Goal: Task Accomplishment & Management: Use online tool/utility

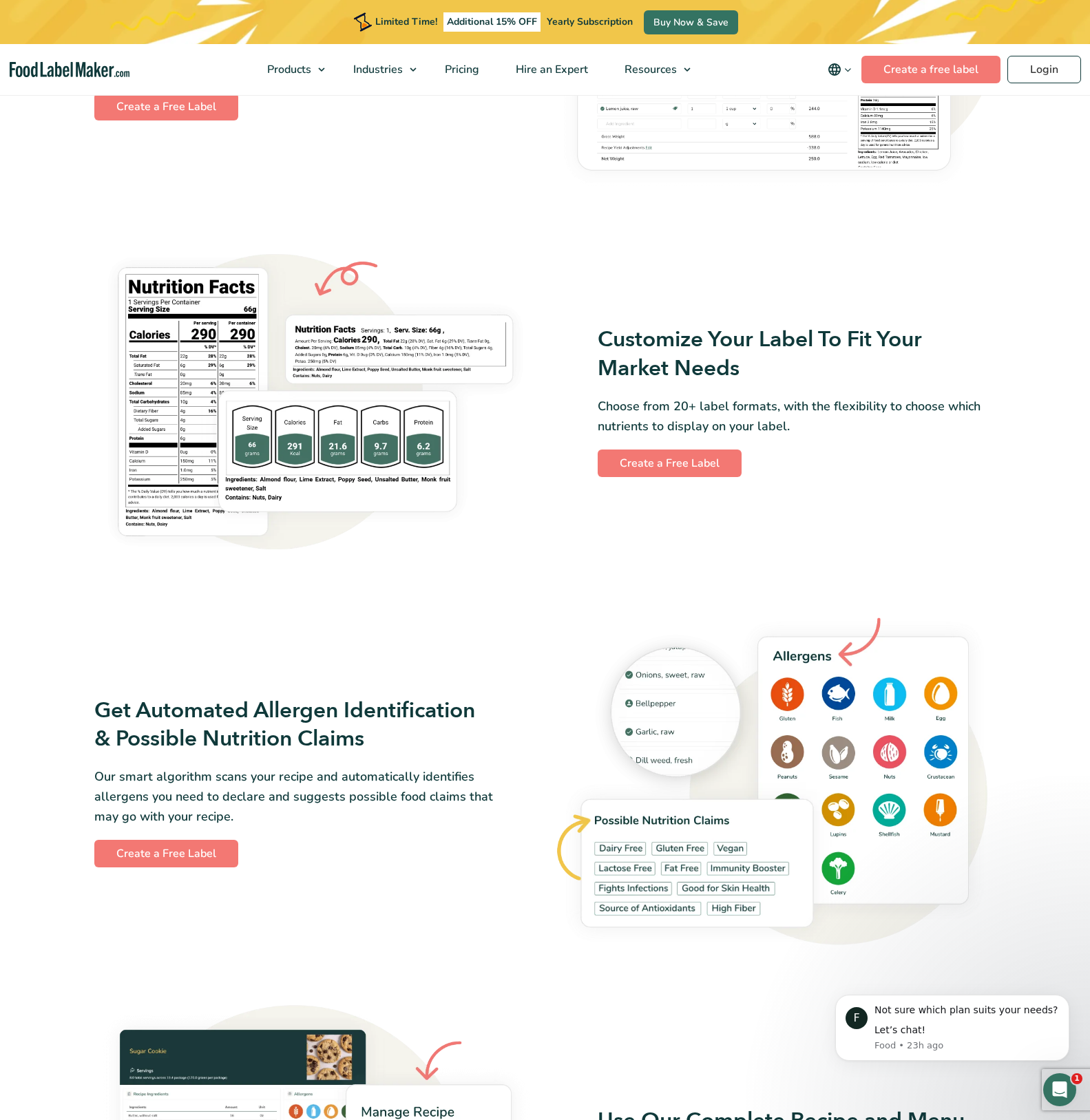
scroll to position [964, 0]
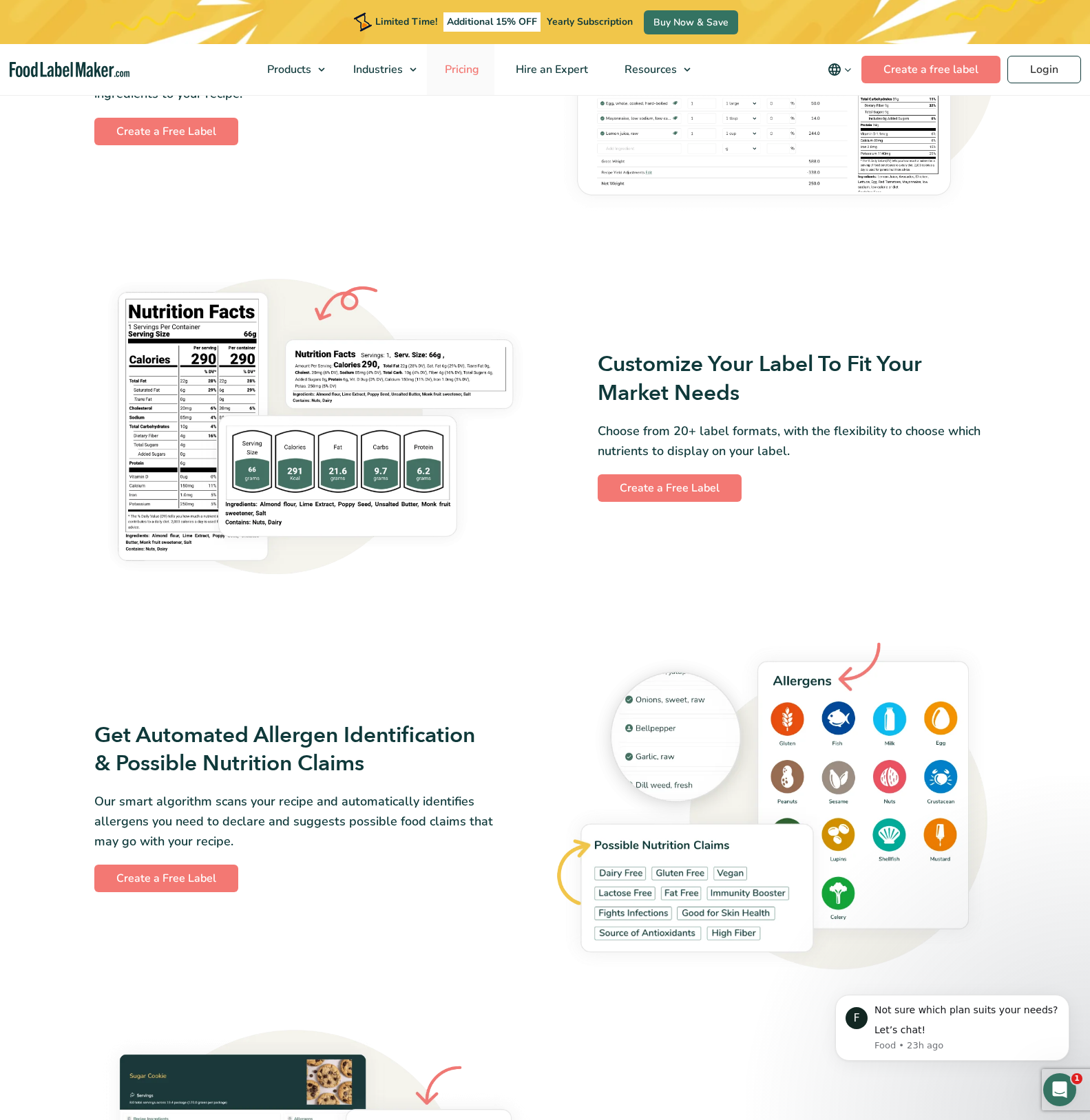
click at [464, 67] on span "Pricing" at bounding box center [460, 70] width 40 height 15
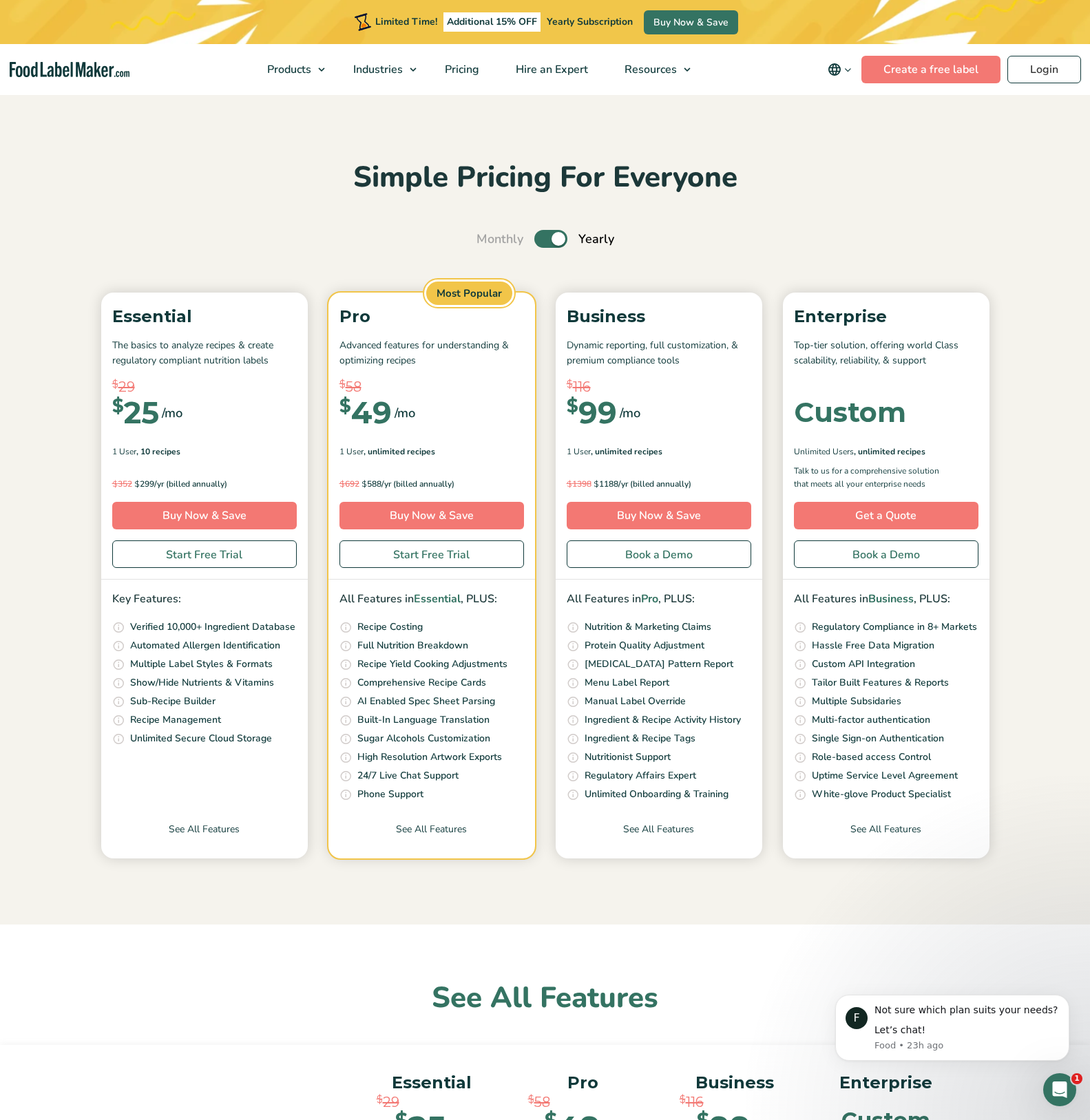
click at [552, 241] on label "Toggle" at bounding box center [550, 239] width 33 height 18
click at [488, 241] on input "Toggle" at bounding box center [483, 239] width 9 height 9
checkbox input "false"
click at [231, 554] on link "Start Free Trial" at bounding box center [204, 555] width 185 height 28
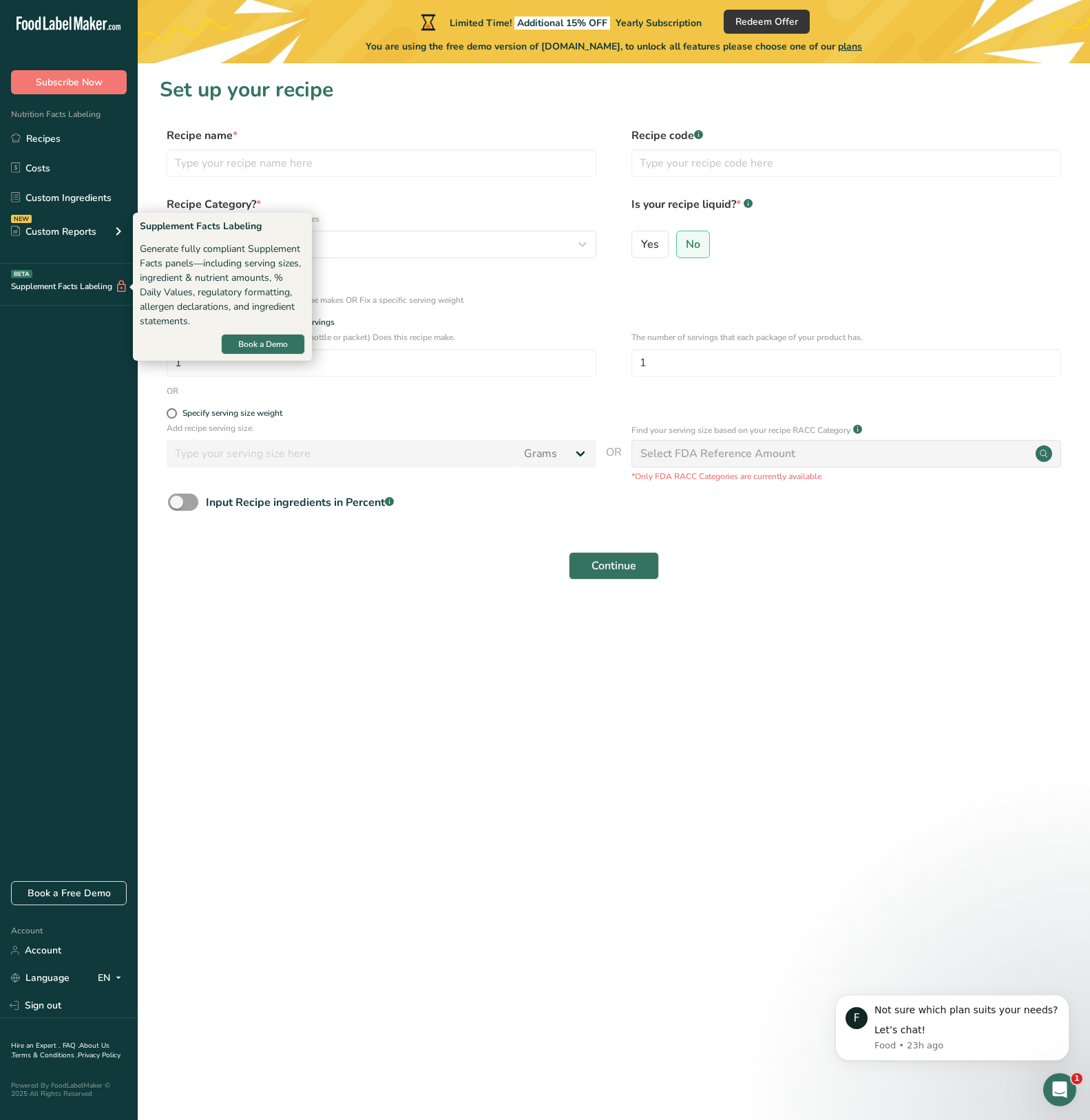
click at [71, 289] on div "Supplement Facts Labeling BETA" at bounding box center [64, 287] width 128 height 15
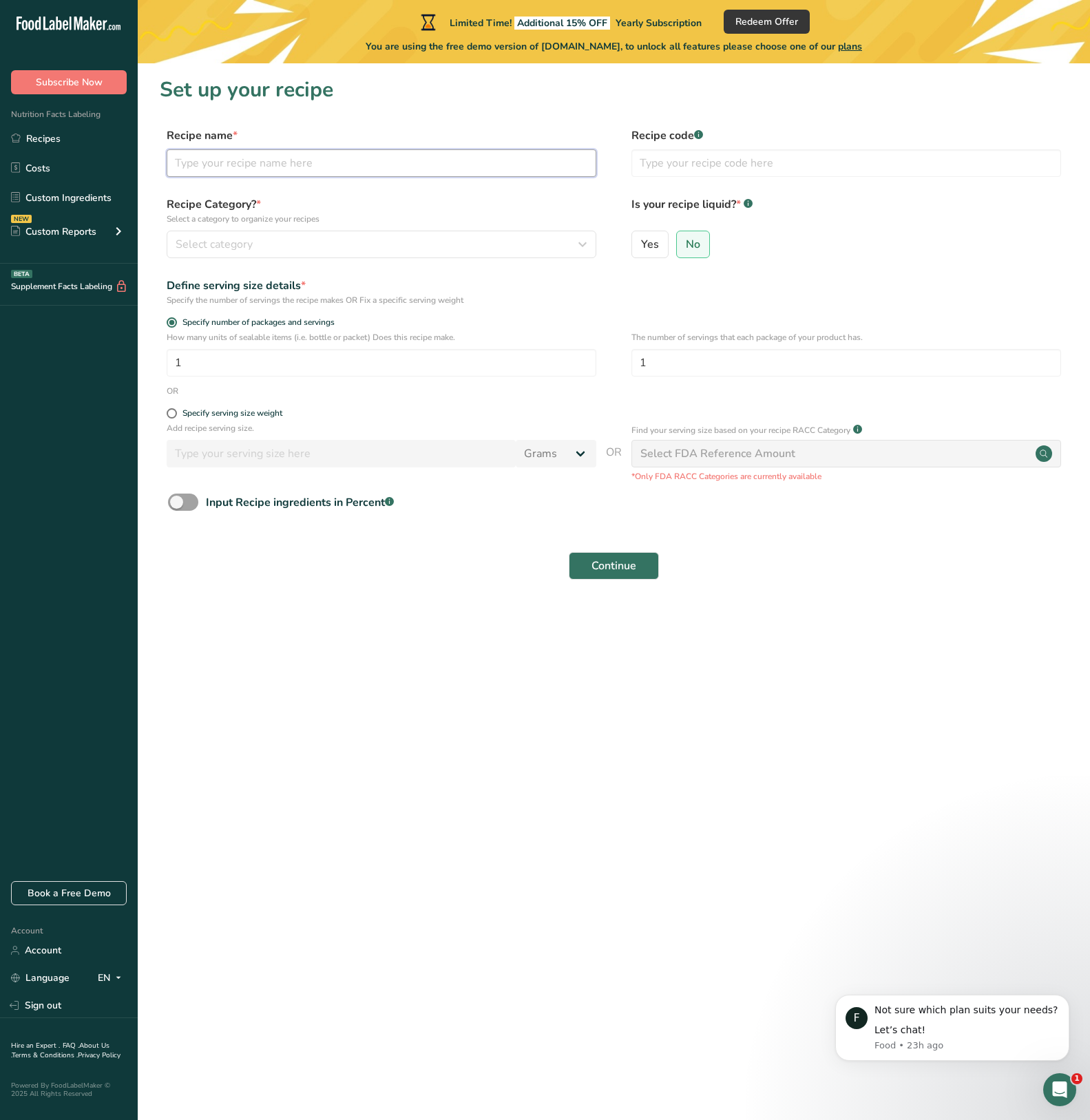
click at [328, 158] on input "text" at bounding box center [381, 163] width 429 height 28
type input "Venison with noodles & gravy"
click at [406, 241] on div "Select category" at bounding box center [377, 244] width 404 height 17
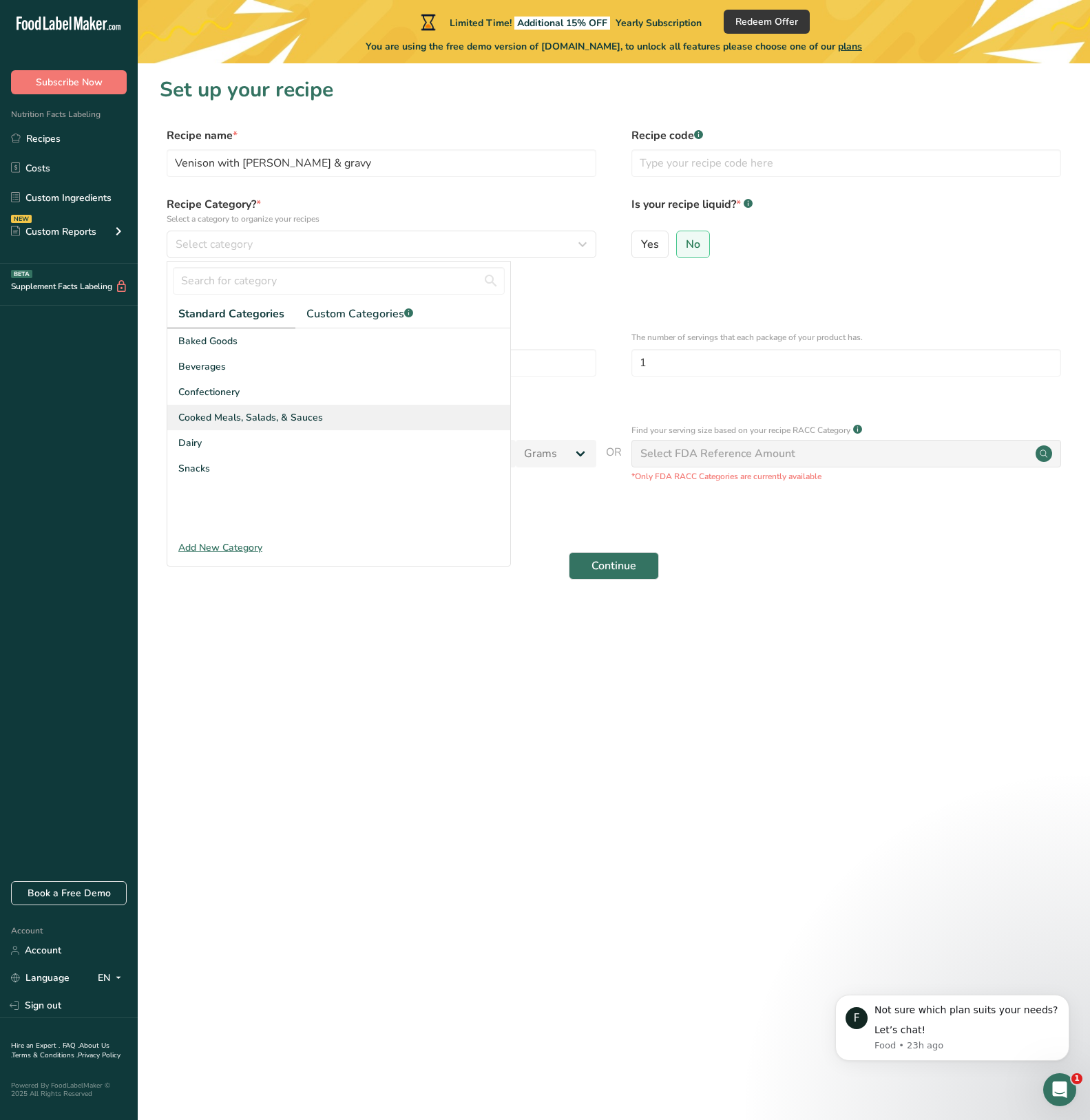
click at [245, 414] on span "Cooked Meals, Salads, & Sauces" at bounding box center [250, 418] width 144 height 15
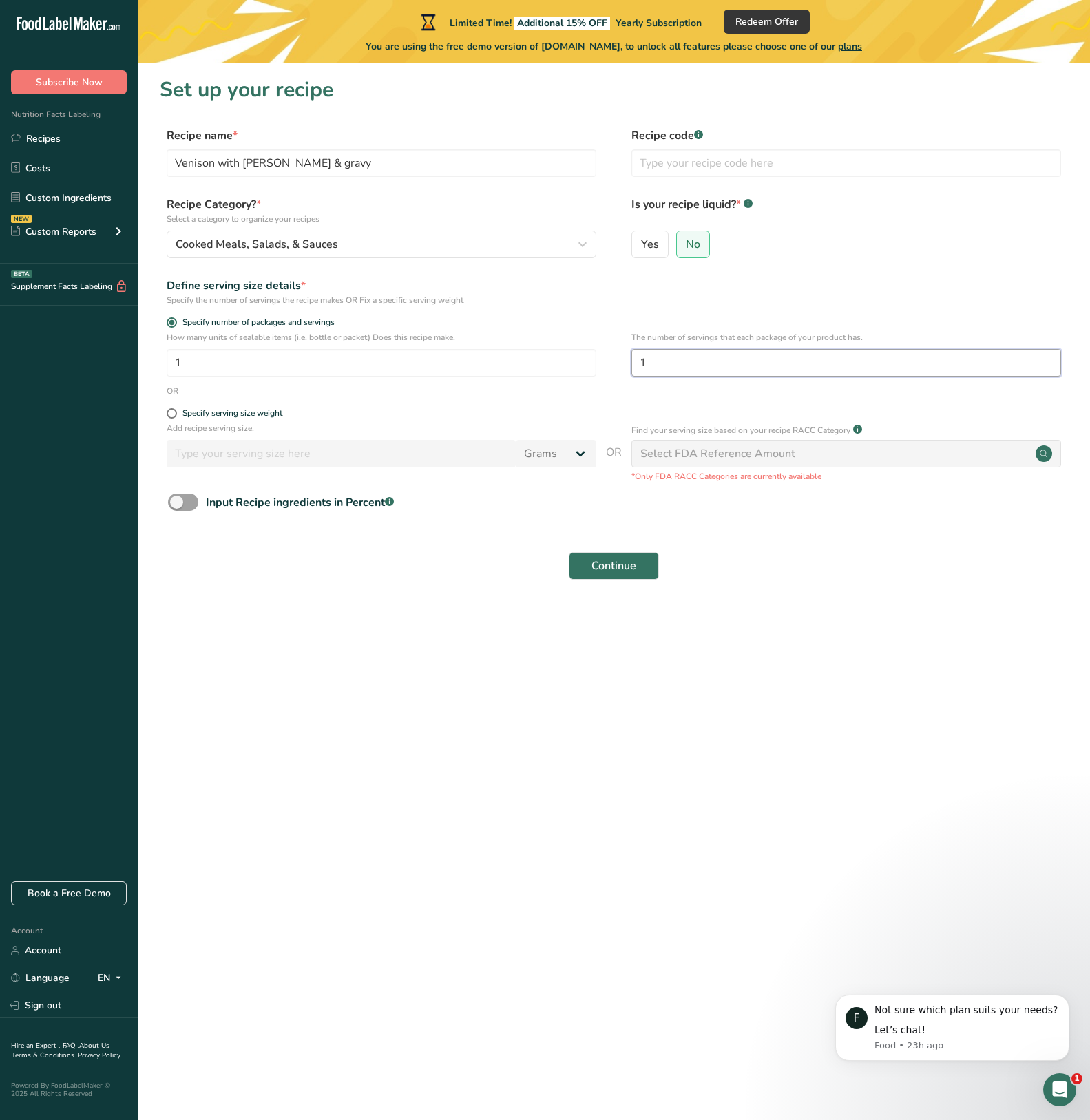
drag, startPoint x: 675, startPoint y: 366, endPoint x: 623, endPoint y: 375, distance: 52.8
click at [623, 375] on div "How many units of sealable items (i.e. bottle or packet) Does this recipe make.…" at bounding box center [614, 357] width 908 height 53
type input "2"
click at [634, 568] on span "Continue" at bounding box center [613, 565] width 45 height 17
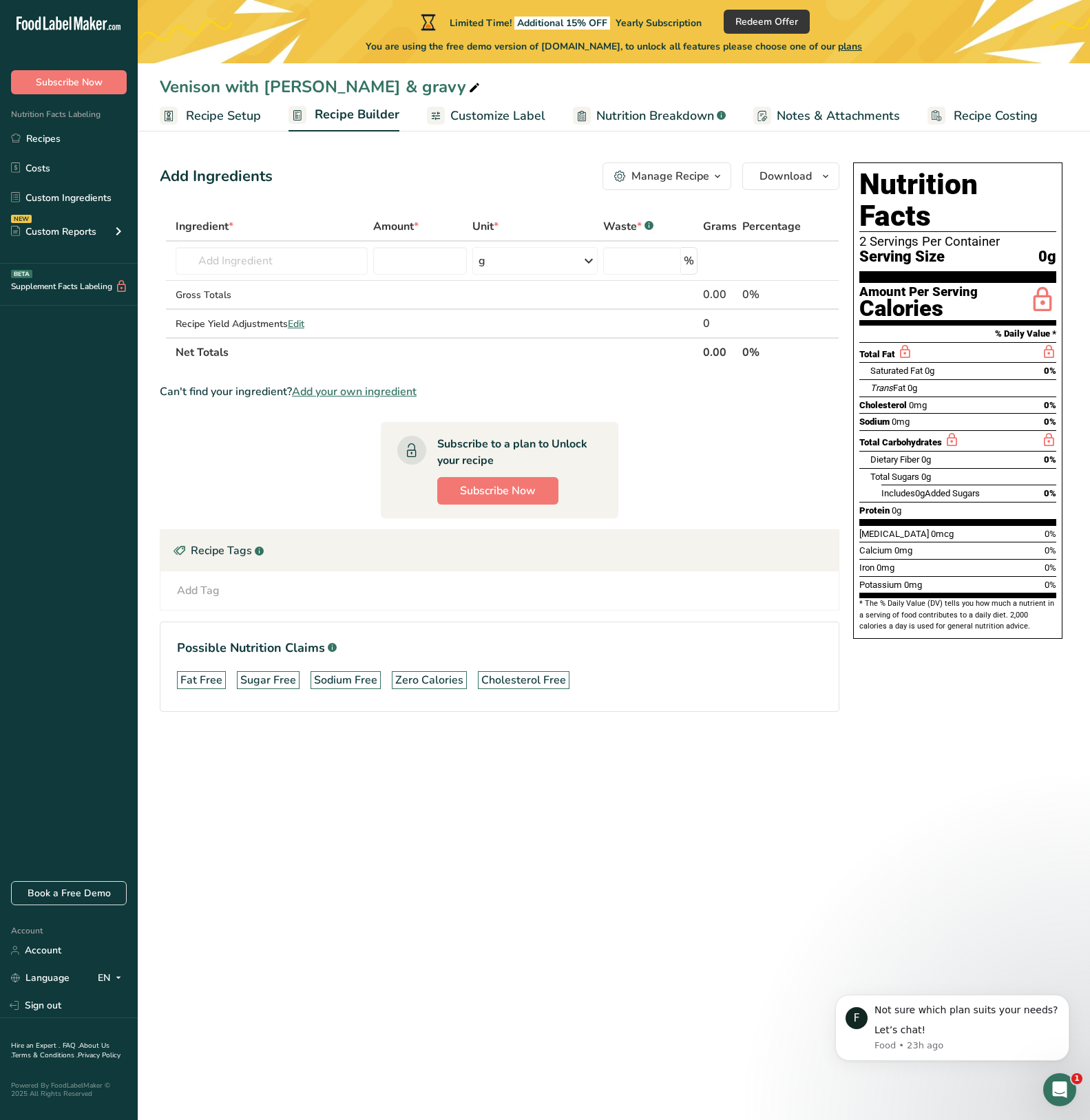
click at [387, 389] on span "Add your own ingredient" at bounding box center [354, 391] width 125 height 17
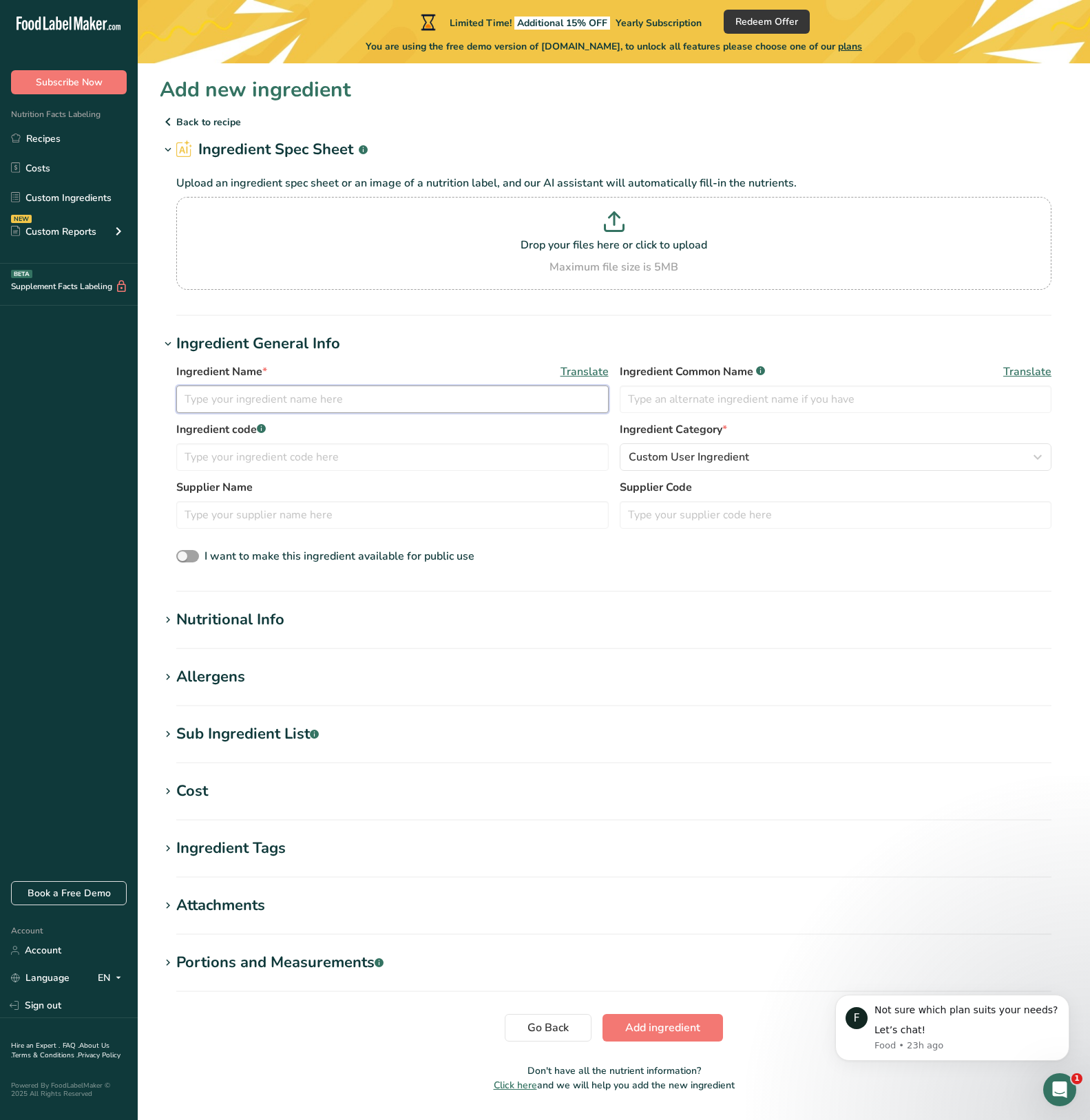
click at [387, 401] on input "text" at bounding box center [393, 399] width 432 height 28
type input "f"
click at [389, 391] on input "text" at bounding box center [393, 399] width 432 height 28
type input "g"
click at [177, 123] on p "Back to recipe" at bounding box center [614, 122] width 908 height 17
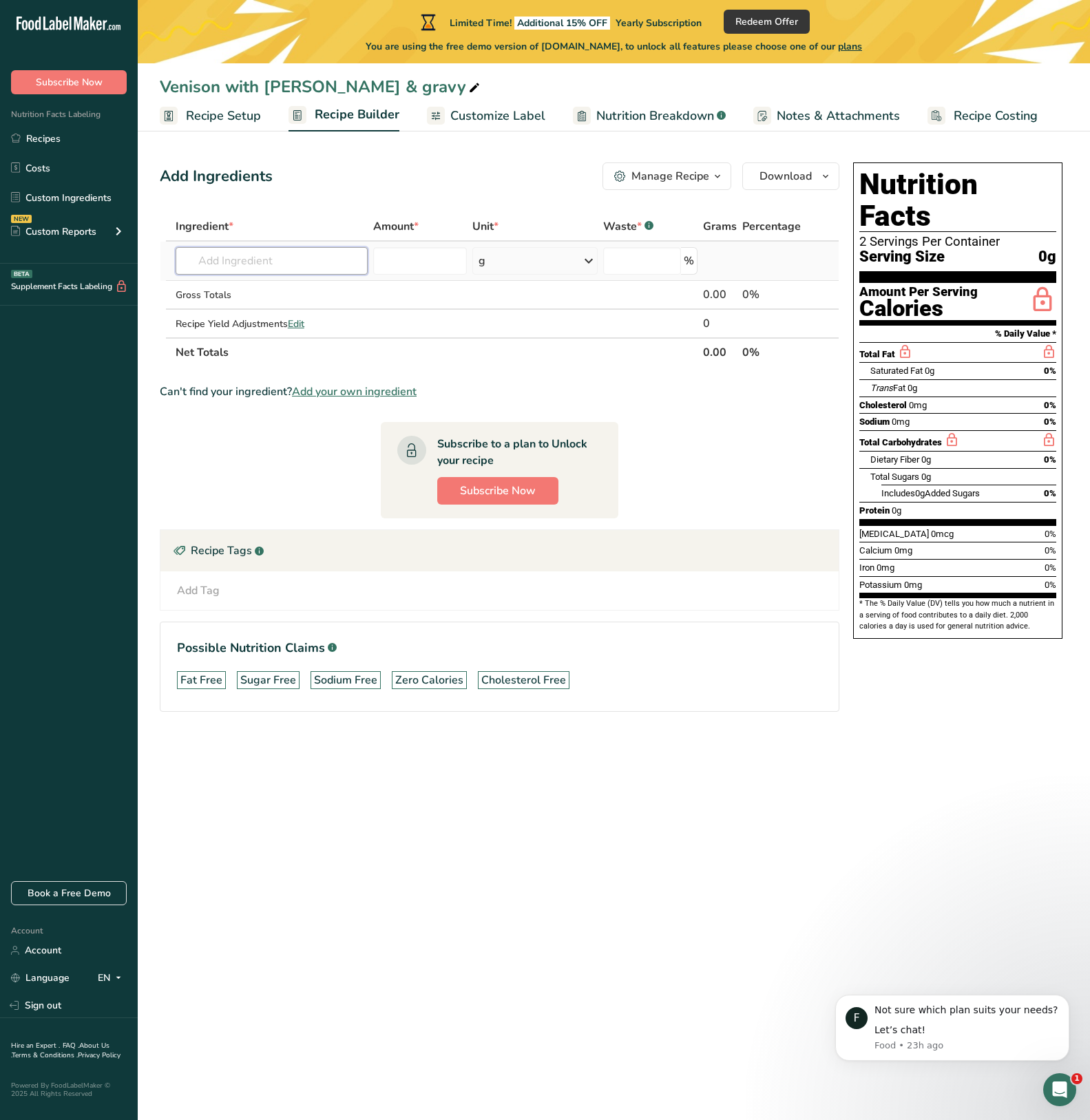
click at [310, 263] on input "text" at bounding box center [272, 261] width 192 height 28
type input "venison"
click at [286, 314] on div "Add your own ingredient" at bounding box center [272, 311] width 170 height 15
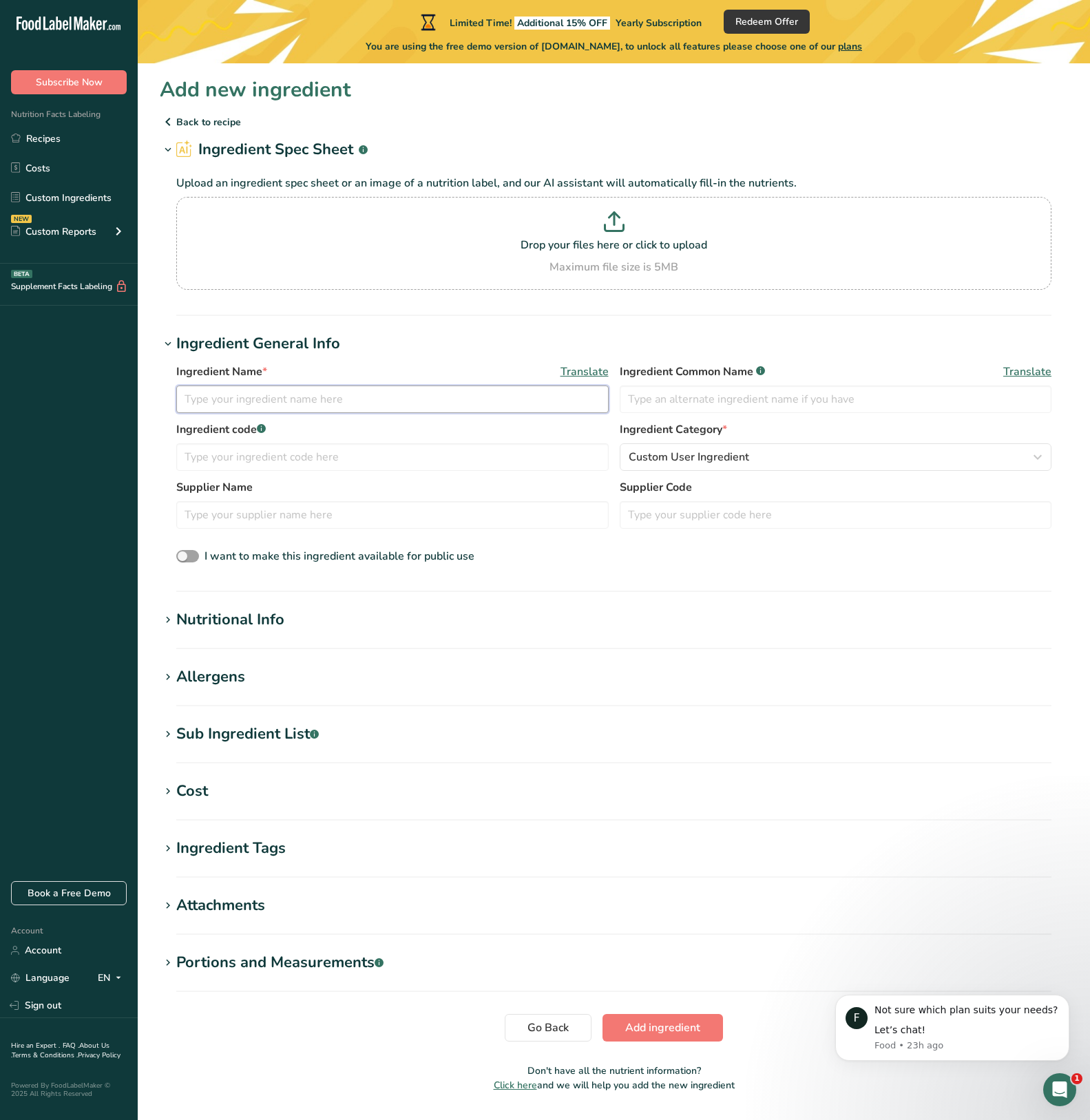
click at [262, 393] on input "text" at bounding box center [393, 399] width 432 height 28
click at [194, 119] on p "Back to recipe" at bounding box center [614, 122] width 908 height 17
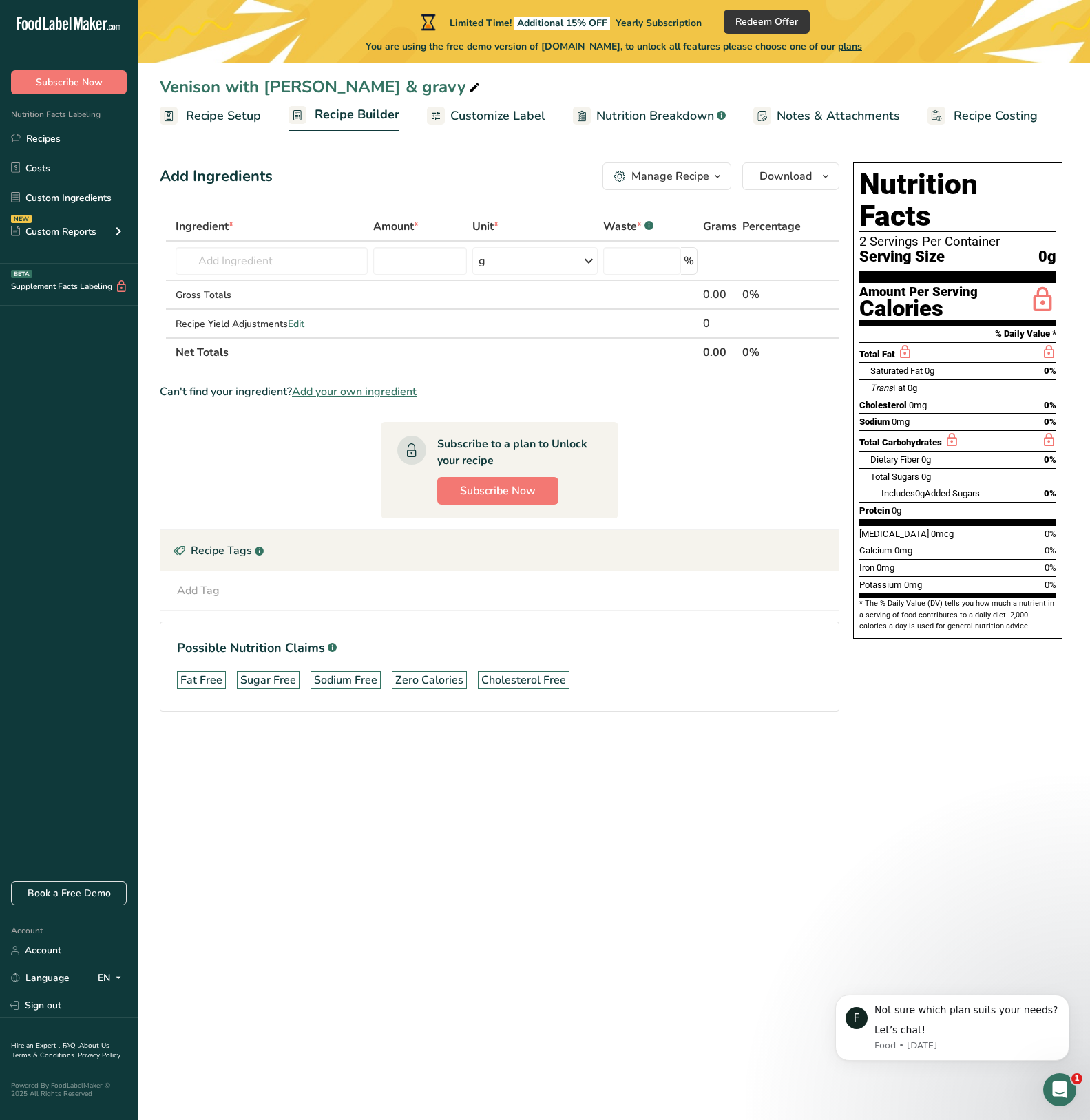
click at [507, 116] on span "Customize Label" at bounding box center [498, 116] width 95 height 18
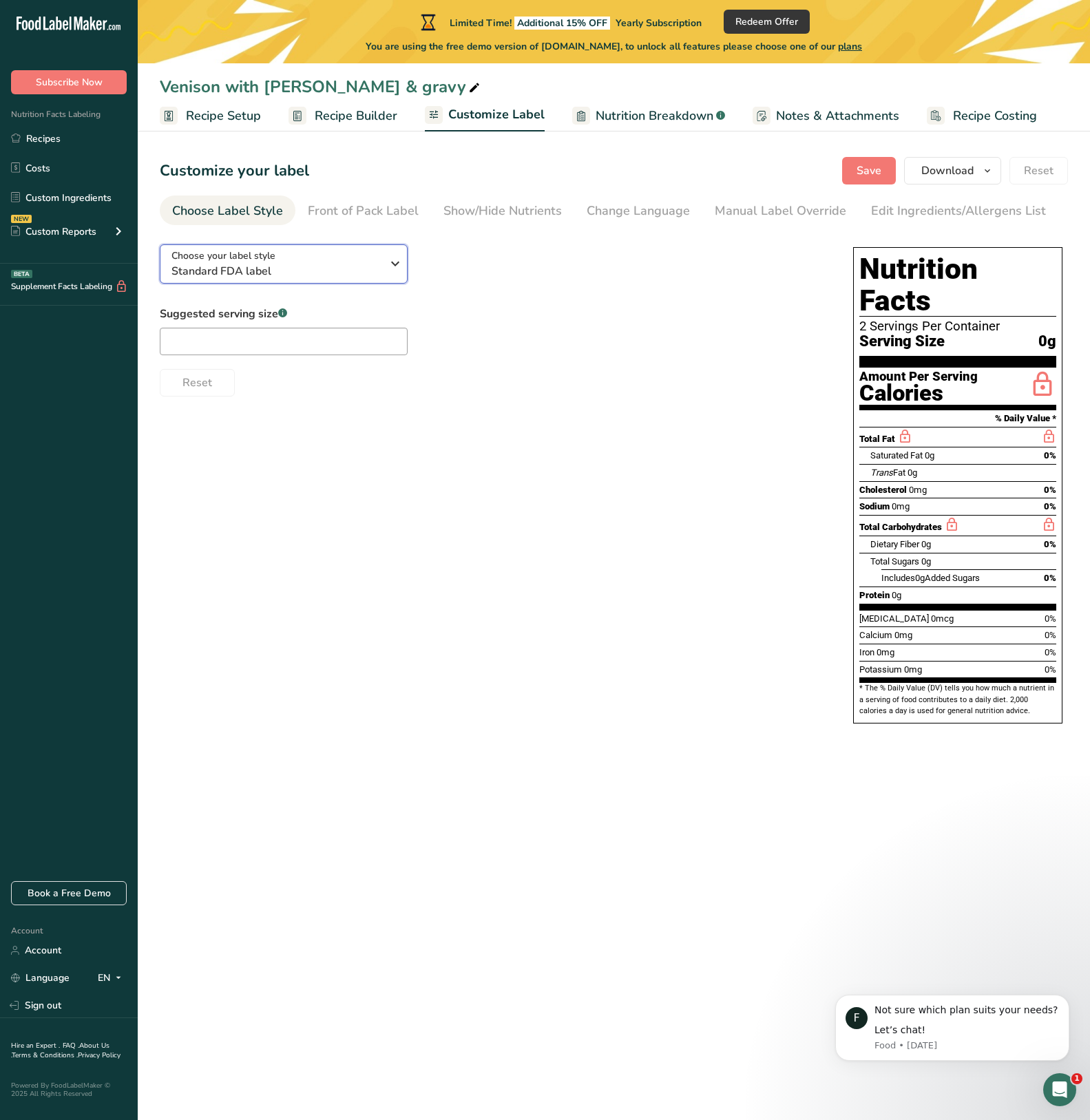
click at [385, 278] on div "Choose your label style Standard FDA label" at bounding box center [281, 264] width 220 height 31
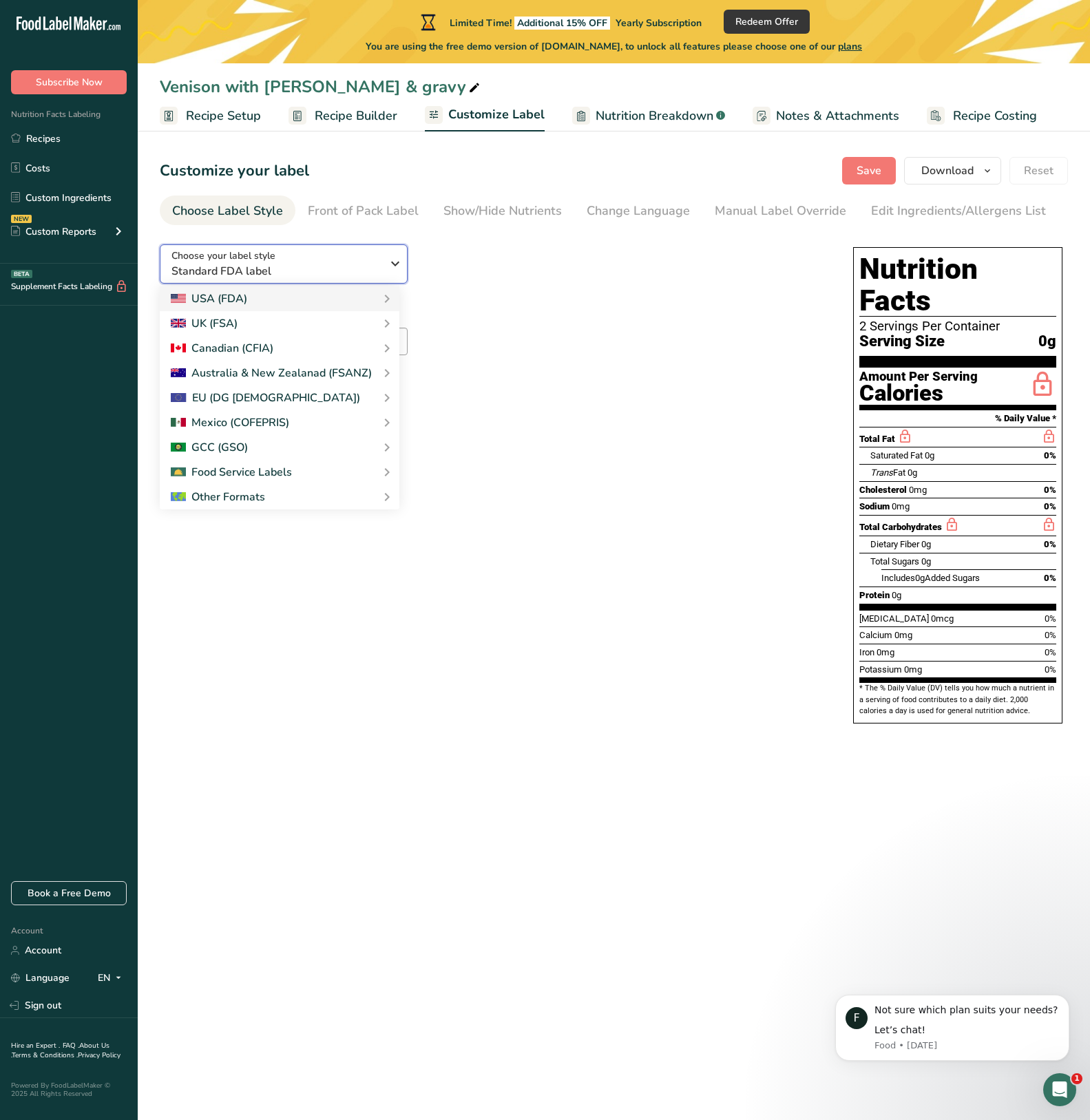
click at [385, 278] on div "Choose your label style Standard FDA label" at bounding box center [281, 264] width 220 height 31
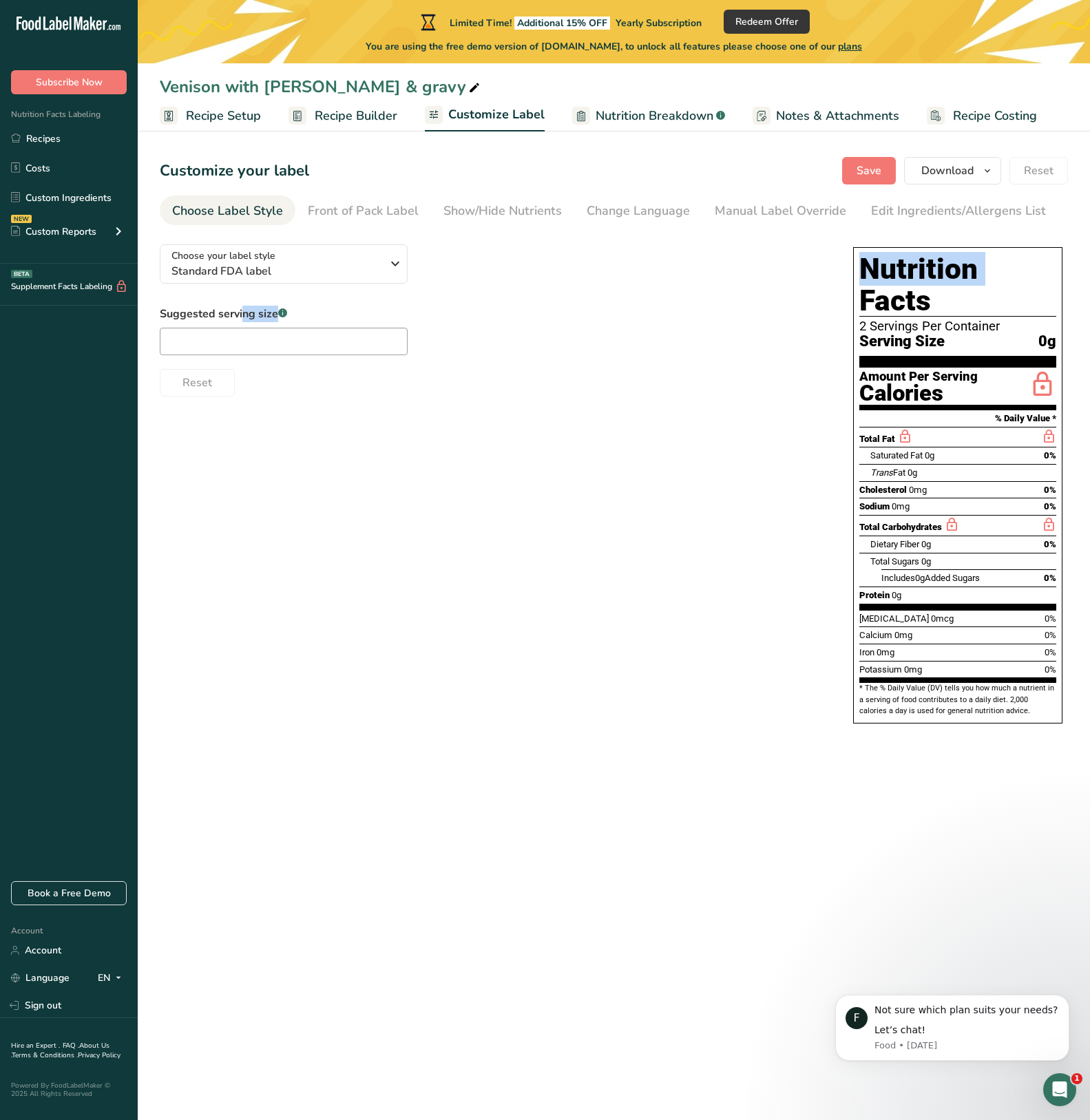
drag, startPoint x: 741, startPoint y: 229, endPoint x: 885, endPoint y: 228, distance: 144.0
click at [885, 228] on section "Customize your label Save Download Choose what to show on your downloaded label…" at bounding box center [614, 447] width 952 height 624
click at [680, 114] on span "Nutrition Breakdown" at bounding box center [654, 116] width 118 height 18
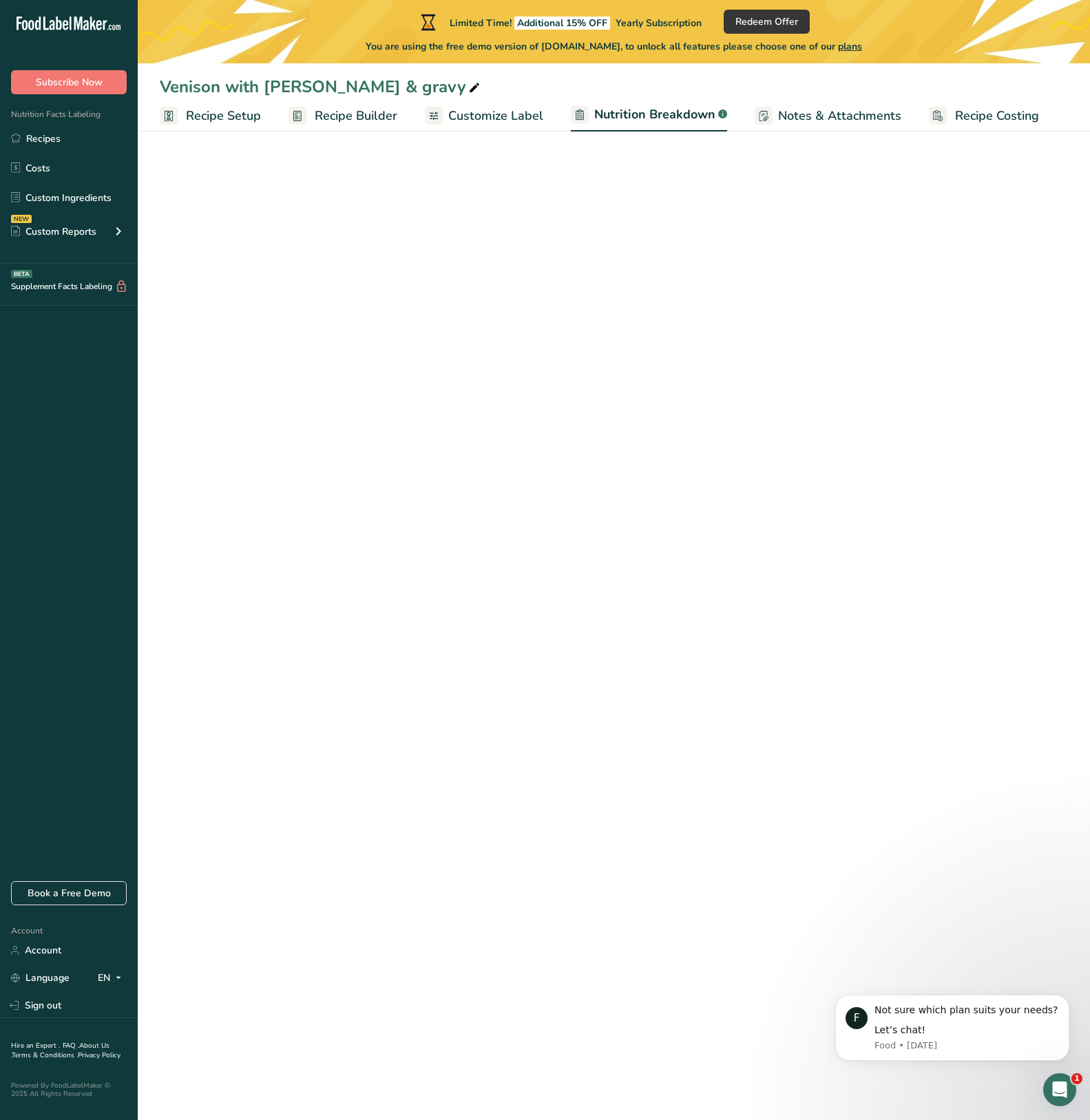
select select "Calories"
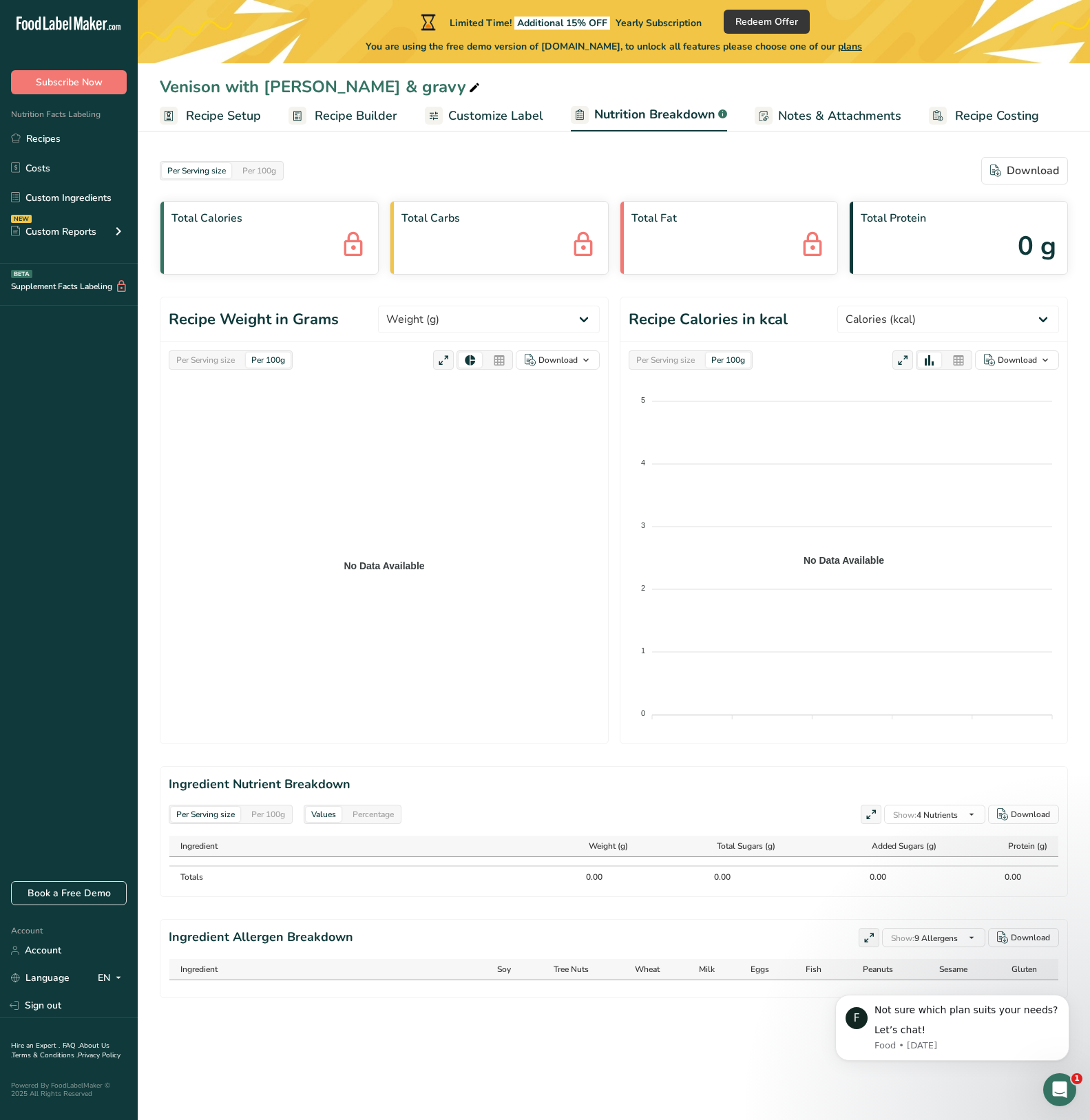
click at [483, 114] on span "Customize Label" at bounding box center [496, 116] width 95 height 18
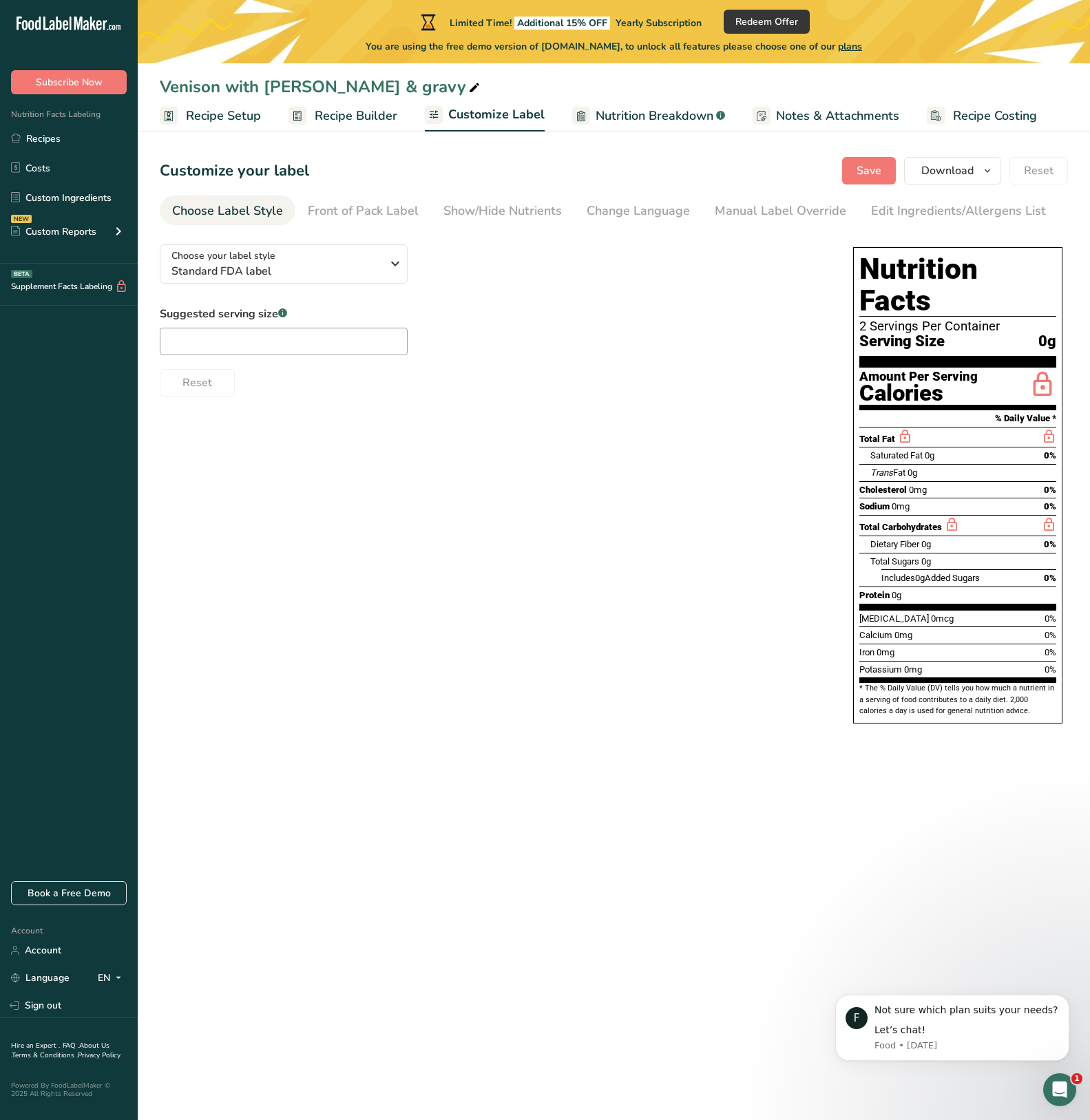
click at [574, 500] on div "Choose your label style Standard FDA label USA (FDA) Standard FDA label Tabular…" at bounding box center [614, 486] width 908 height 504
click at [377, 350] on input "text" at bounding box center [283, 341] width 248 height 28
click at [390, 290] on div "Choose your label style Standard FDA label USA (FDA) Standard FDA label Tabular…" at bounding box center [492, 315] width 666 height 163
click at [392, 276] on icon "button" at bounding box center [395, 264] width 17 height 25
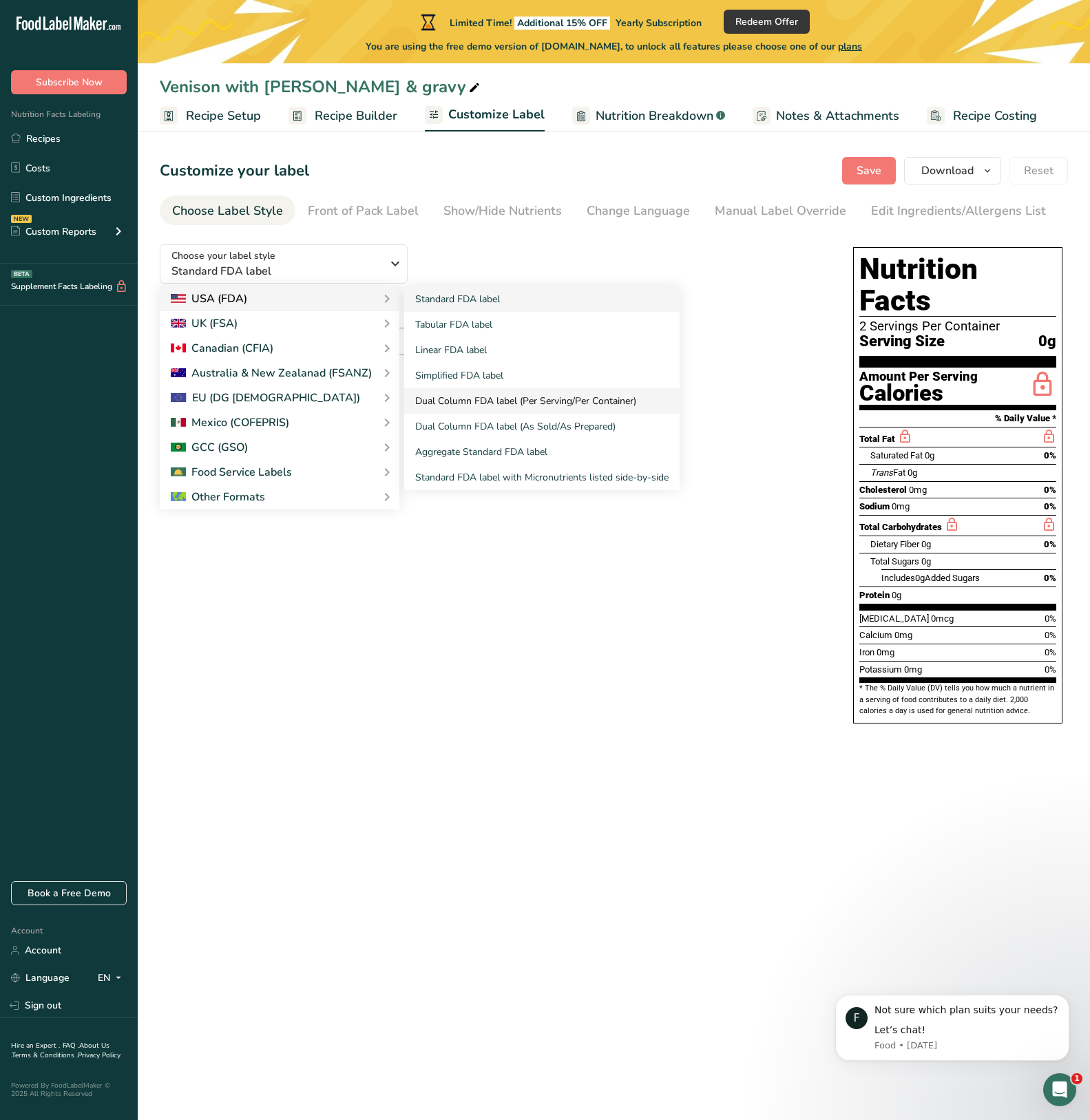
click at [631, 405] on link "Dual Column FDA label (Per Serving/Per Container)" at bounding box center [542, 401] width 275 height 26
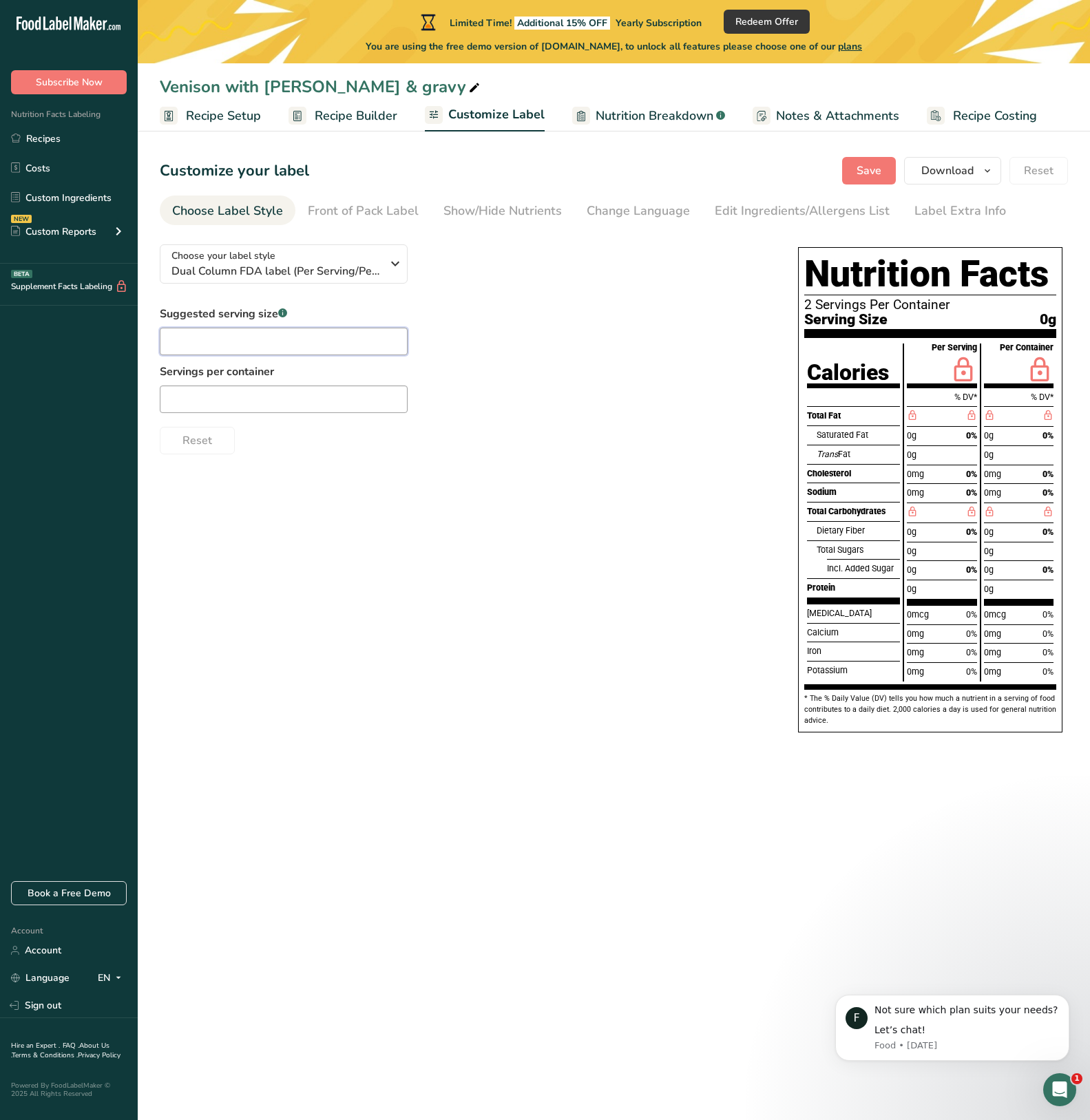
click at [381, 344] on input "text" at bounding box center [283, 341] width 248 height 28
click at [355, 116] on span "Recipe Builder" at bounding box center [355, 116] width 83 height 18
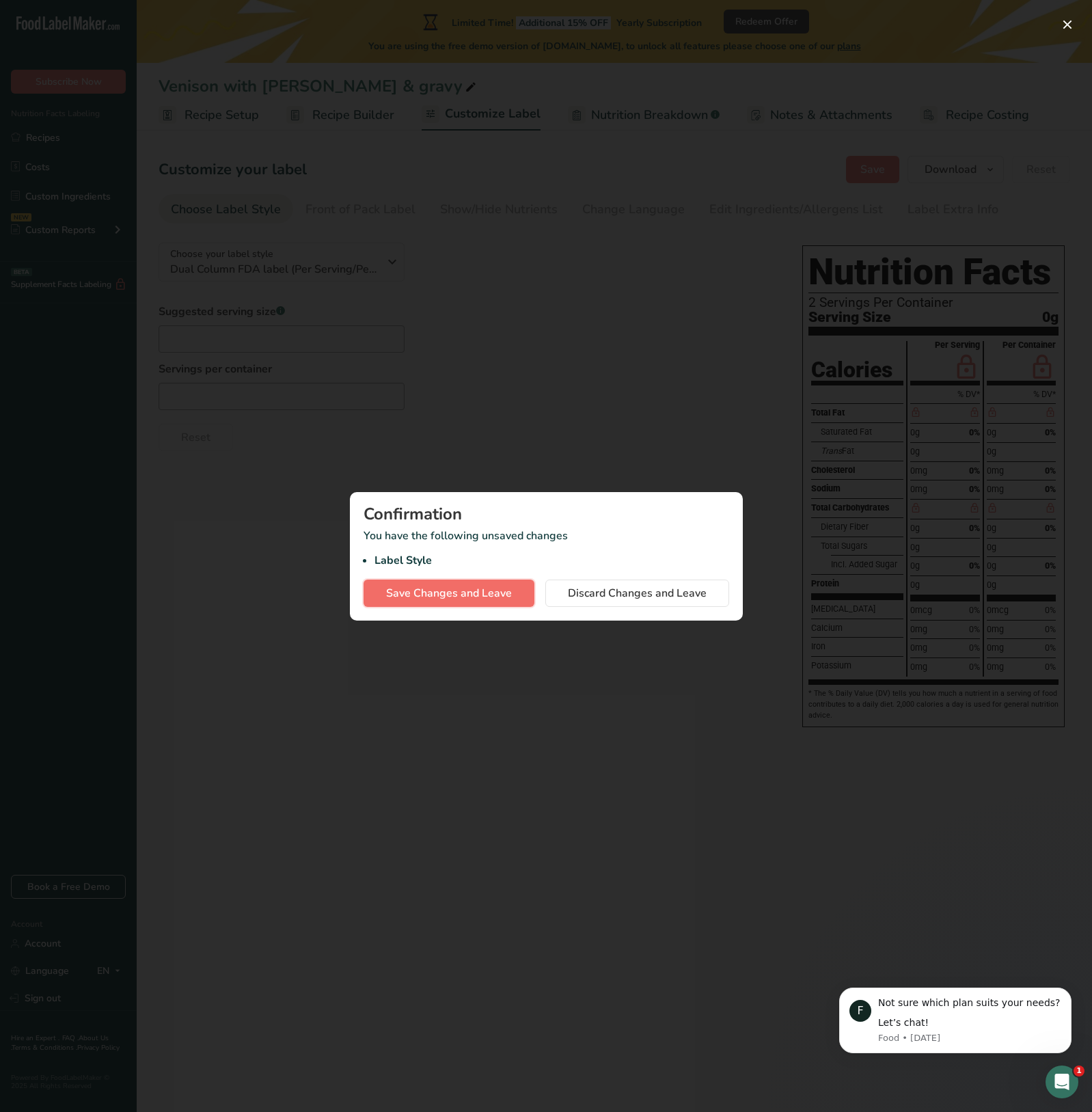
click at [453, 599] on span "Save Changes and Leave" at bounding box center [449, 593] width 126 height 17
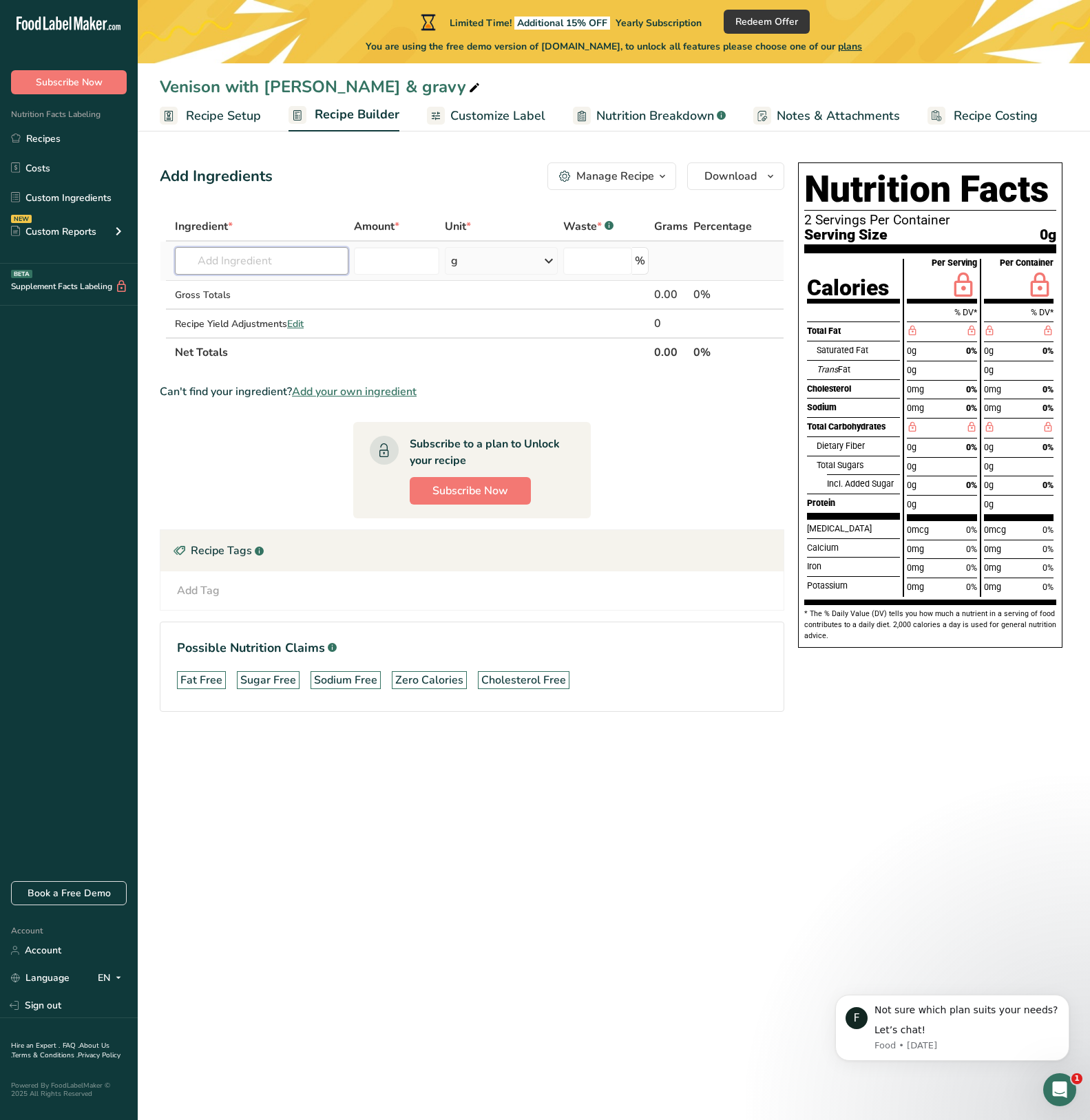
click at [262, 262] on input "text" at bounding box center [262, 261] width 174 height 28
type input "venison"
click at [311, 292] on p "35080 Deer (venison), sitka, raw (Alaska Native)" at bounding box center [355, 289] width 338 height 15
type input "Deer (venison), sitka, raw (Alaska Native)"
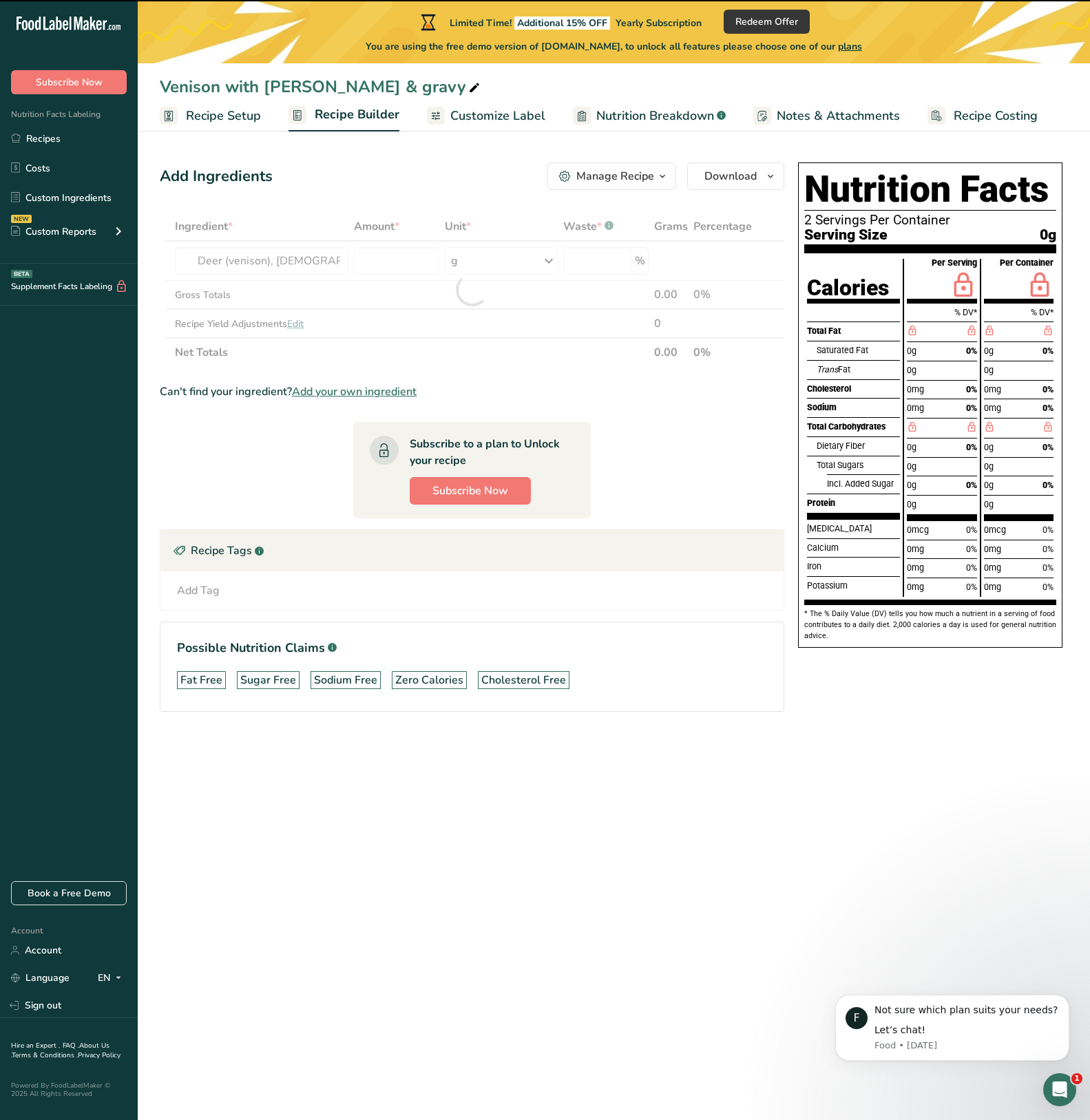
type input "0"
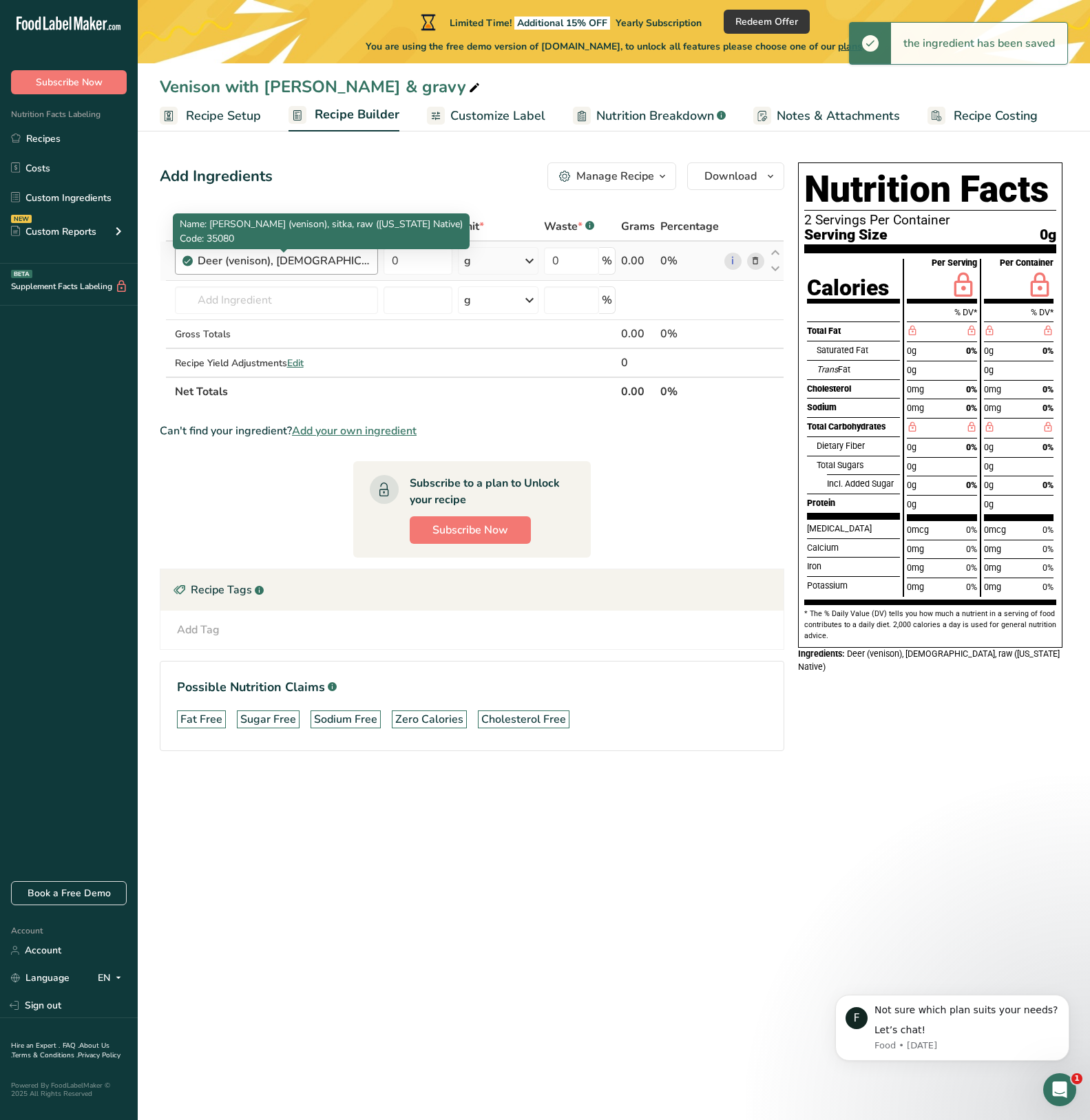
click at [331, 262] on div "Deer (venison), sitka, raw (Alaska Native)" at bounding box center [283, 261] width 172 height 17
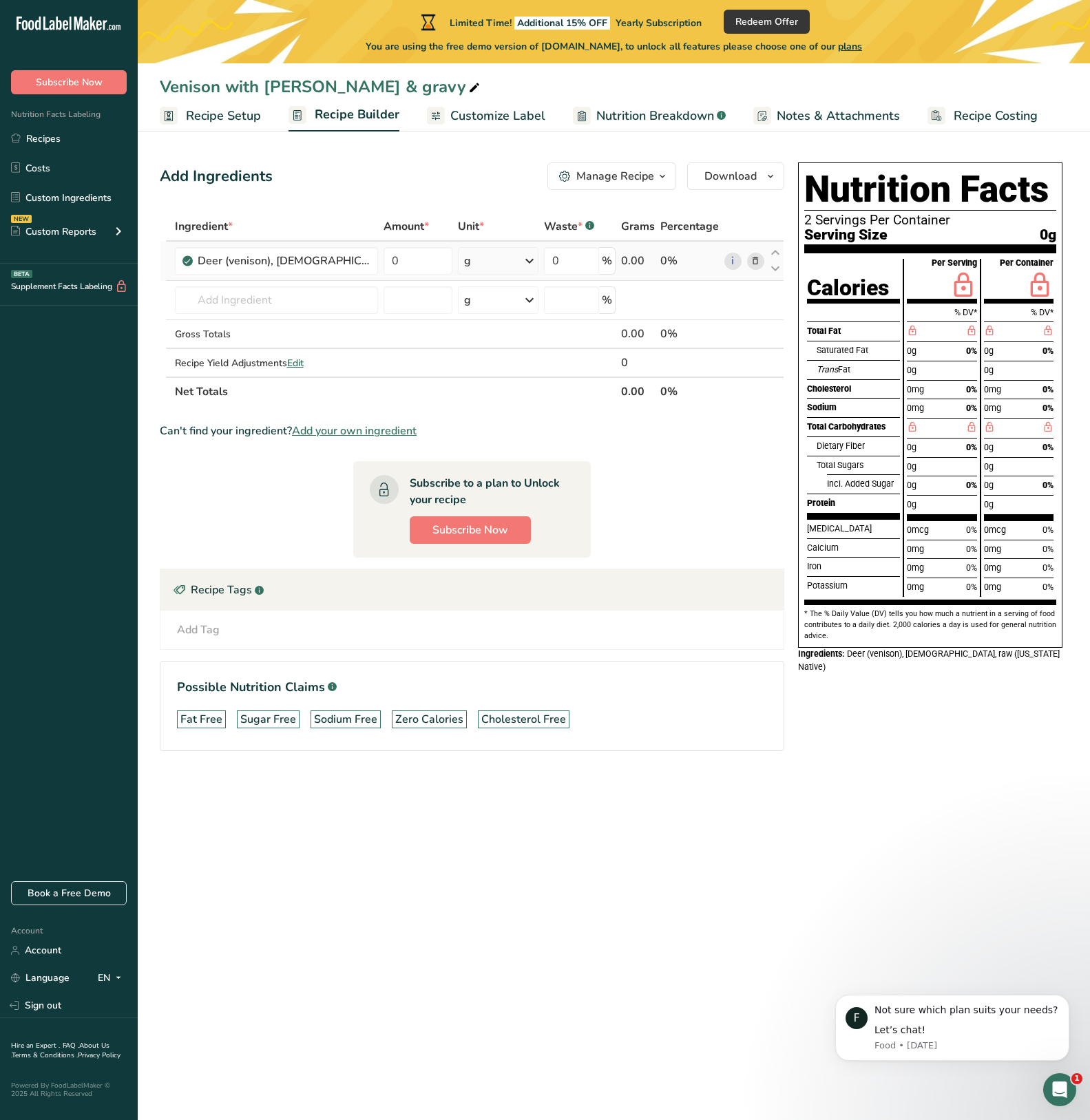
click at [756, 262] on icon at bounding box center [755, 262] width 10 height 15
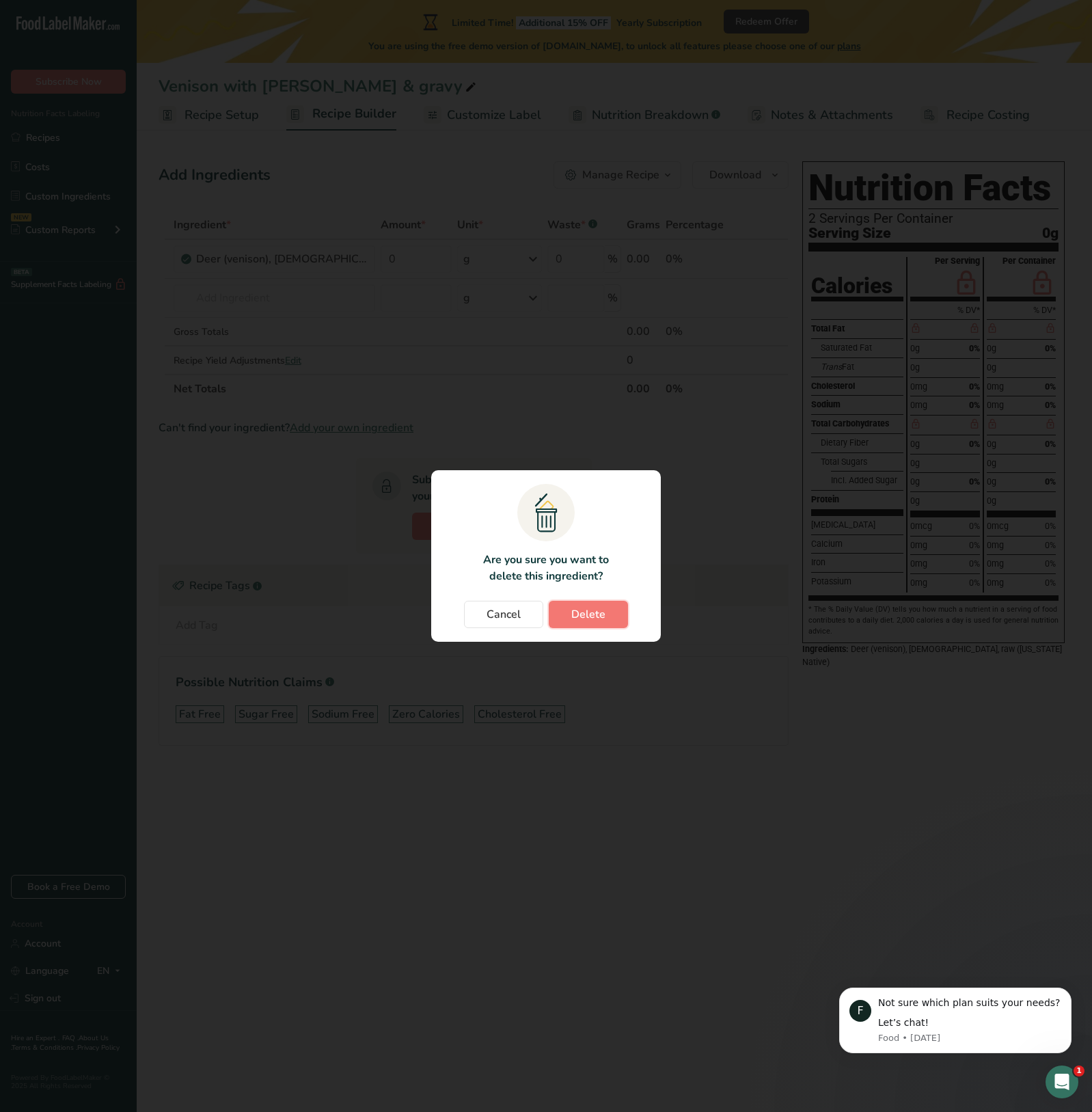
click at [588, 616] on span "Delete" at bounding box center [588, 615] width 34 height 17
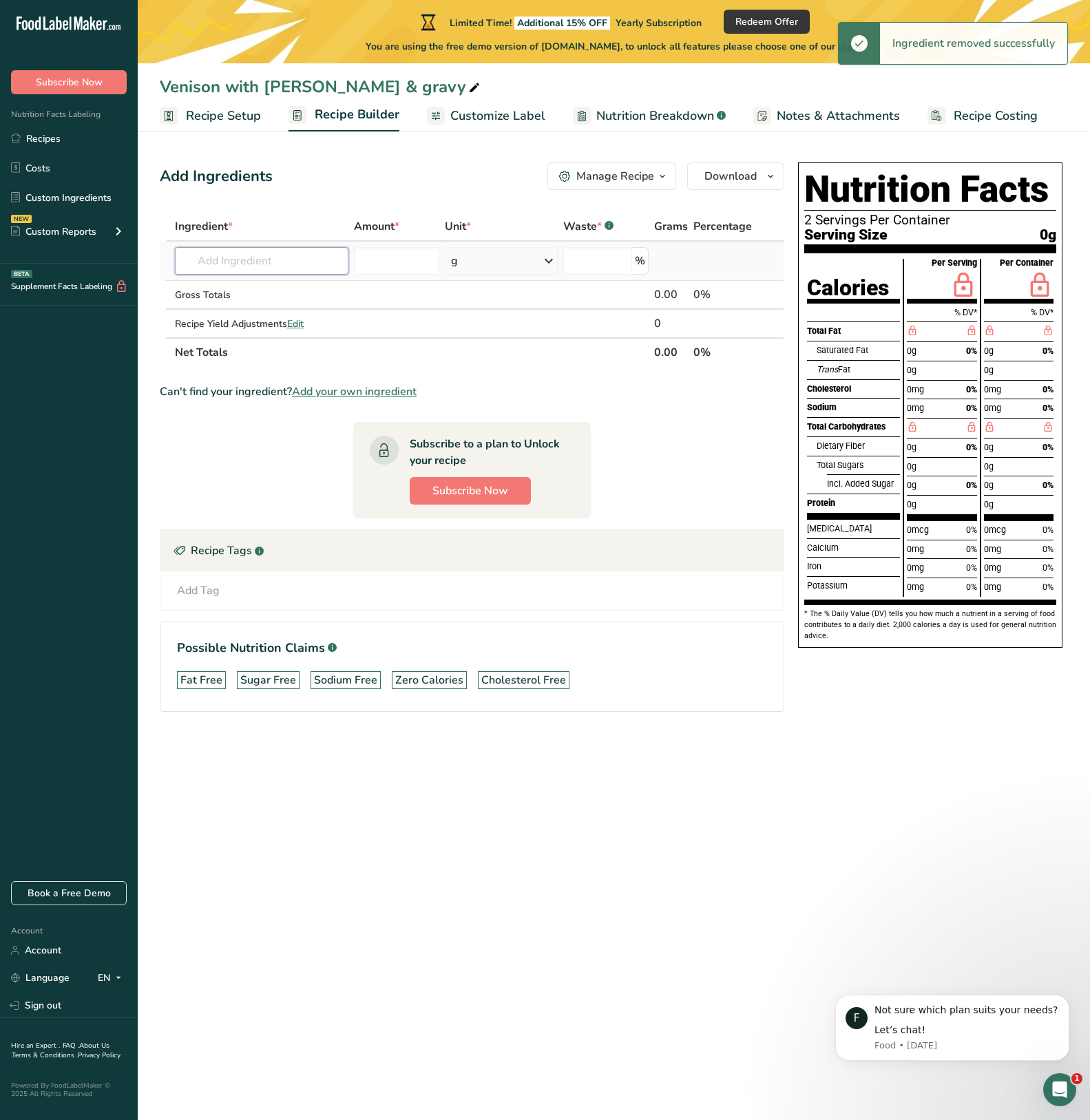
click at [327, 264] on input "text" at bounding box center [262, 261] width 174 height 28
click at [346, 394] on span "Add your own ingredient" at bounding box center [354, 391] width 125 height 17
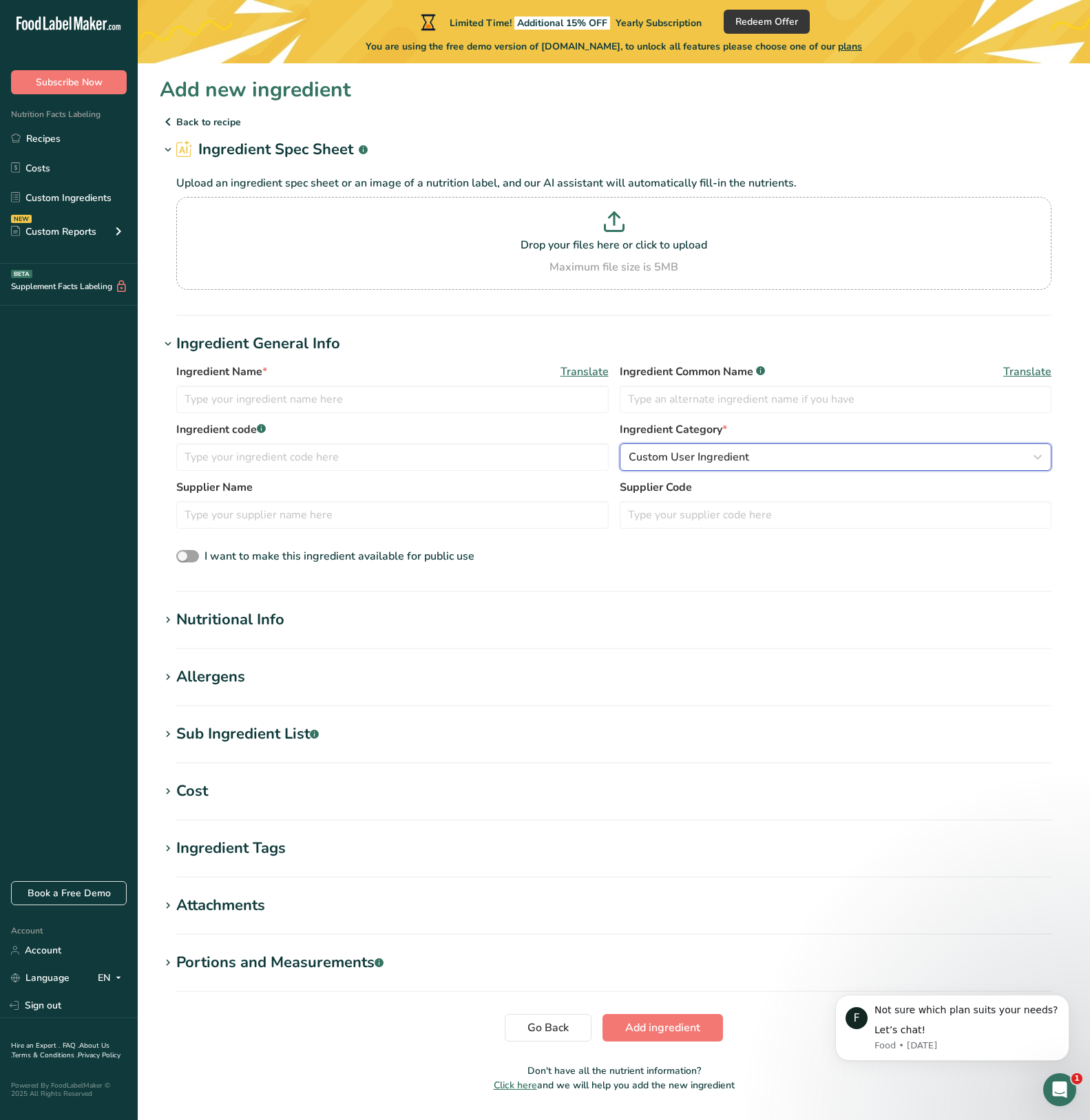
click at [865, 454] on div "Custom User Ingredient" at bounding box center [831, 457] width 406 height 17
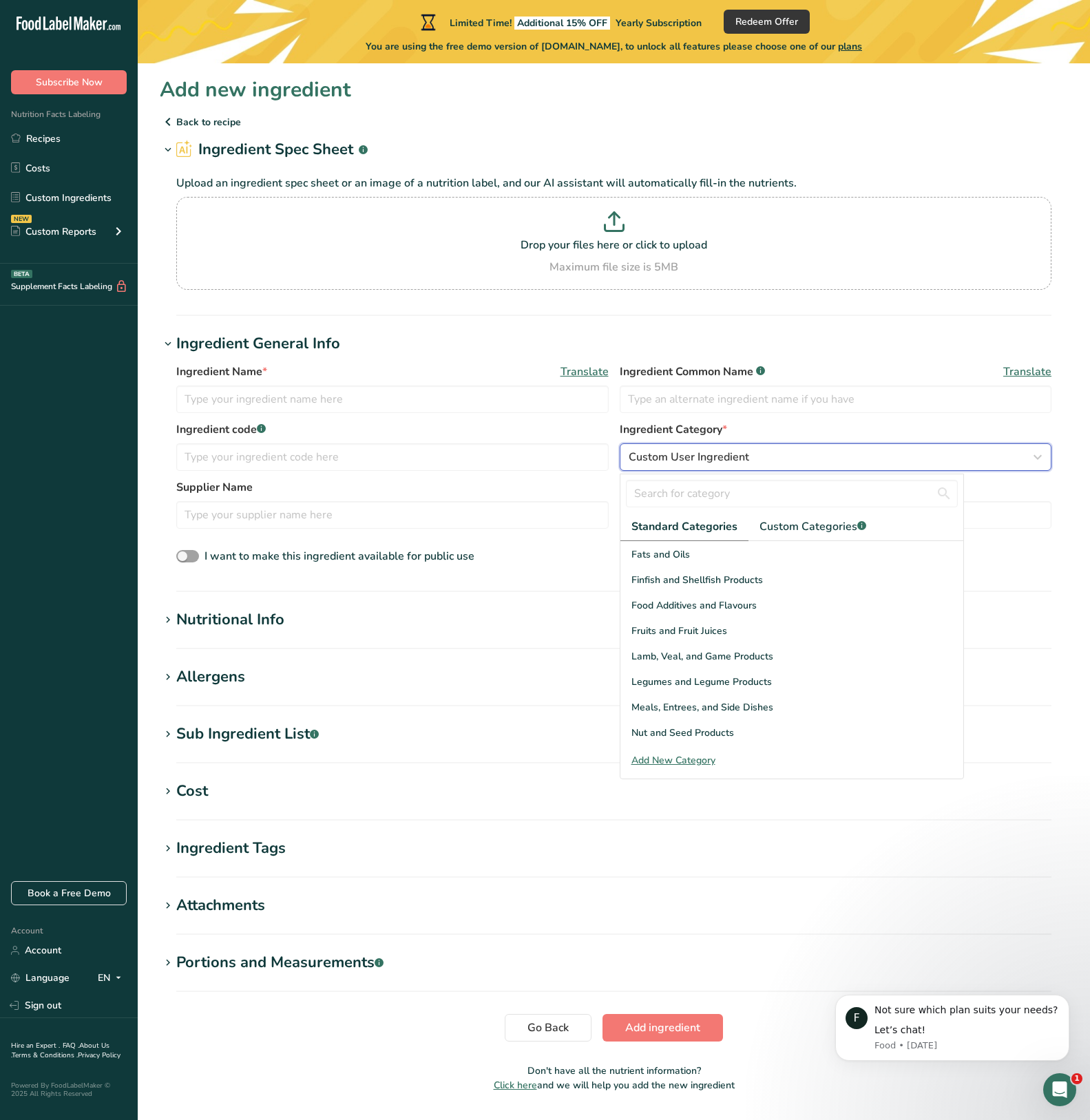
scroll to position [344, 0]
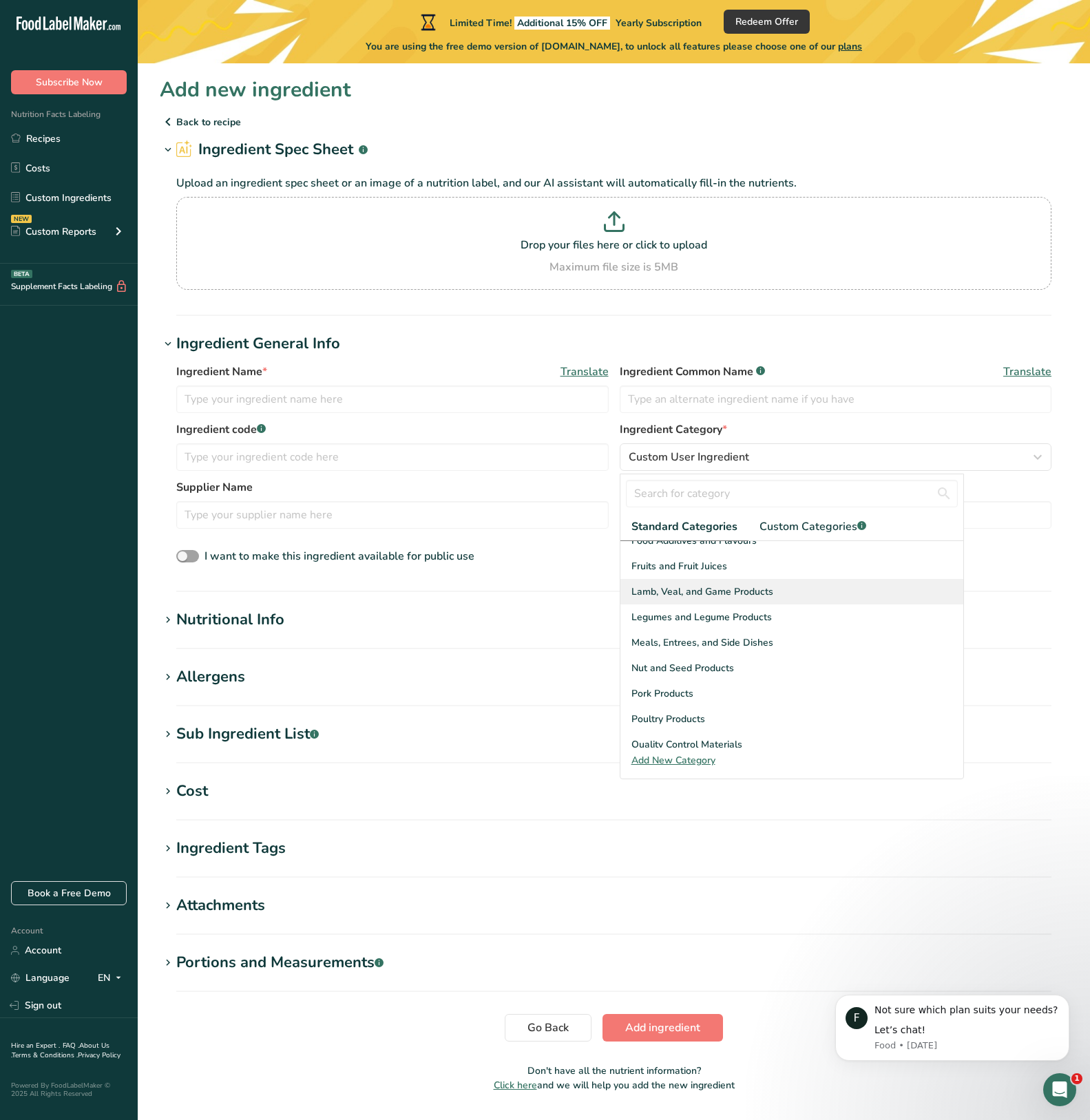
click at [779, 598] on div "Lamb, Veal, and Game Products" at bounding box center [792, 591] width 343 height 26
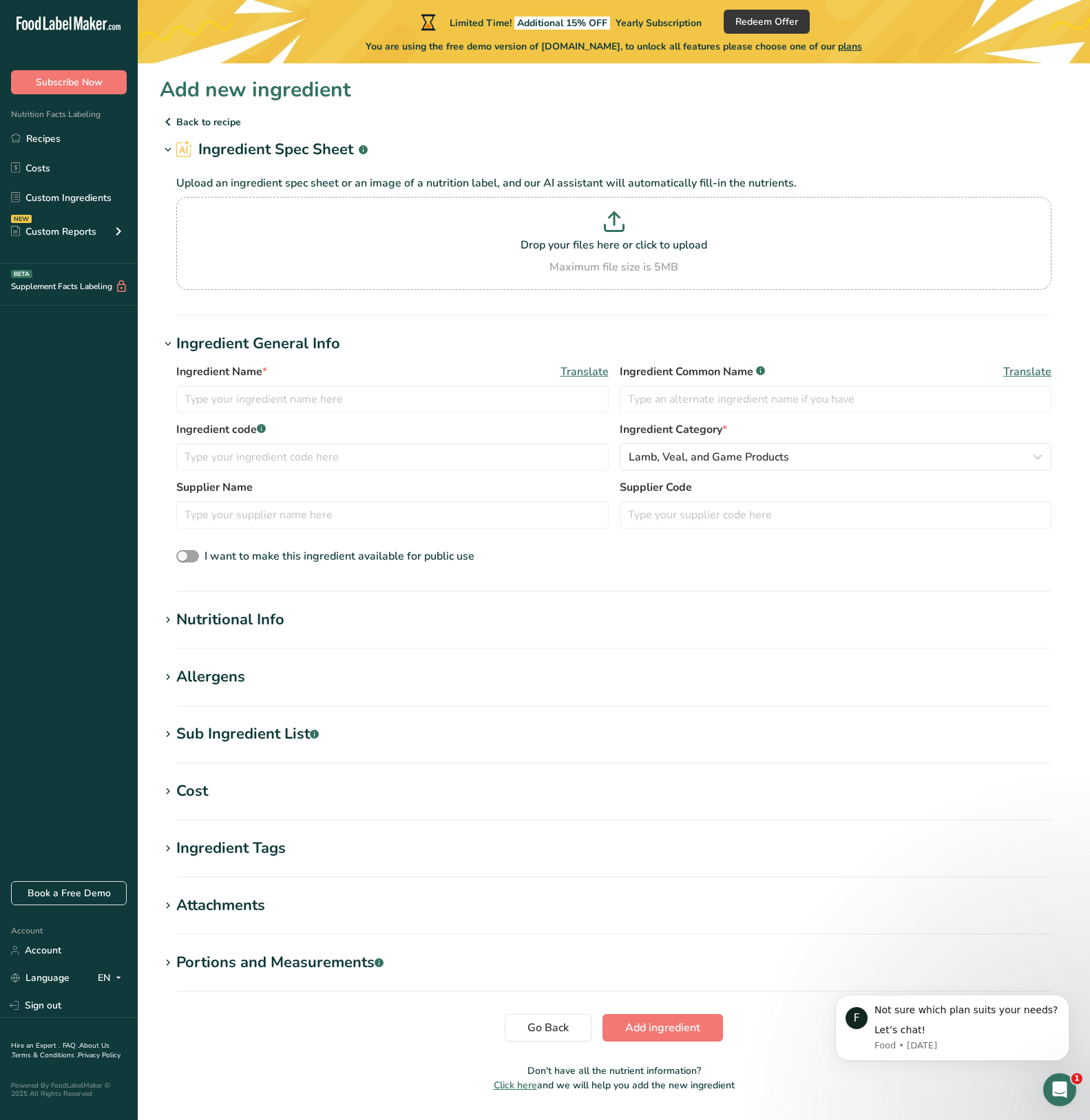
click at [177, 627] on div "Nutritional Info" at bounding box center [231, 620] width 108 height 23
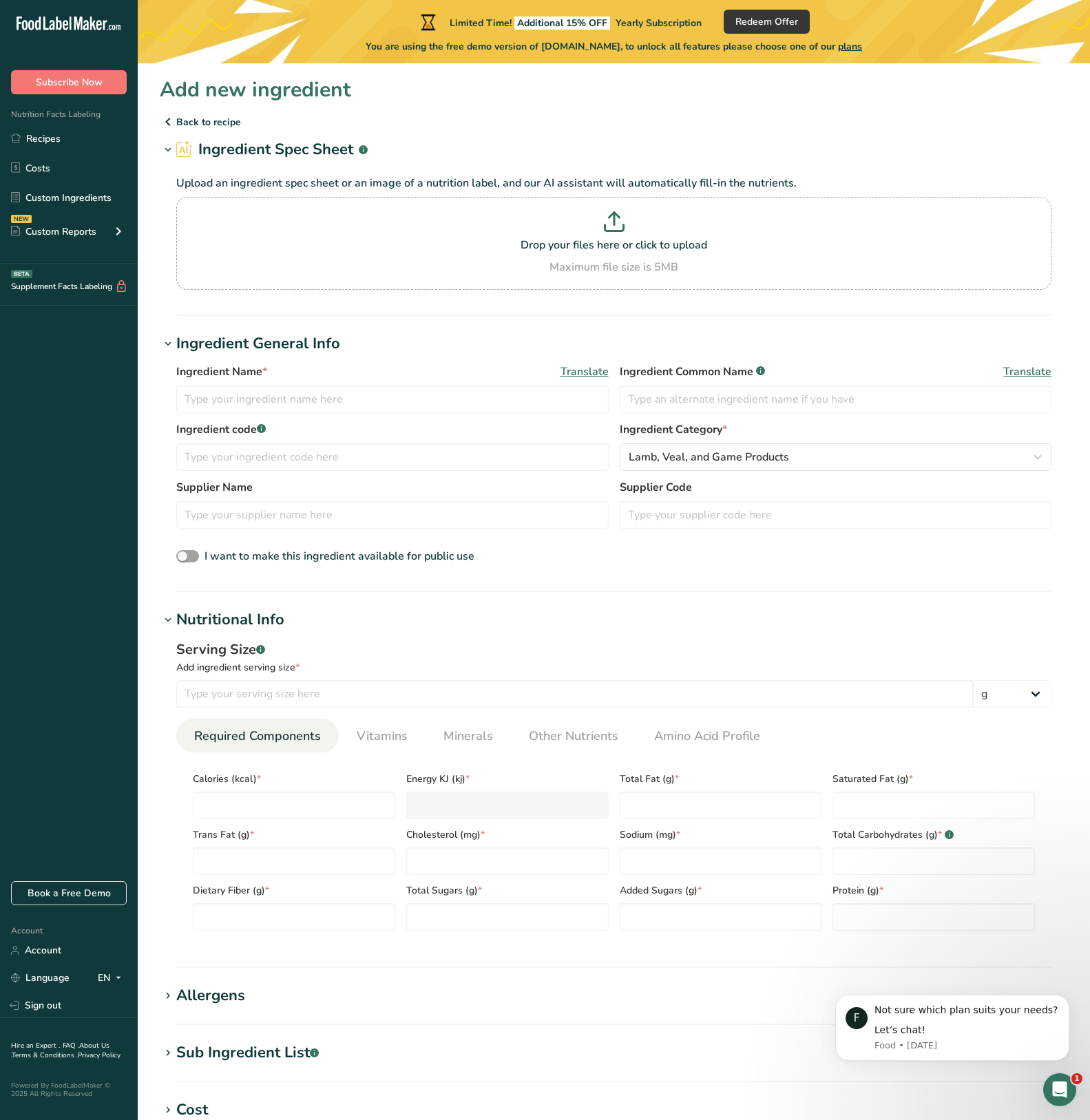
click at [175, 613] on span at bounding box center [168, 620] width 17 height 17
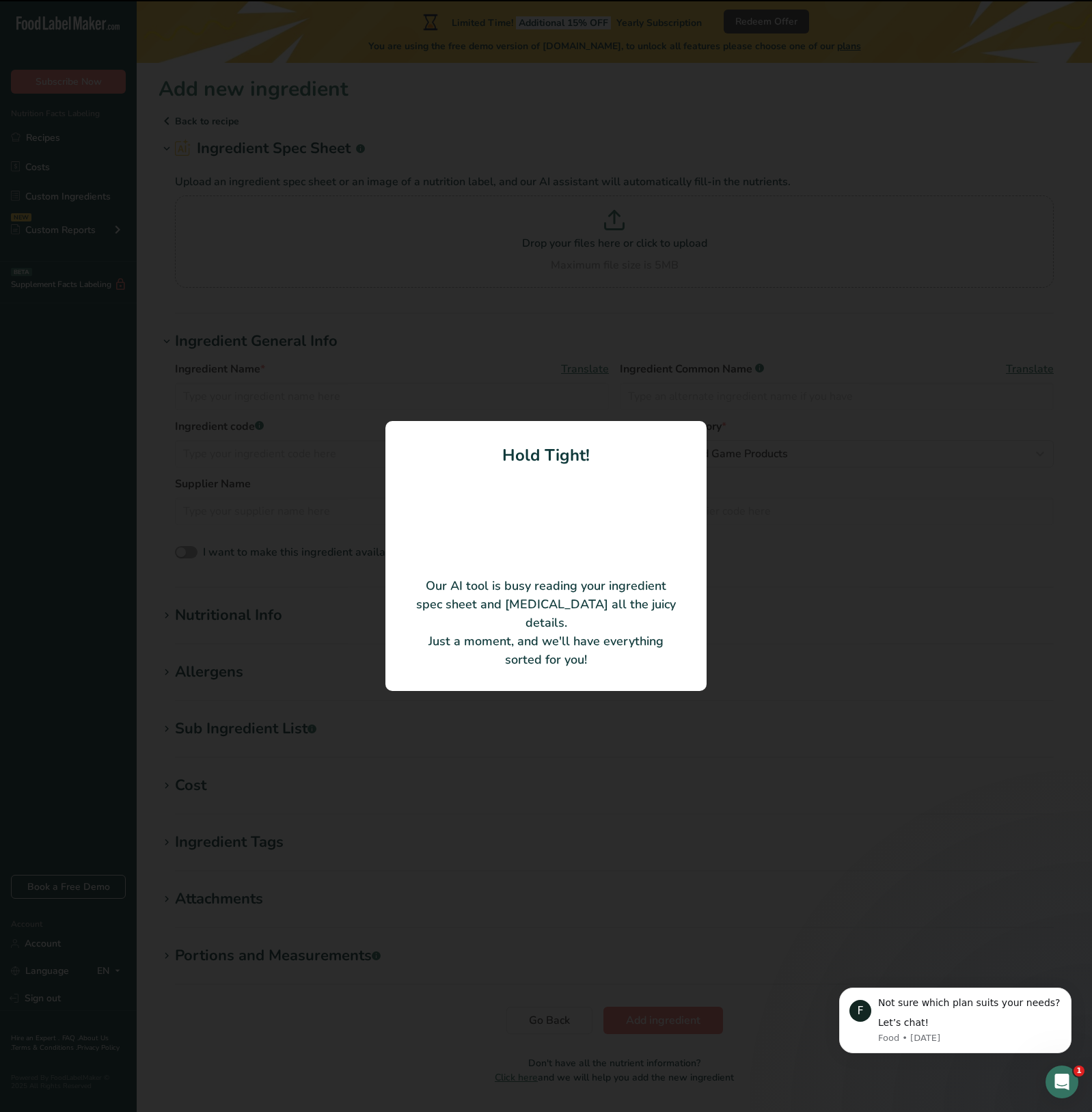
type input "Venison"
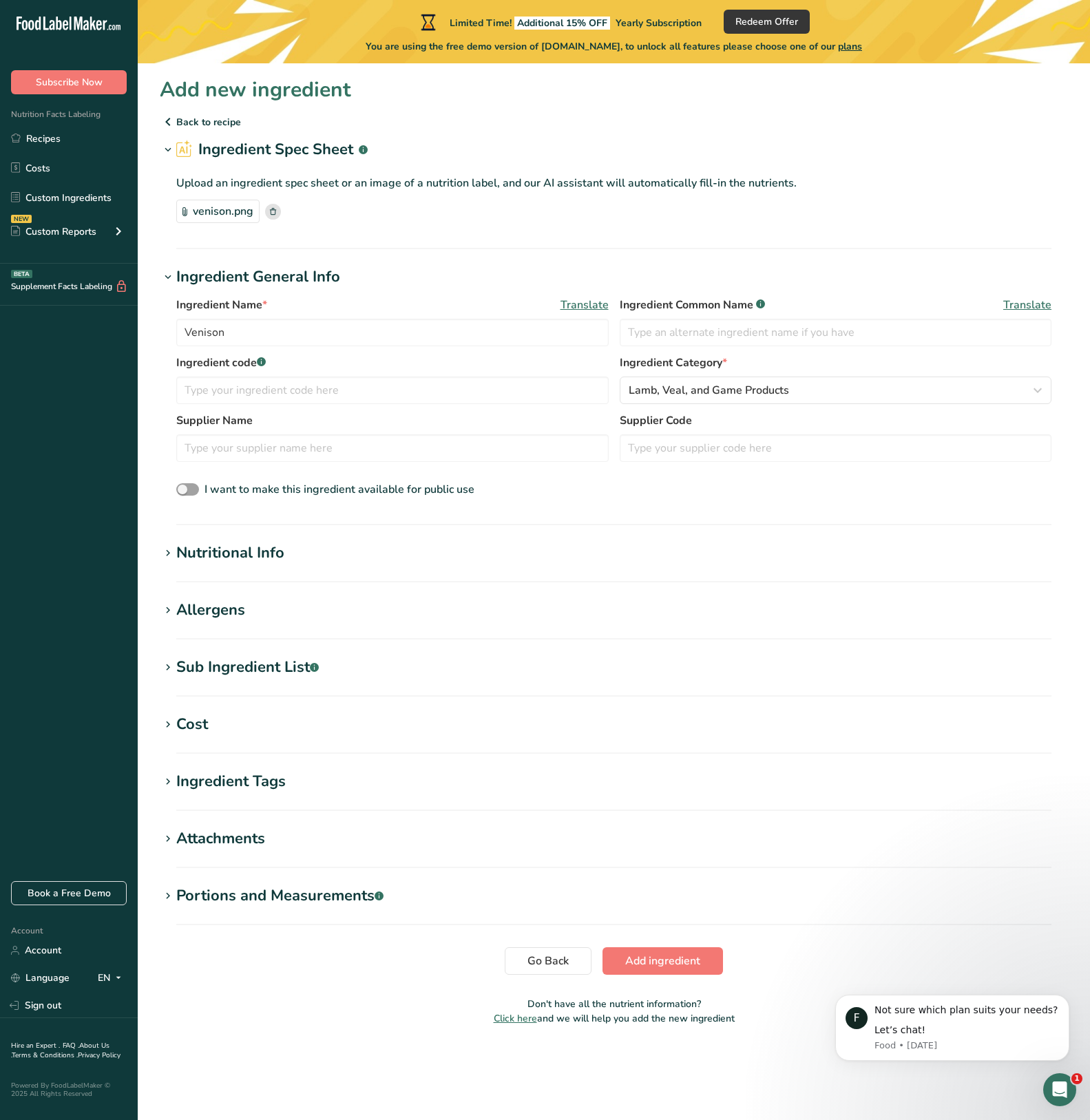
click at [183, 547] on div "Nutritional Info" at bounding box center [231, 553] width 108 height 23
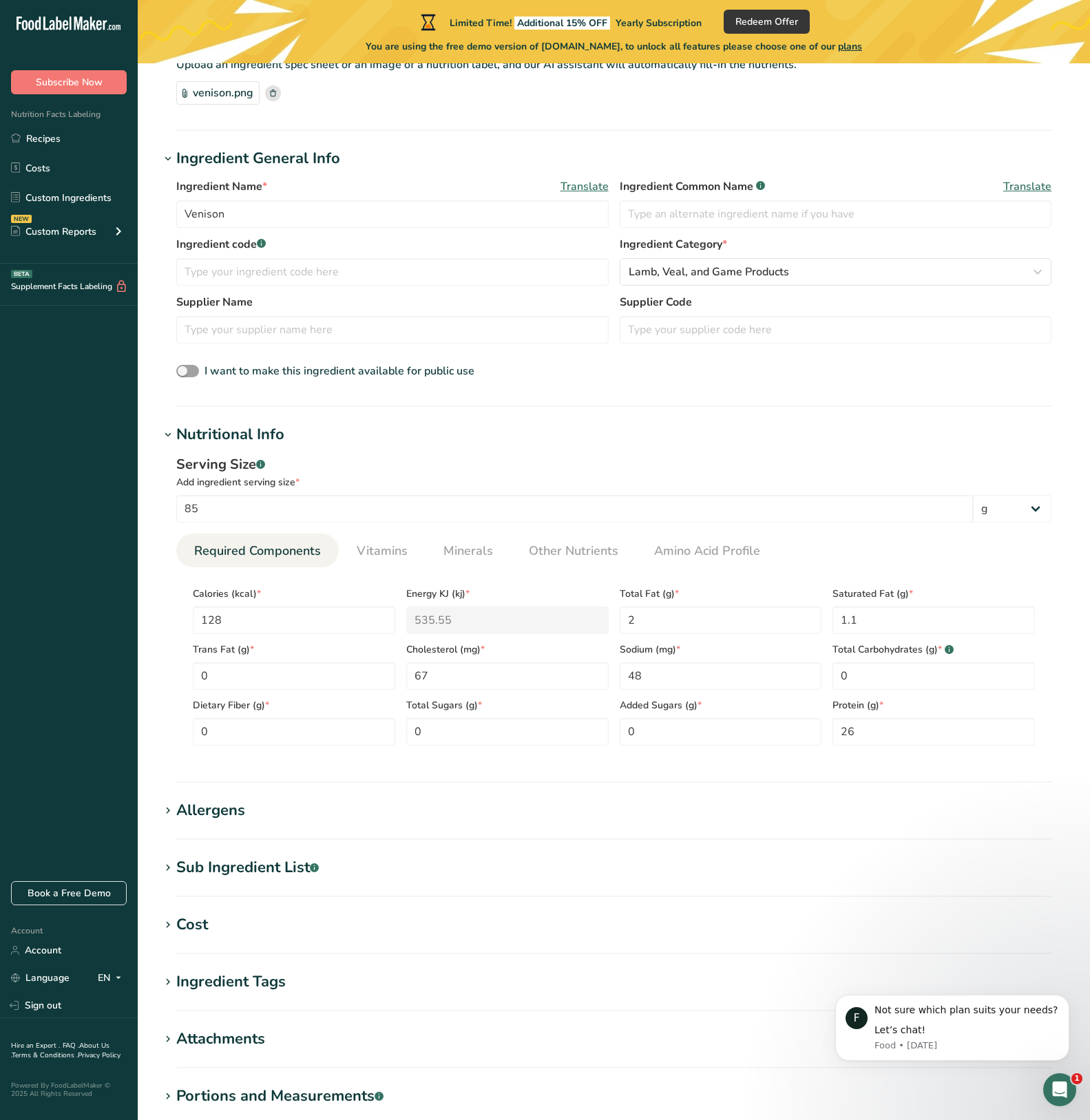
scroll to position [207, 0]
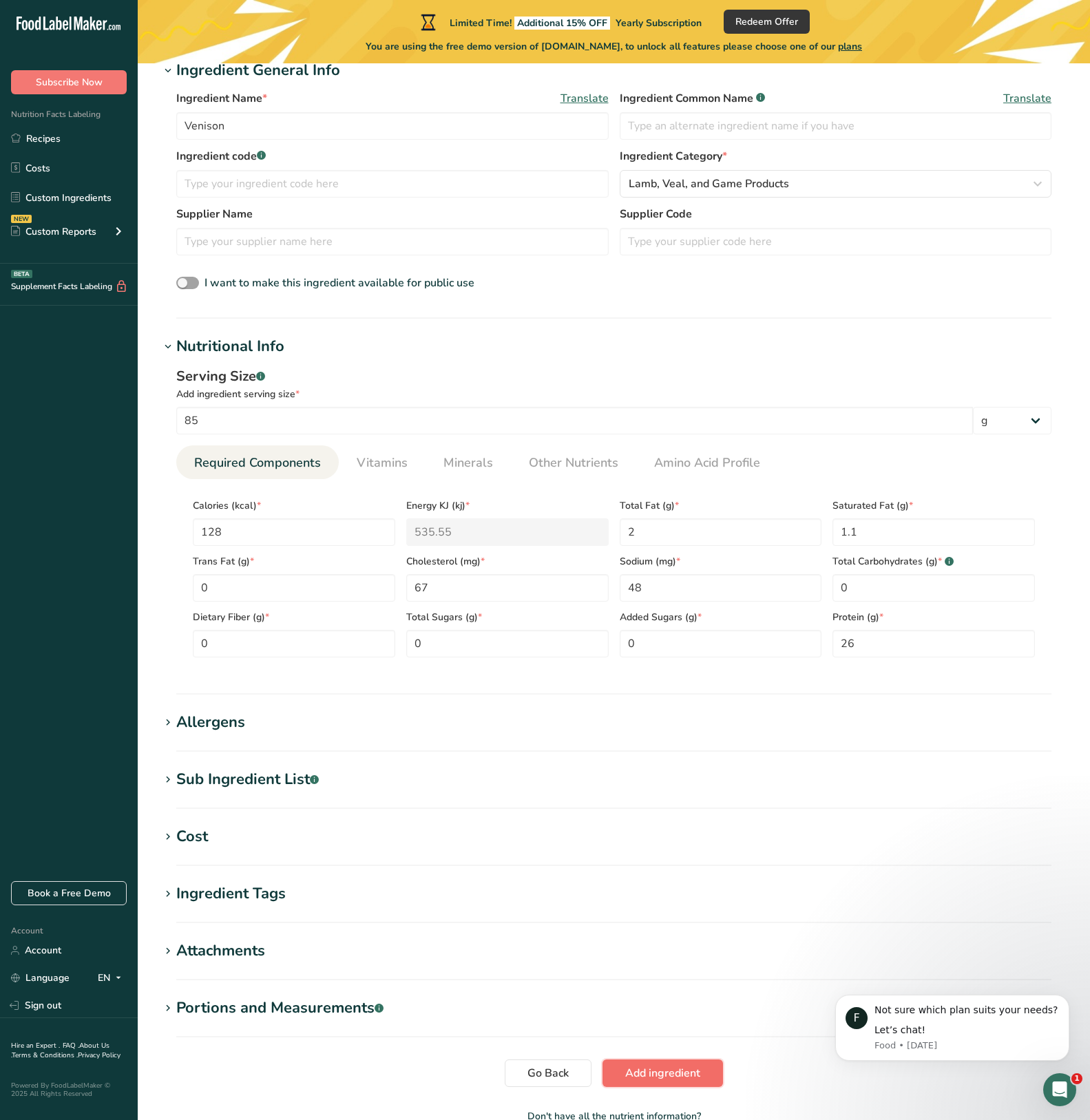
click at [672, 1070] on span "Add ingredient" at bounding box center [662, 1073] width 75 height 17
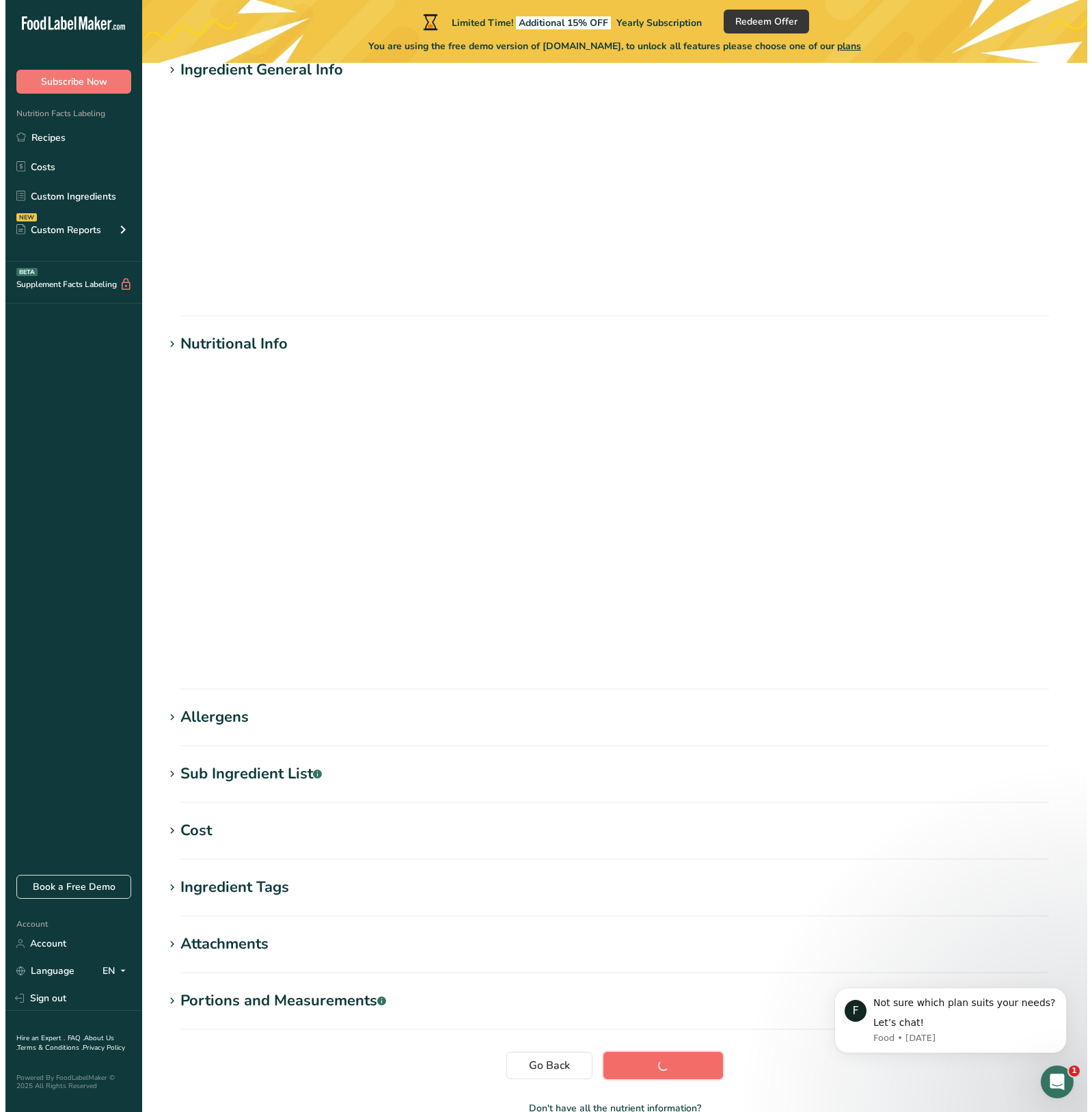
scroll to position [0, 0]
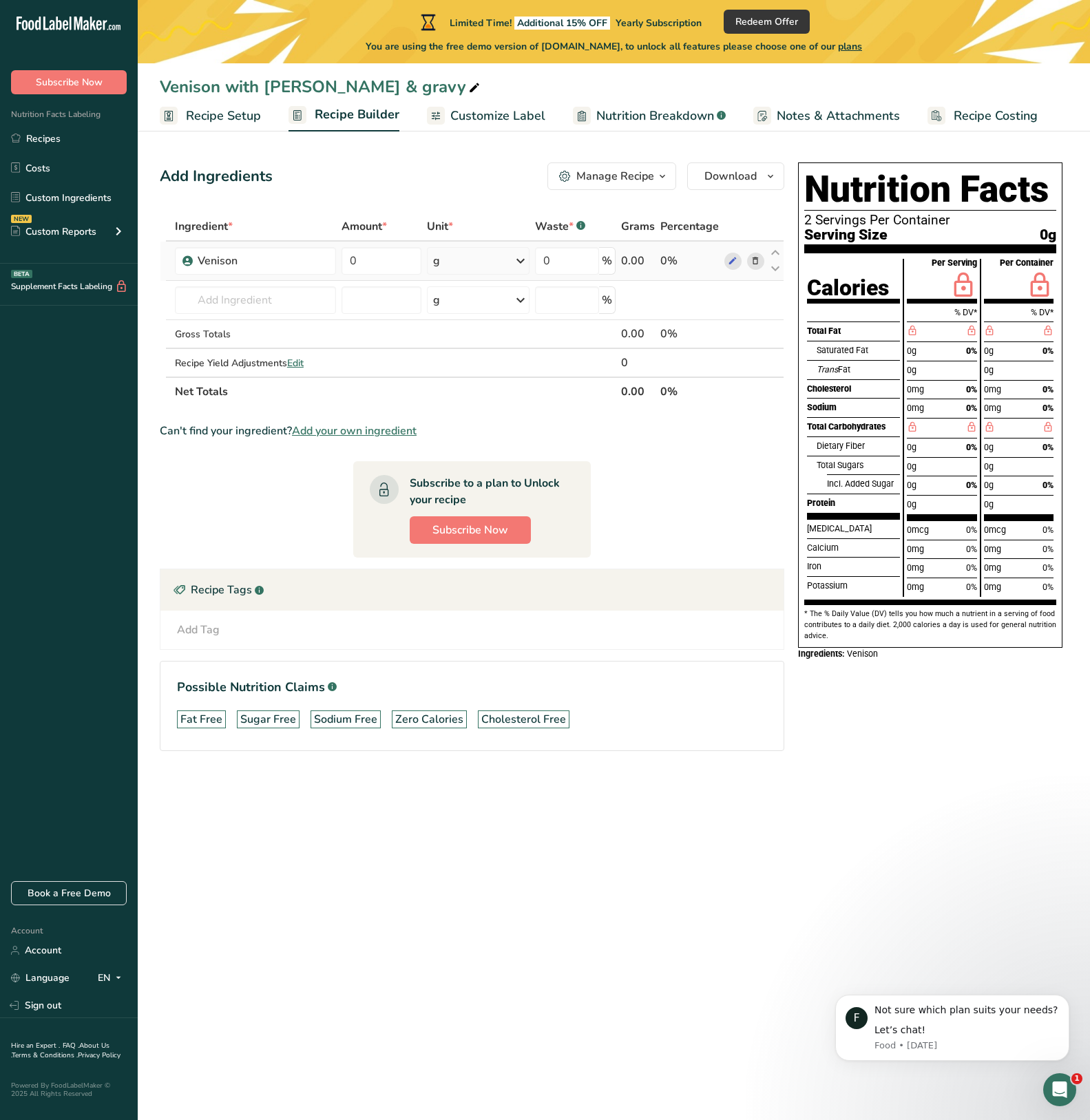
click at [516, 263] on icon at bounding box center [520, 261] width 17 height 25
click at [459, 372] on div "See more" at bounding box center [493, 370] width 116 height 15
click at [451, 412] on div "oz" at bounding box center [493, 412] width 116 height 20
click at [289, 300] on input "text" at bounding box center [255, 300] width 160 height 28
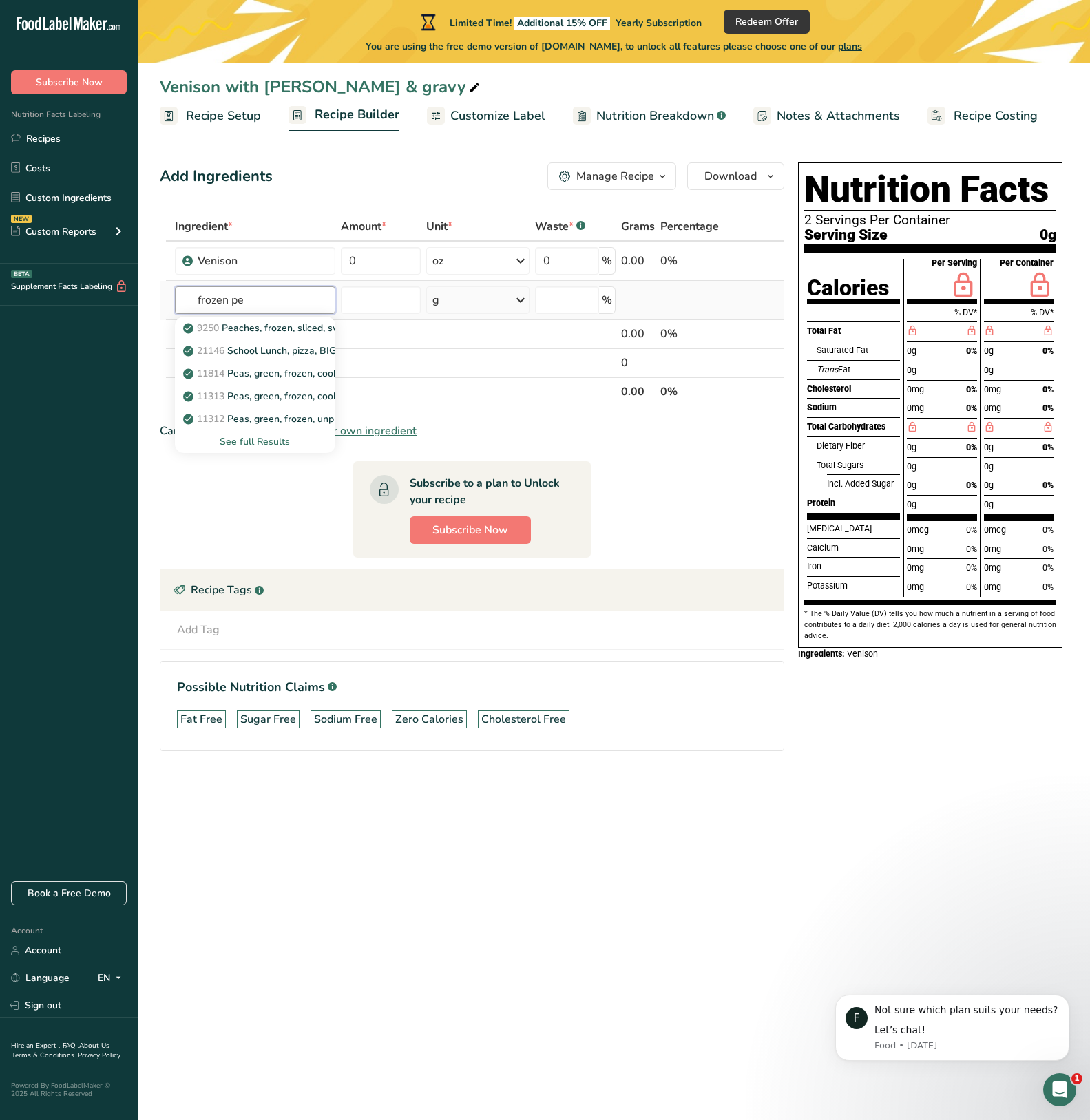
type input "frozen pe"
click at [250, 442] on div "See full Results" at bounding box center [255, 442] width 138 height 15
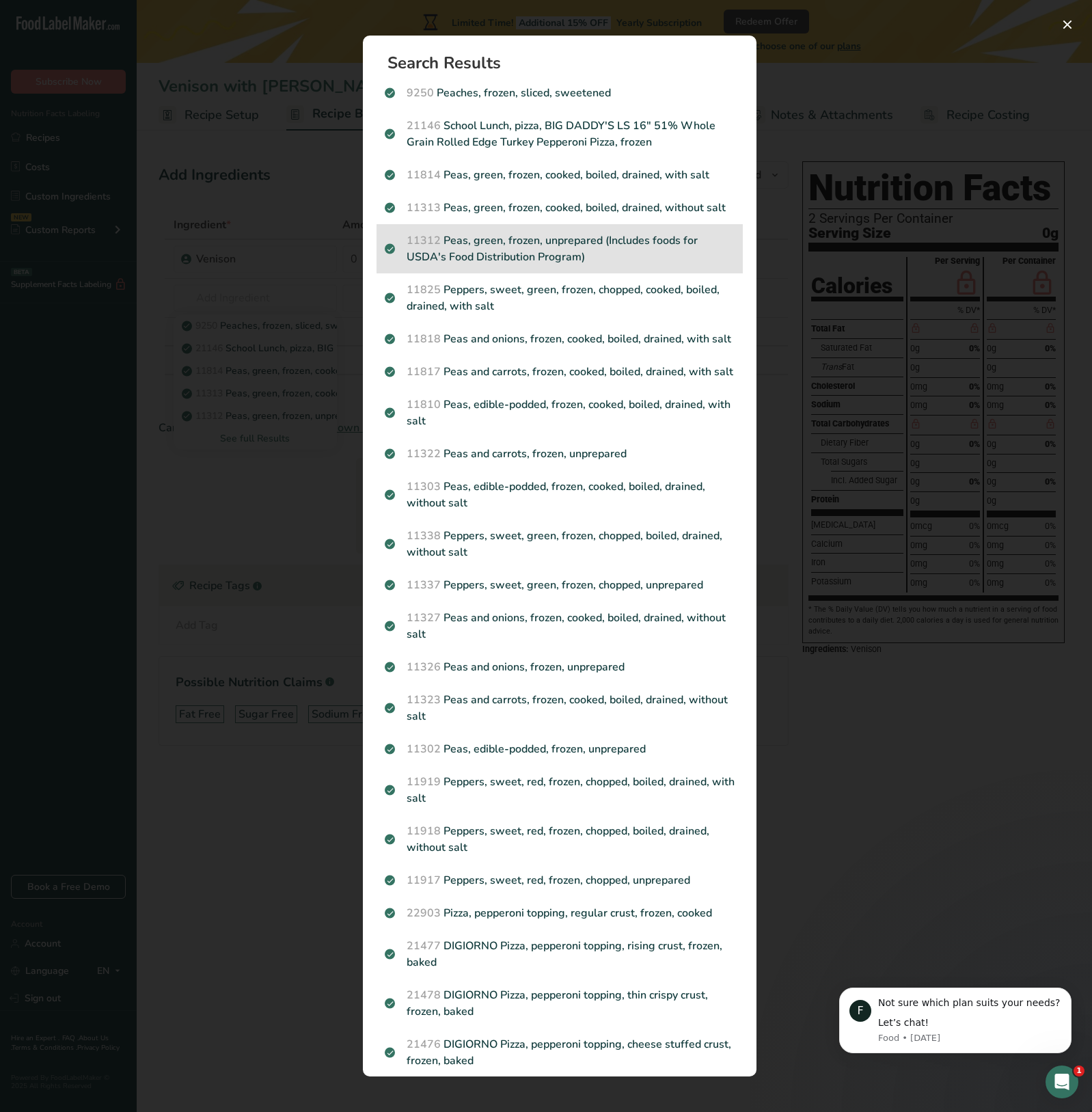
click at [531, 265] on p "11312 Peas, green, frozen, unprepared (Includes foods for USDA's Food Distribut…" at bounding box center [559, 249] width 350 height 33
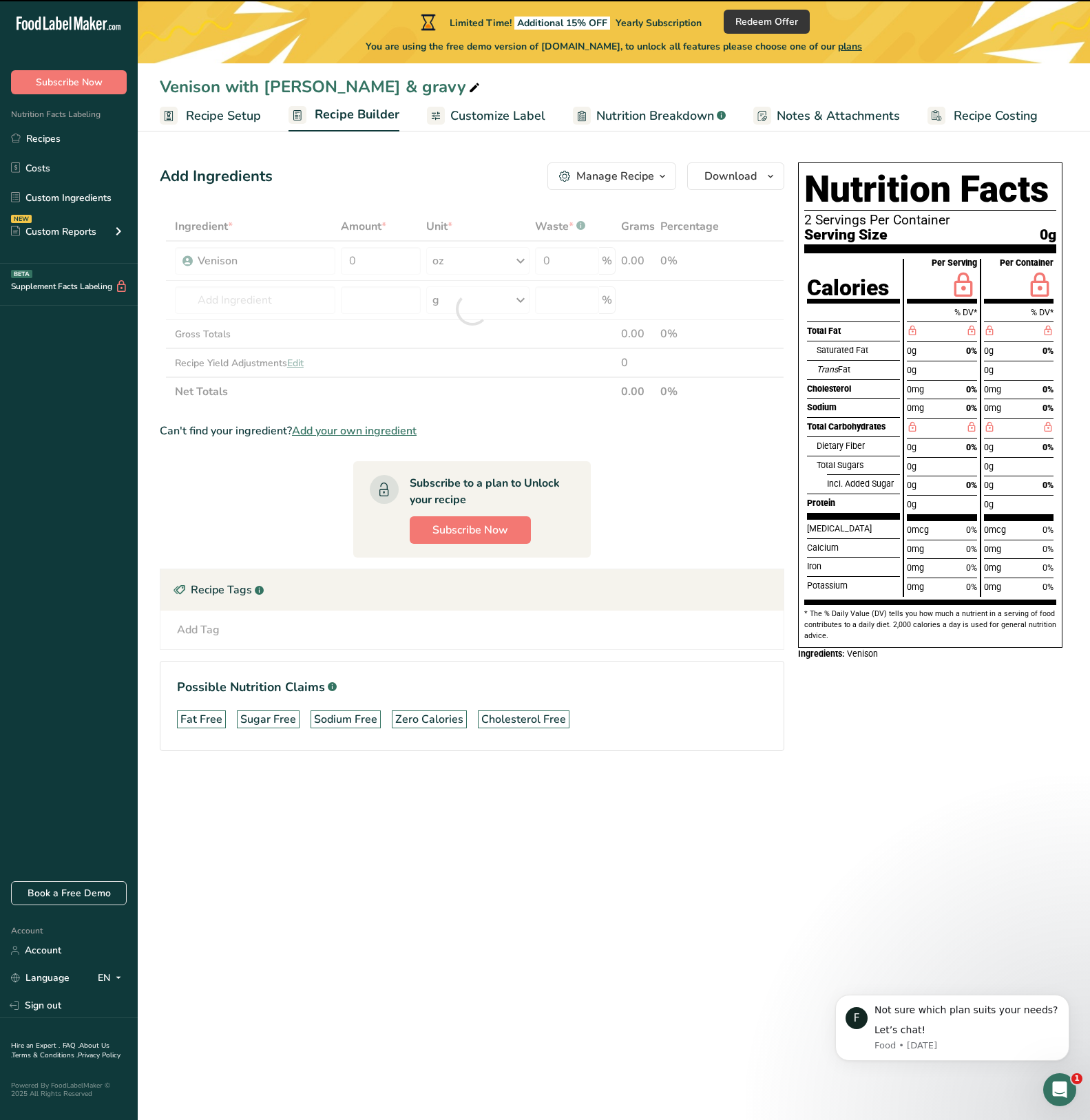
type input "0"
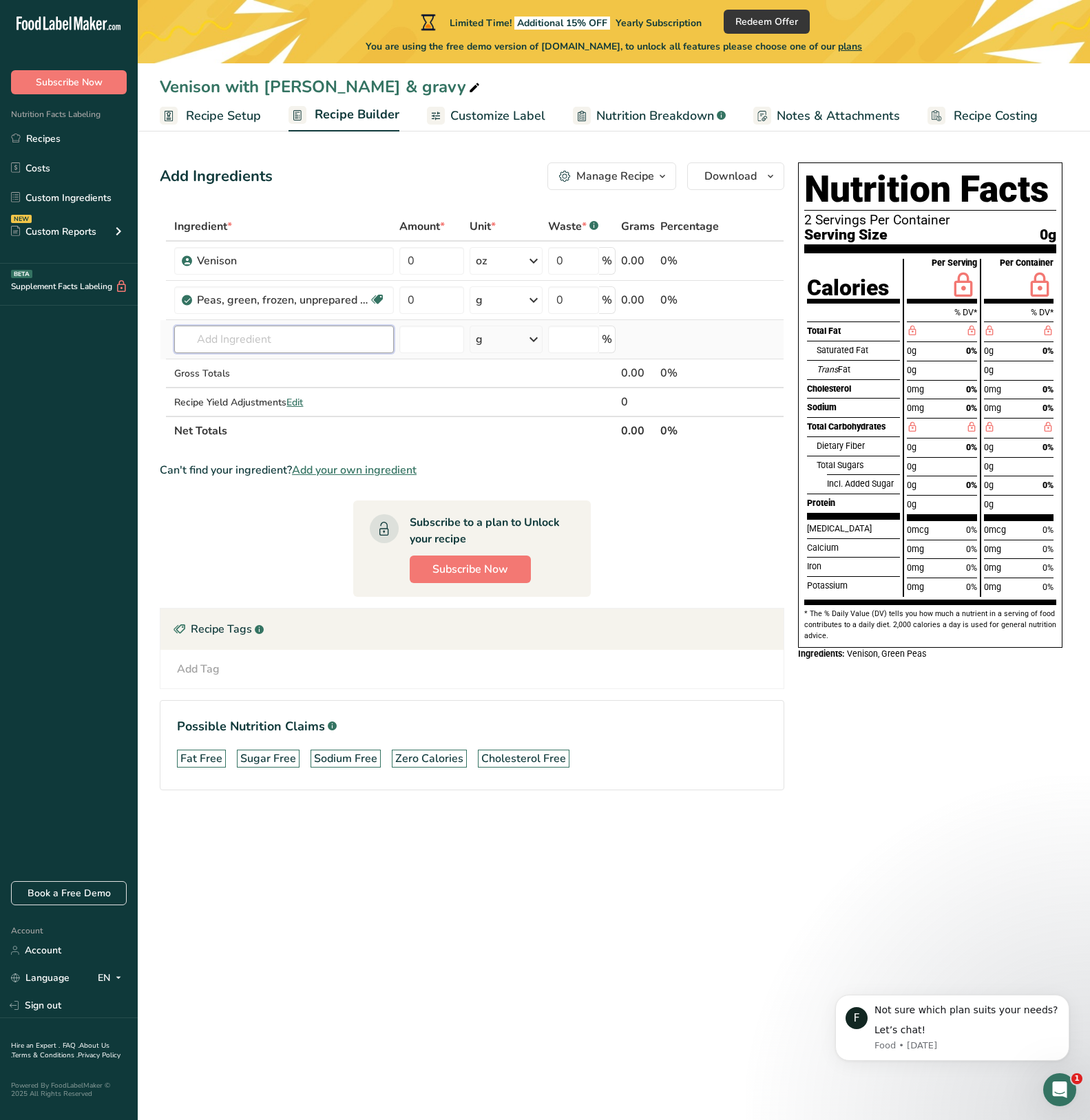
click at [314, 335] on input "text" at bounding box center [284, 340] width 220 height 28
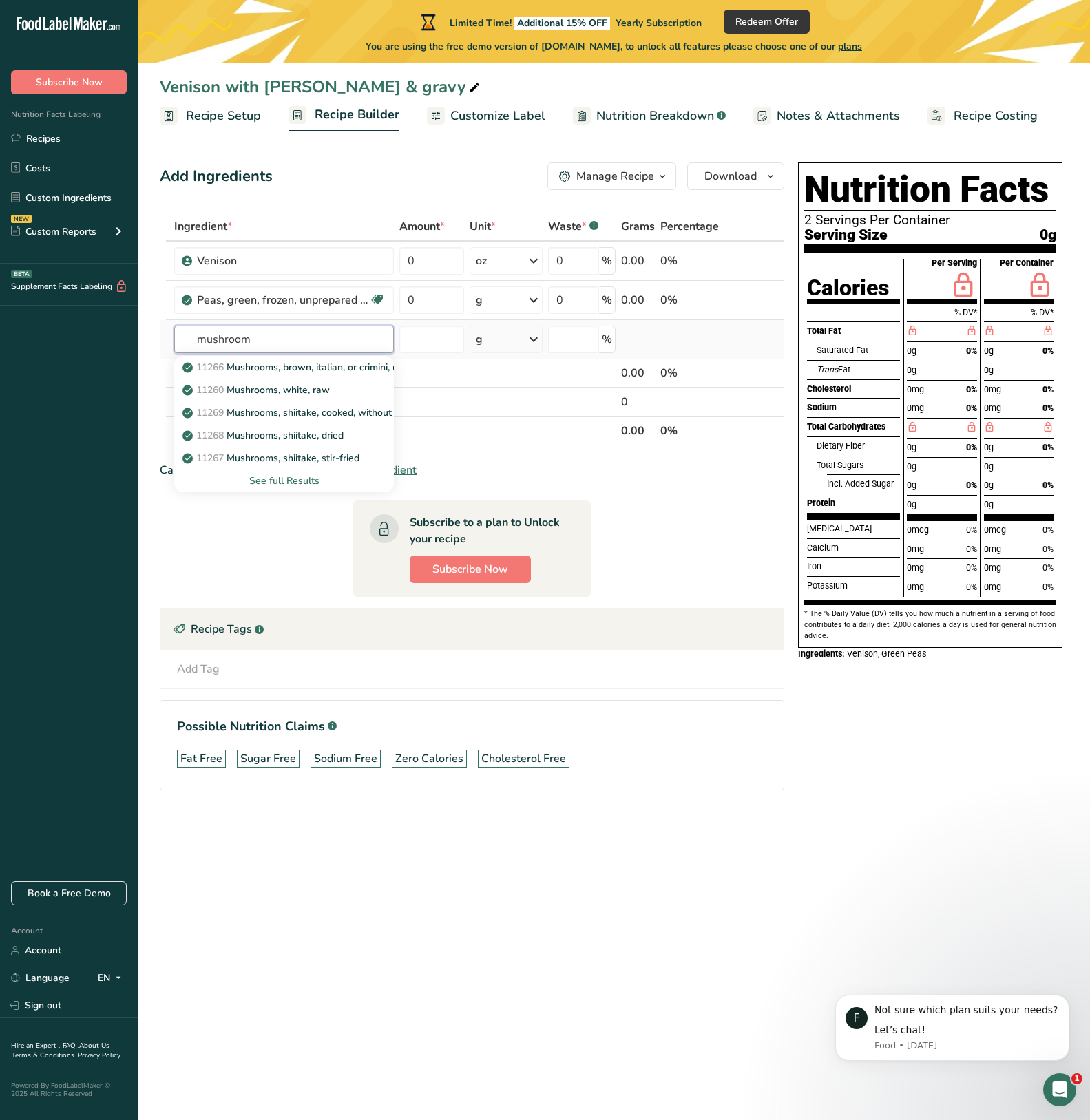
type input "mushroom"
click at [305, 479] on div "See full Results" at bounding box center [284, 481] width 198 height 15
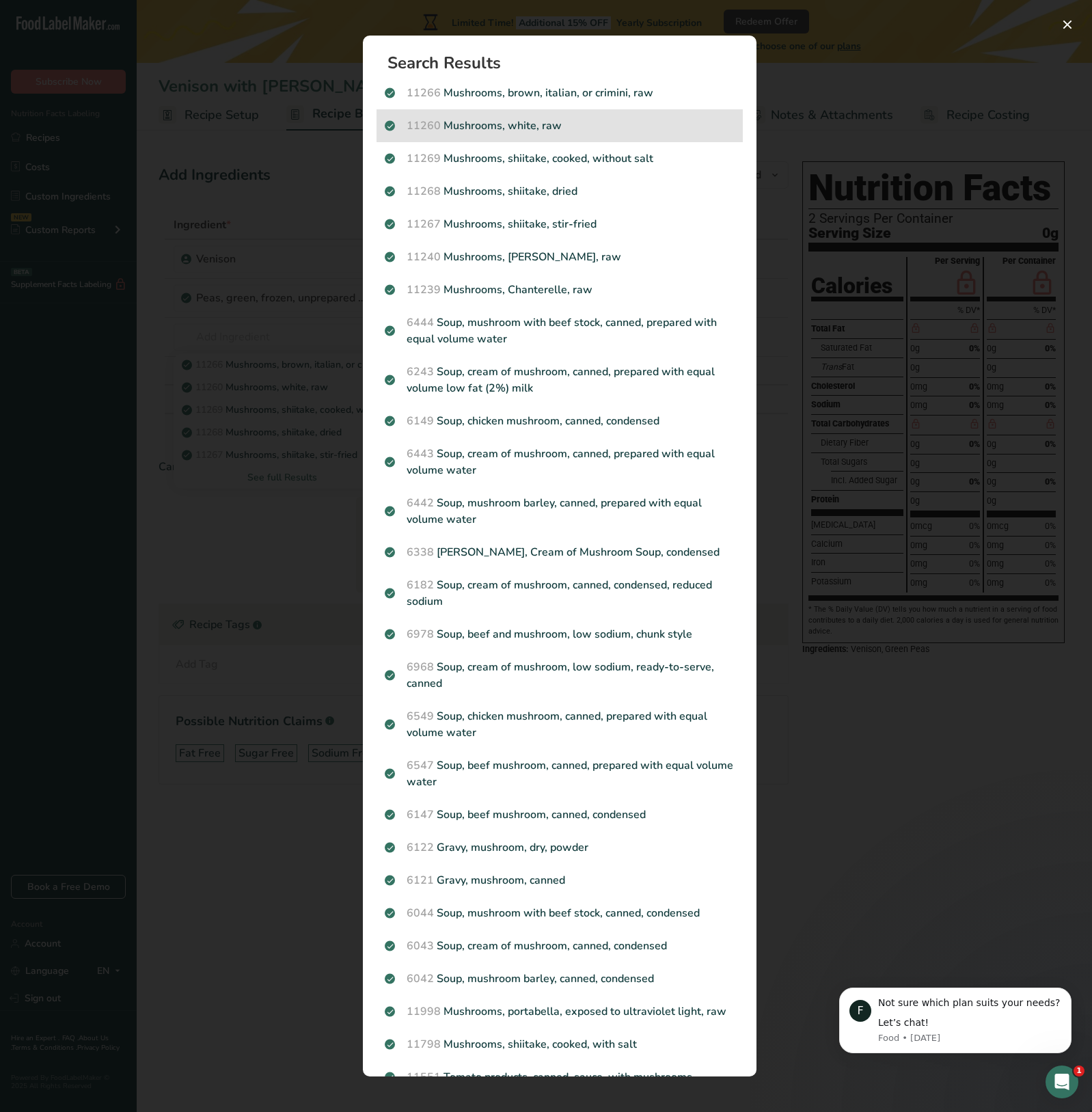
click at [555, 123] on p "11260 Mushrooms, white, raw" at bounding box center [559, 126] width 350 height 17
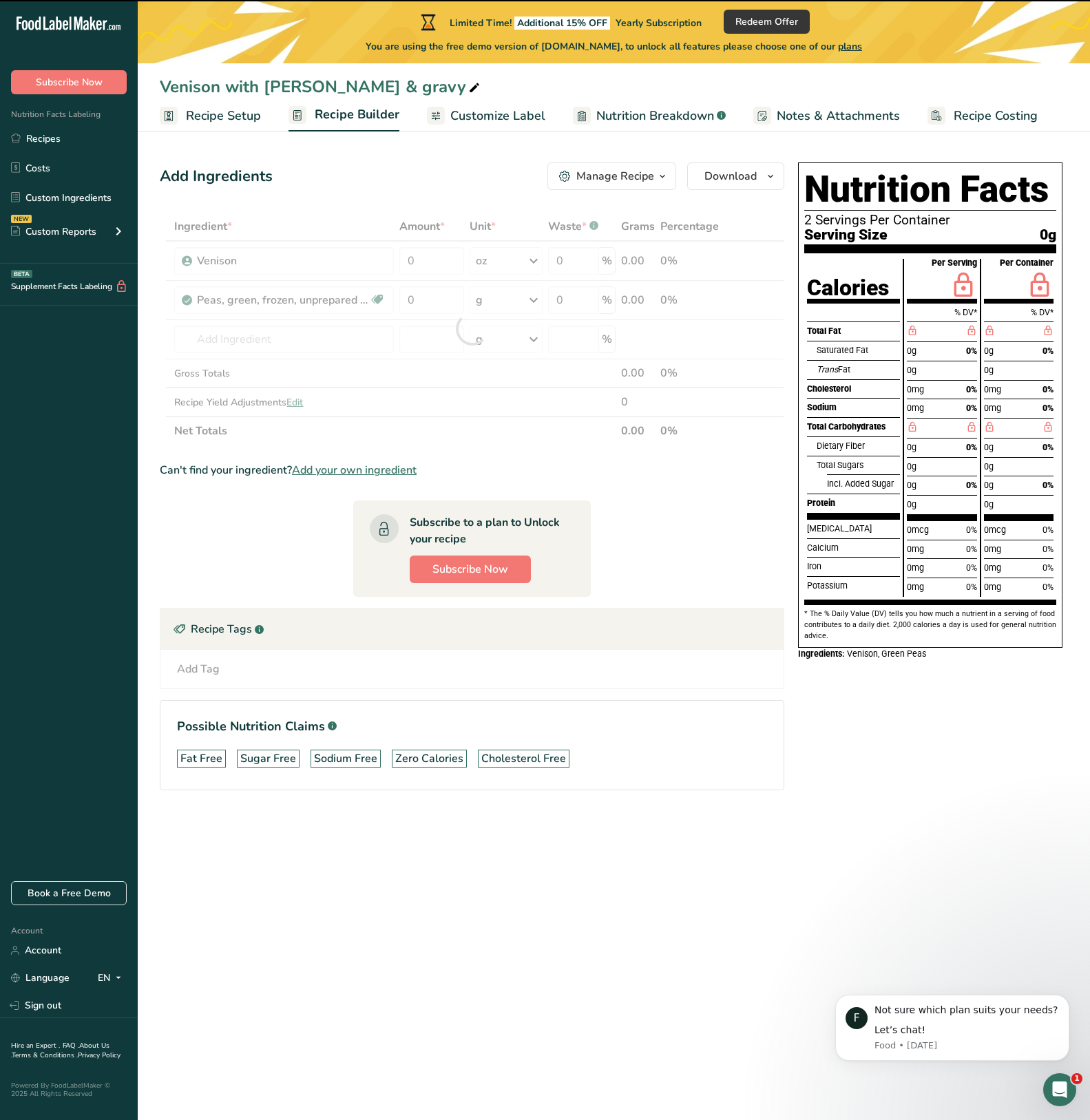
type input "0"
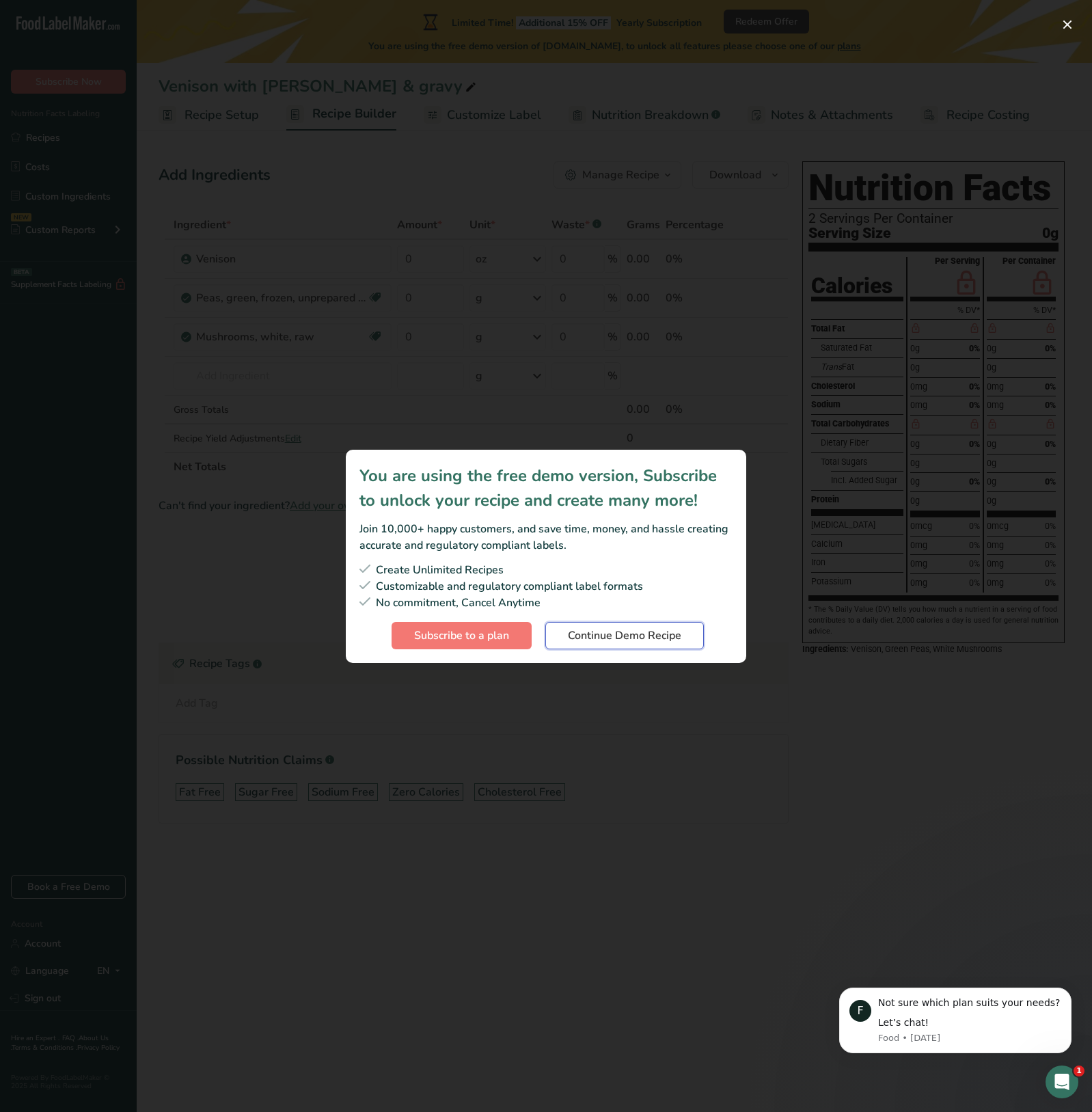
click at [608, 636] on span "Continue Demo Recipe" at bounding box center [625, 636] width 113 height 17
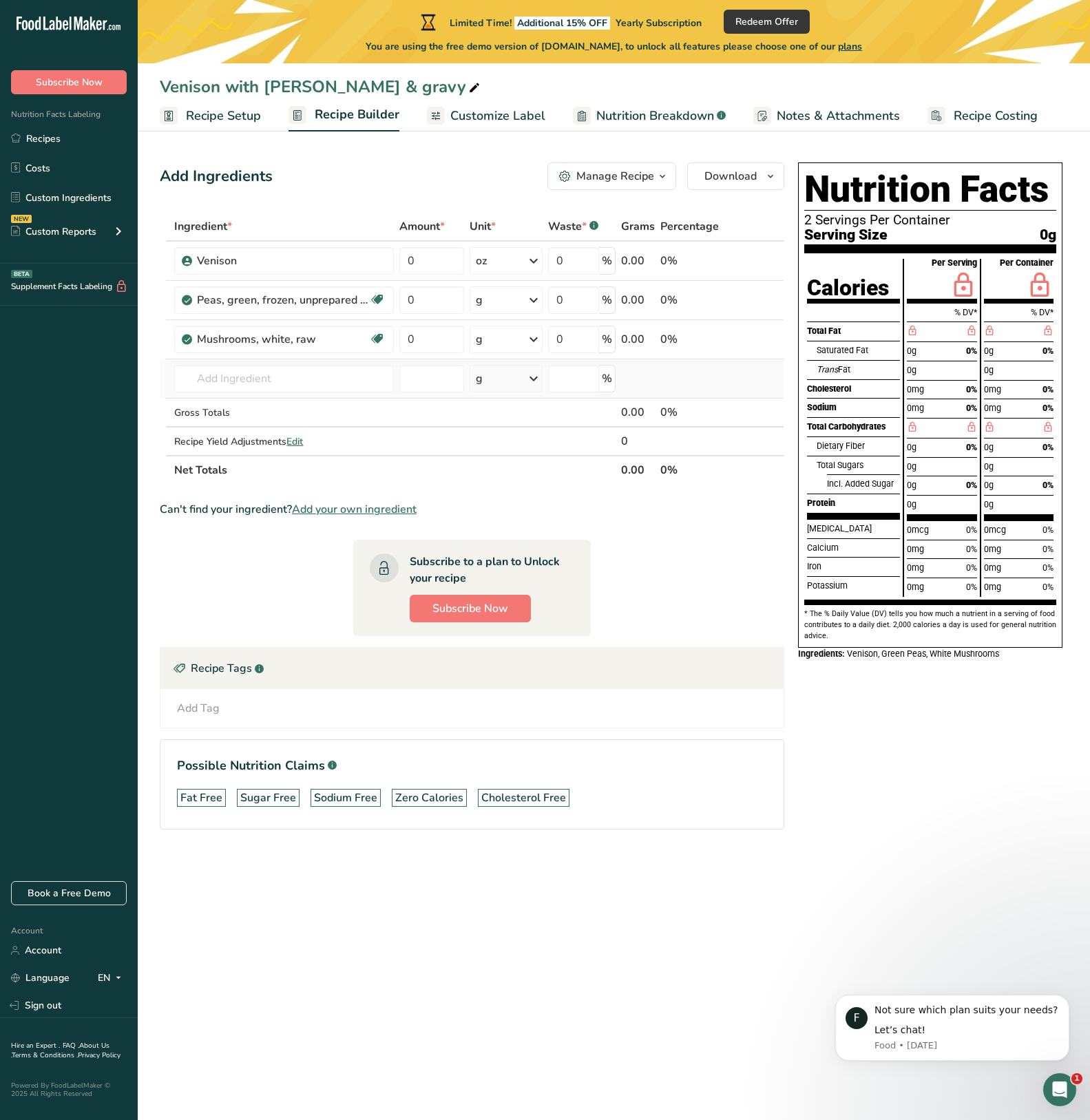
click at [347, 393] on td "11266 Mushrooms, brown, italian, or crimini, raw 11260 Mushrooms, white, raw 11…" at bounding box center [283, 379] width 225 height 40
click at [319, 382] on input "text" at bounding box center [284, 379] width 220 height 28
drag, startPoint x: 247, startPoint y: 376, endPoint x: 212, endPoint y: 378, distance: 35.1
click at [212, 378] on input "mccormi" at bounding box center [284, 379] width 220 height 28
type input "m"
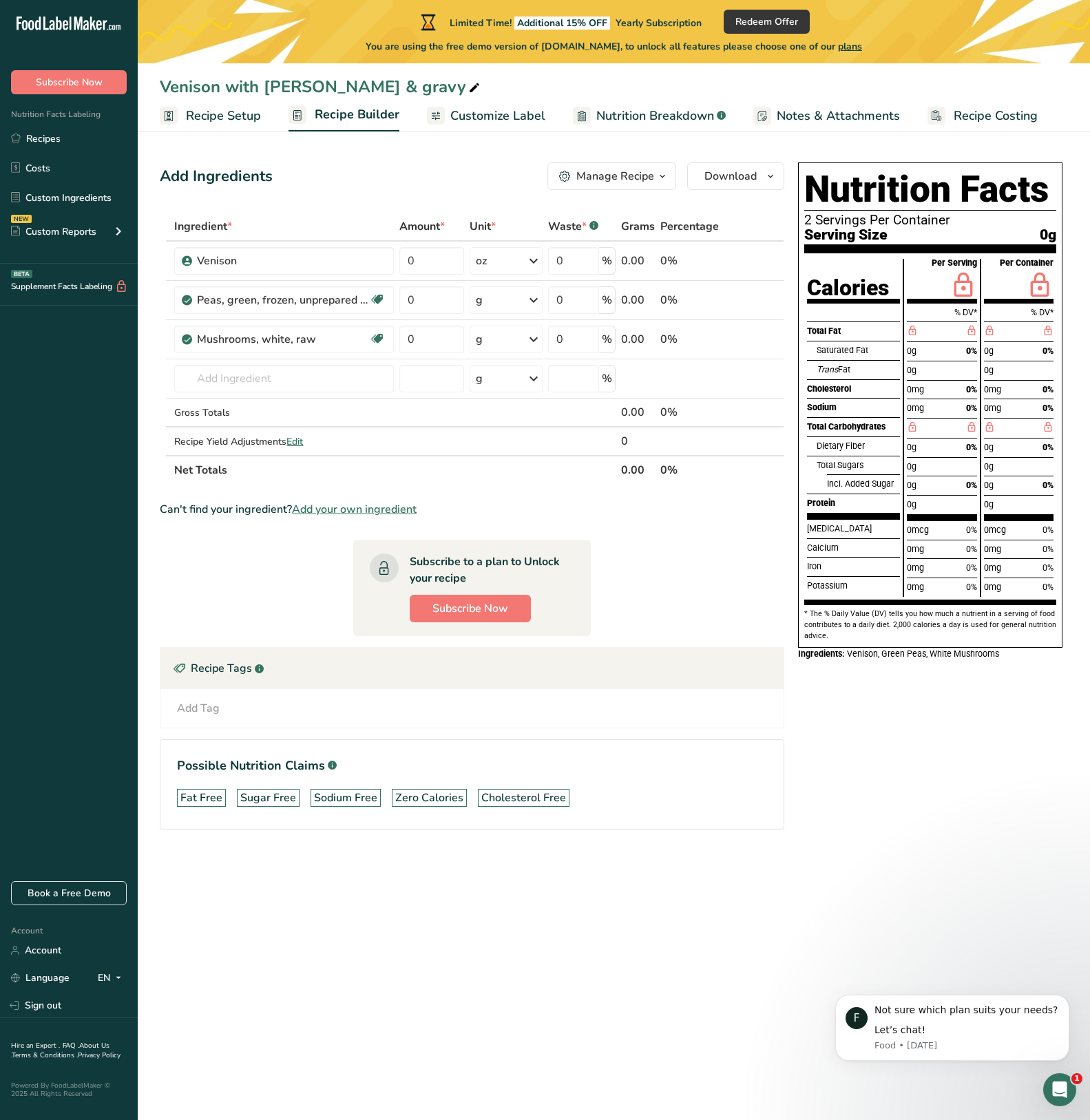
click at [378, 502] on span "Add your own ingredient" at bounding box center [354, 509] width 125 height 17
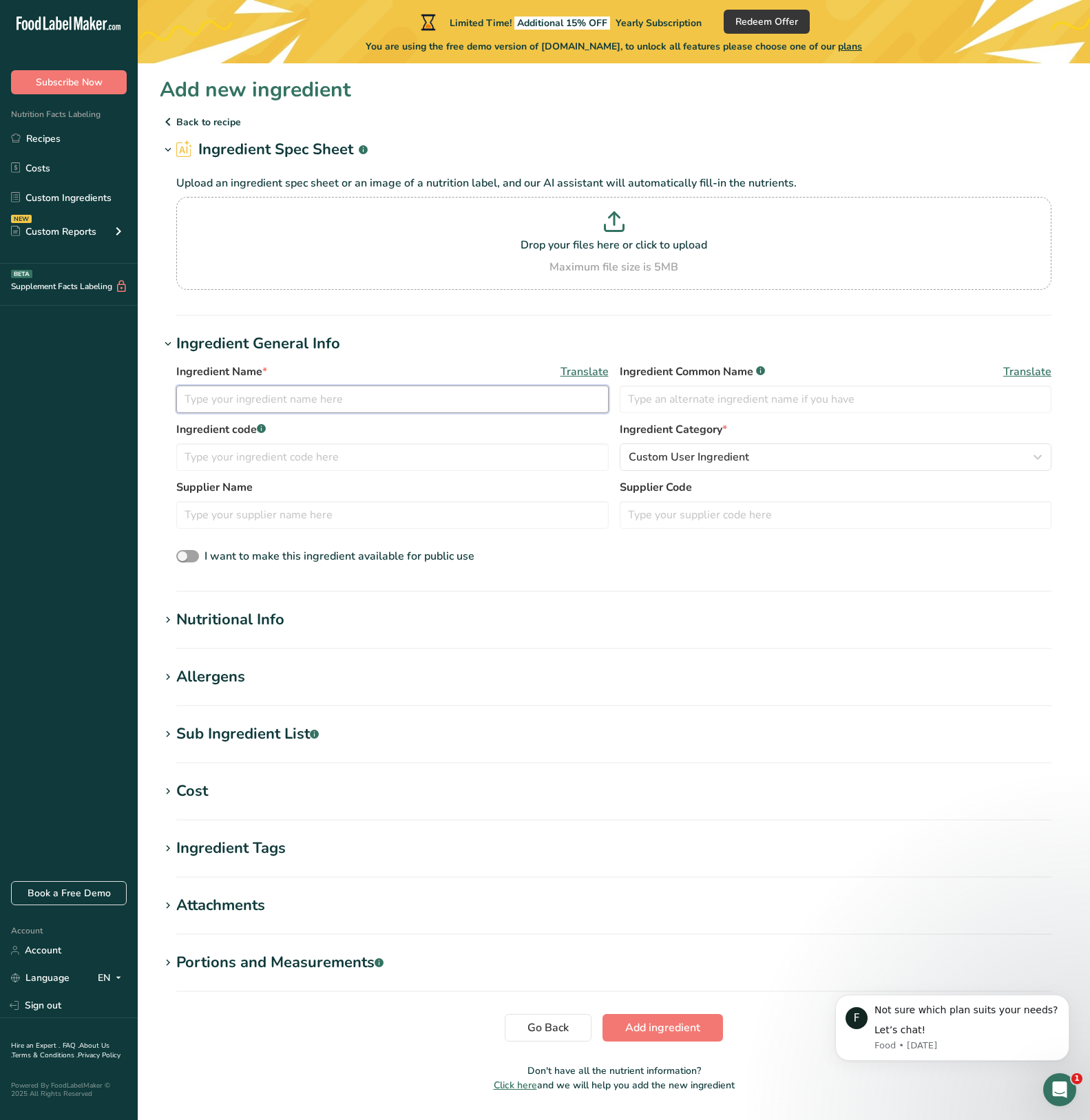
click at [256, 402] on input "text" at bounding box center [393, 399] width 432 height 28
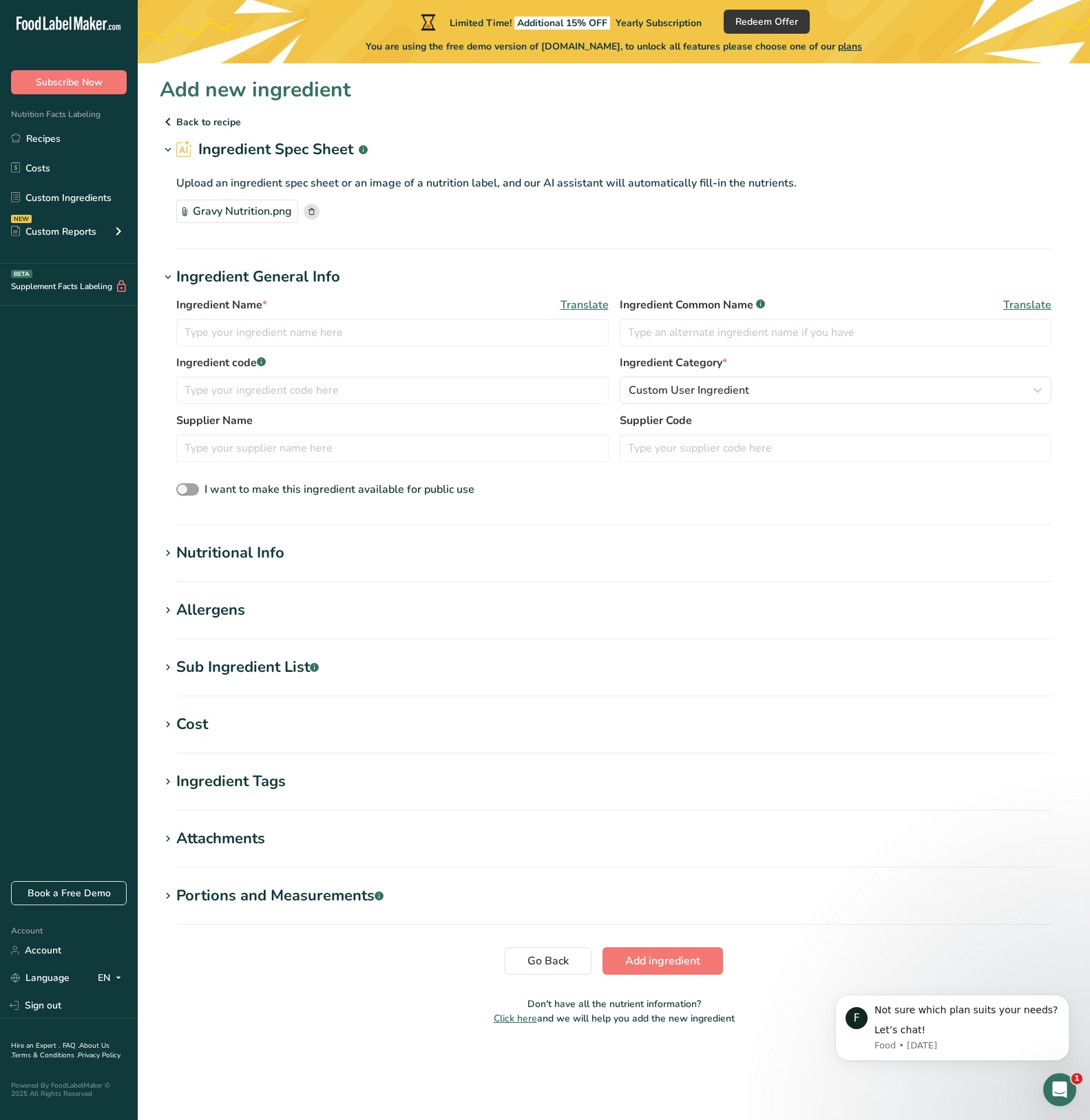
click at [299, 547] on h1 "Nutritional Info" at bounding box center [614, 553] width 908 height 23
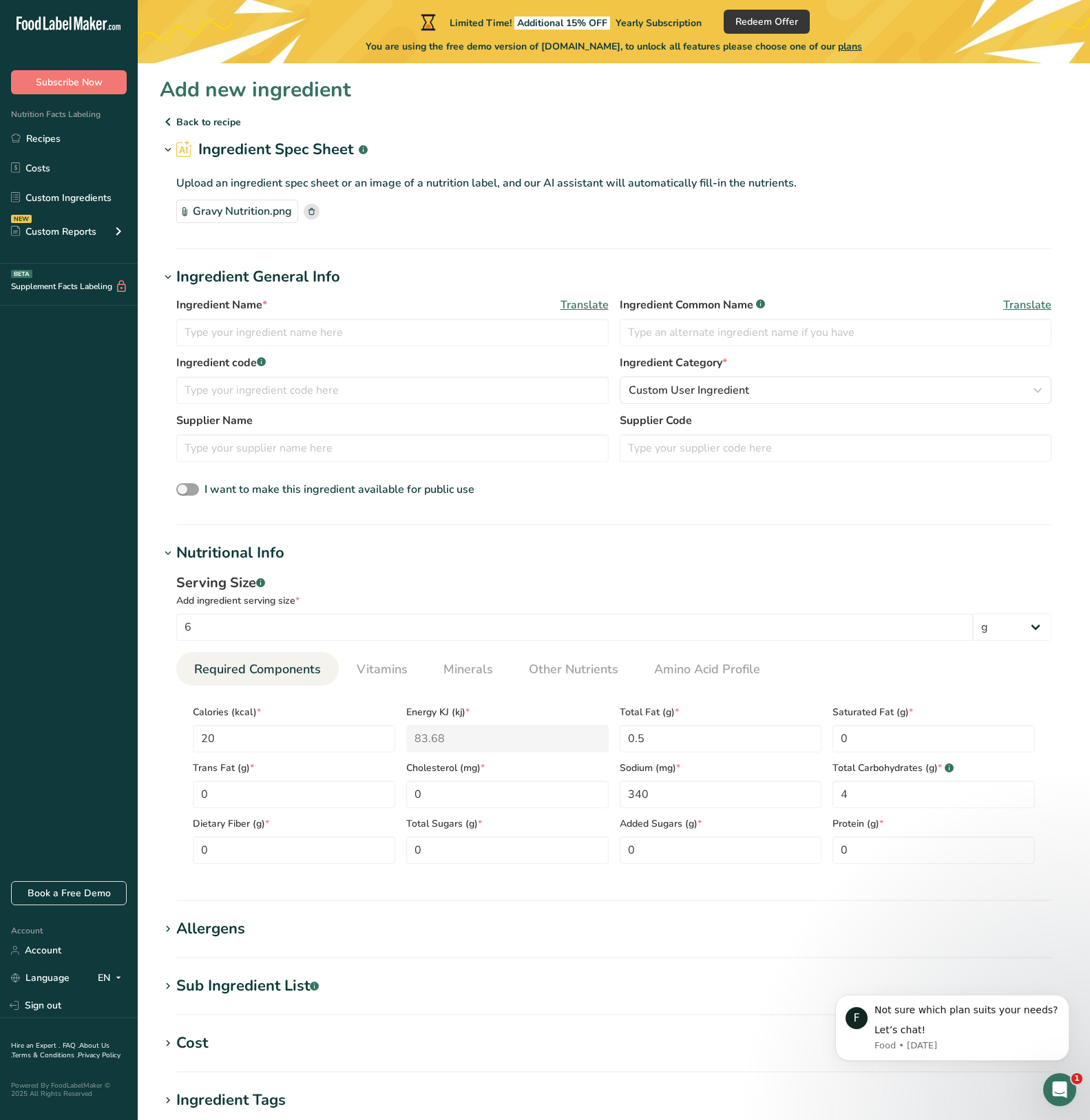
click at [341, 988] on h1 "Sub Ingredient List .a-a{fill:#347362;}.b-a{fill:#fff;}" at bounding box center [614, 986] width 908 height 23
click at [306, 211] on rect at bounding box center [311, 212] width 16 height 16
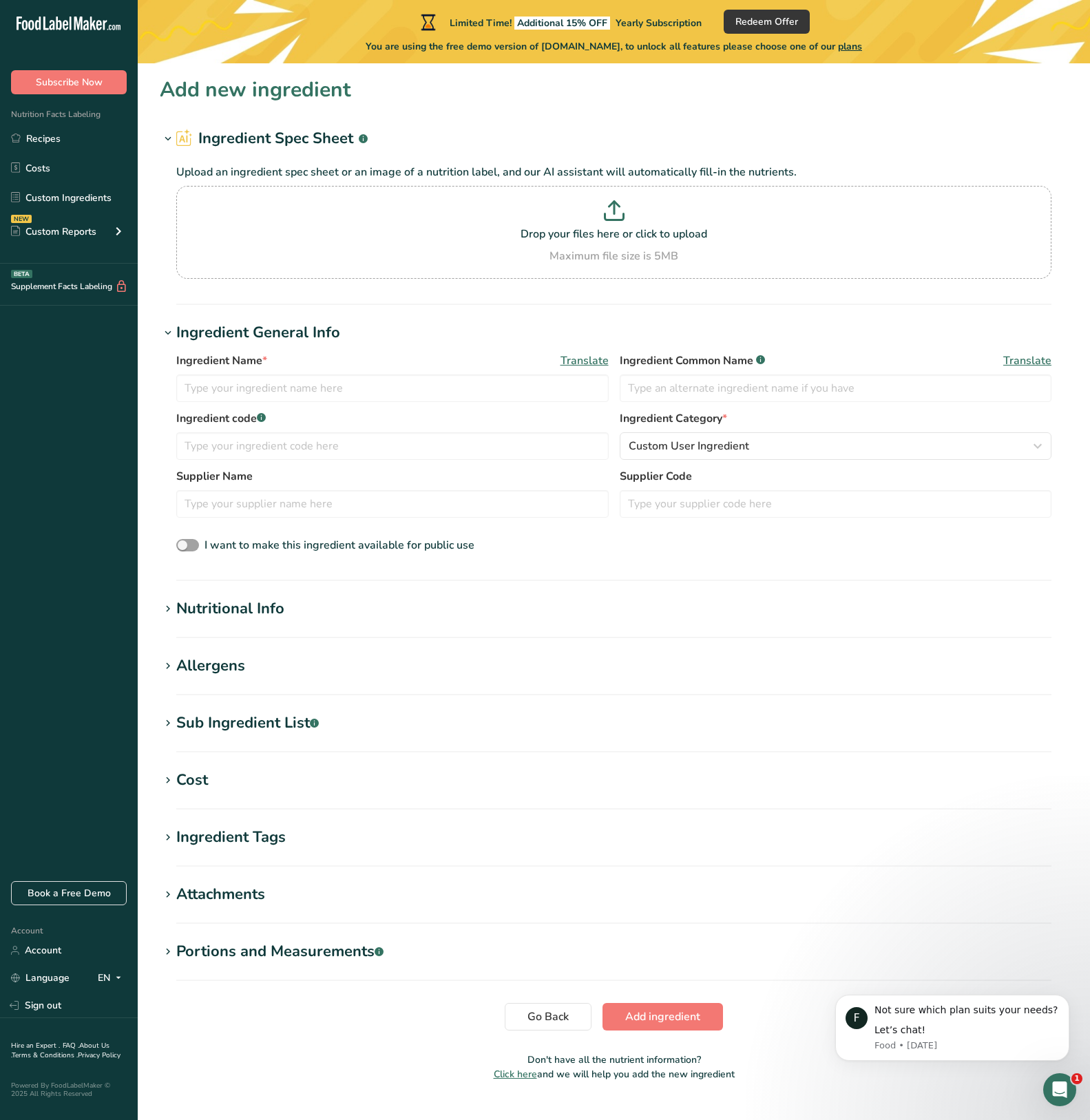
click at [215, 610] on div "Nutritional Info" at bounding box center [231, 609] width 108 height 23
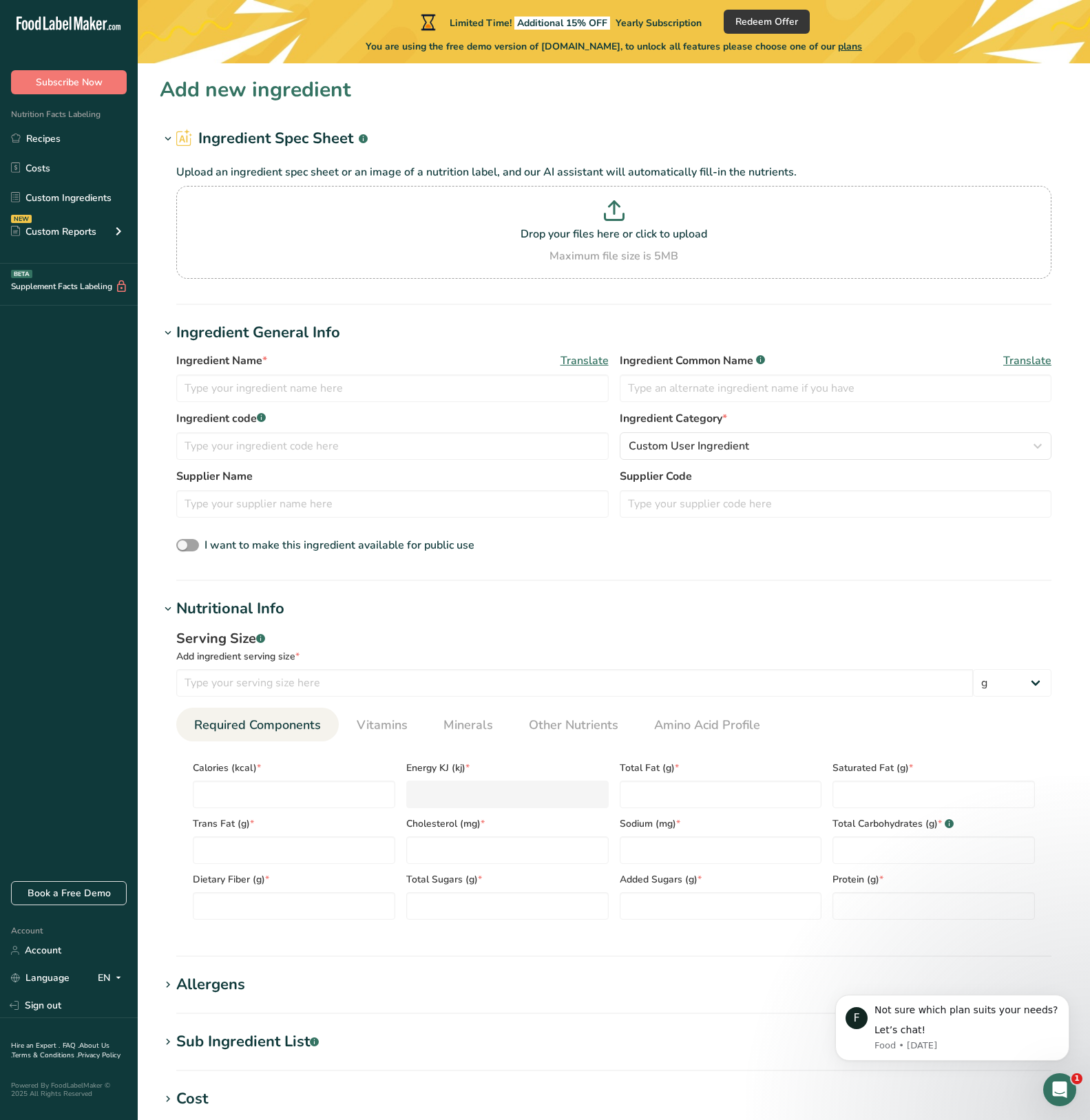
click at [215, 610] on div "Nutritional Info" at bounding box center [231, 609] width 108 height 23
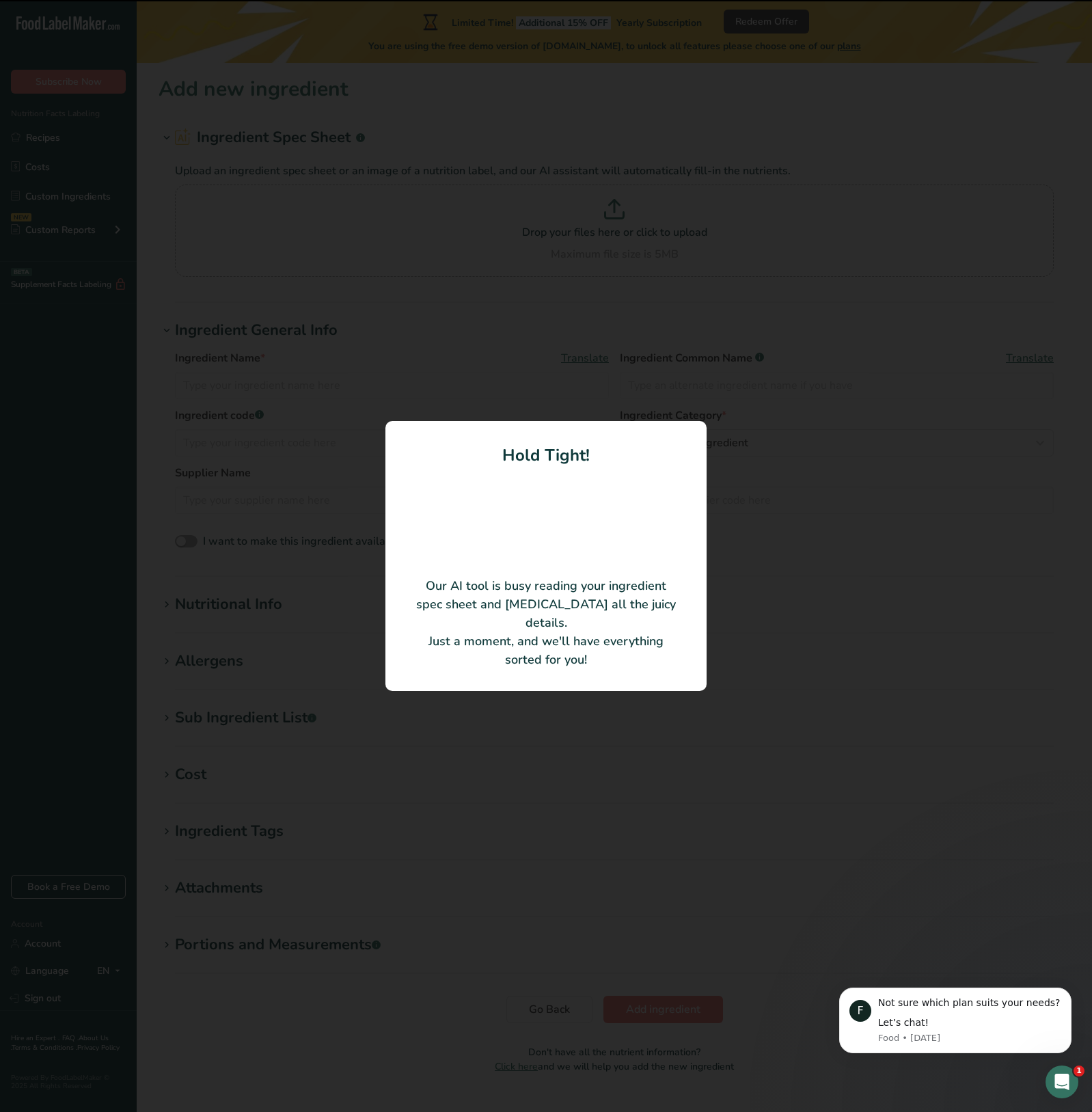
type input "Enriched Wheat Flour"
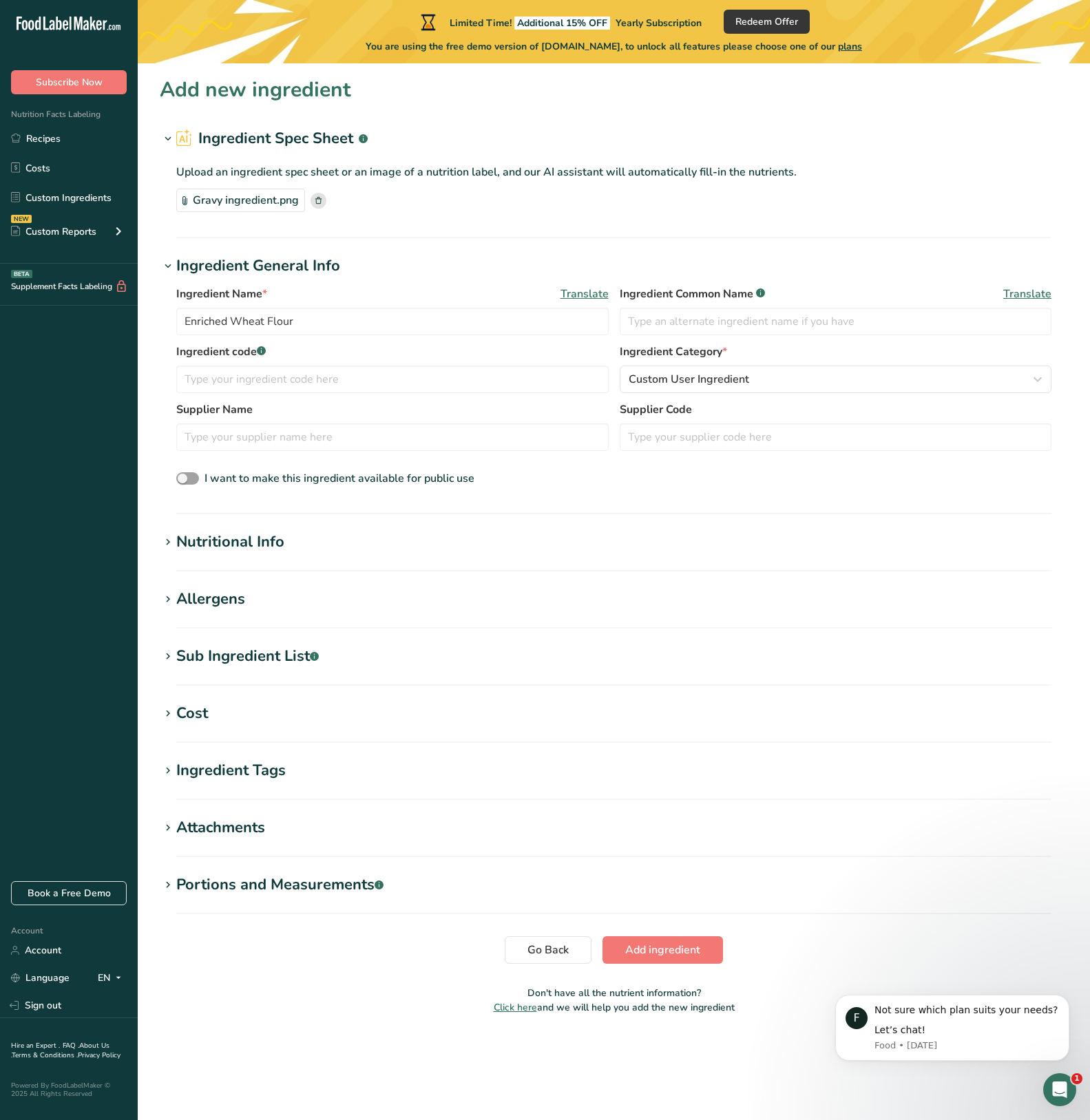
click at [177, 660] on div "Sub Ingredient List .a-a{fill:#347362;}.b-a{fill:#fff;}" at bounding box center [248, 656] width 143 height 23
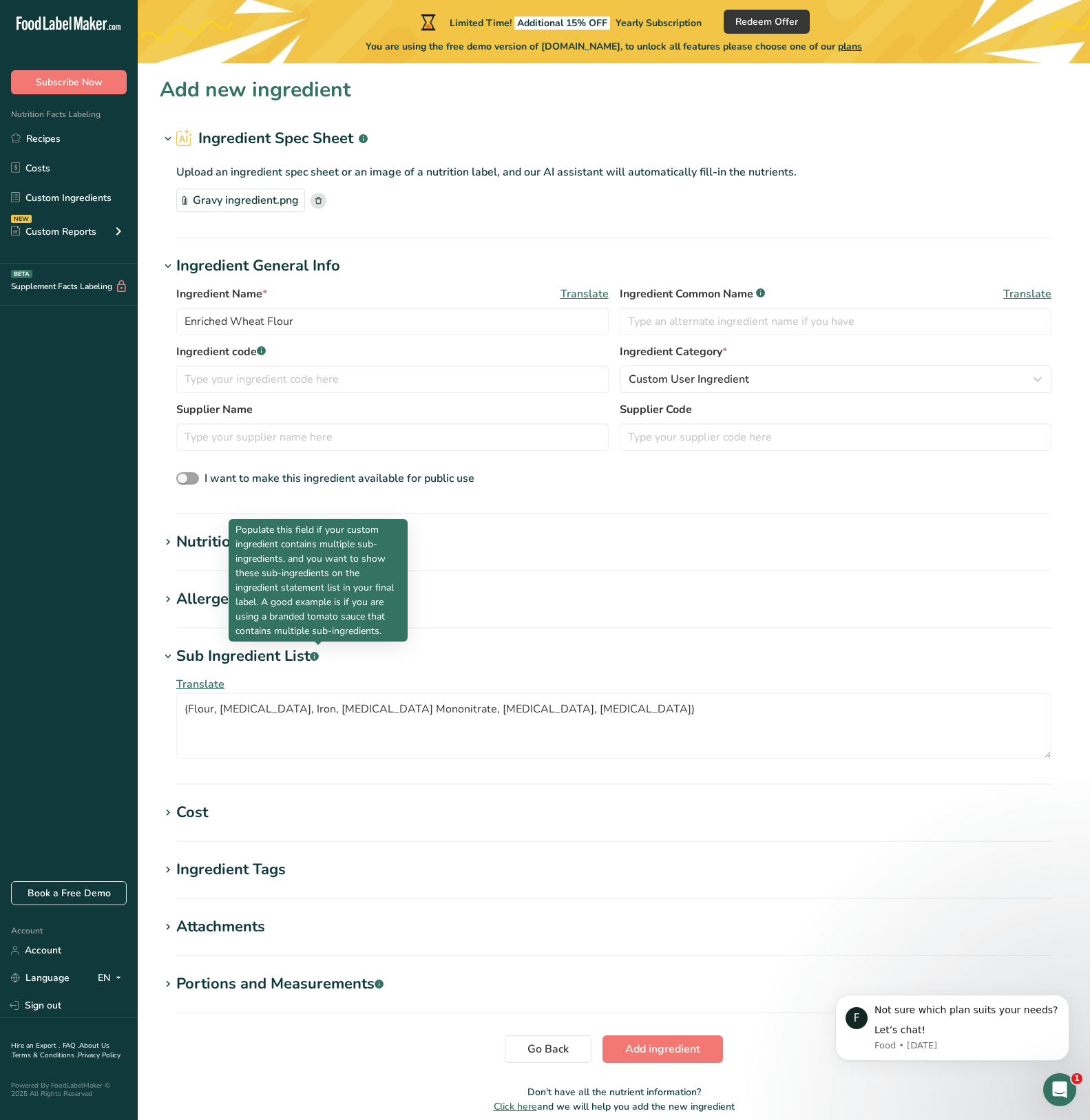
click at [319, 660] on icon ".a-a{fill:#347362;}.b-a{fill:#fff;}" at bounding box center [314, 656] width 9 height 9
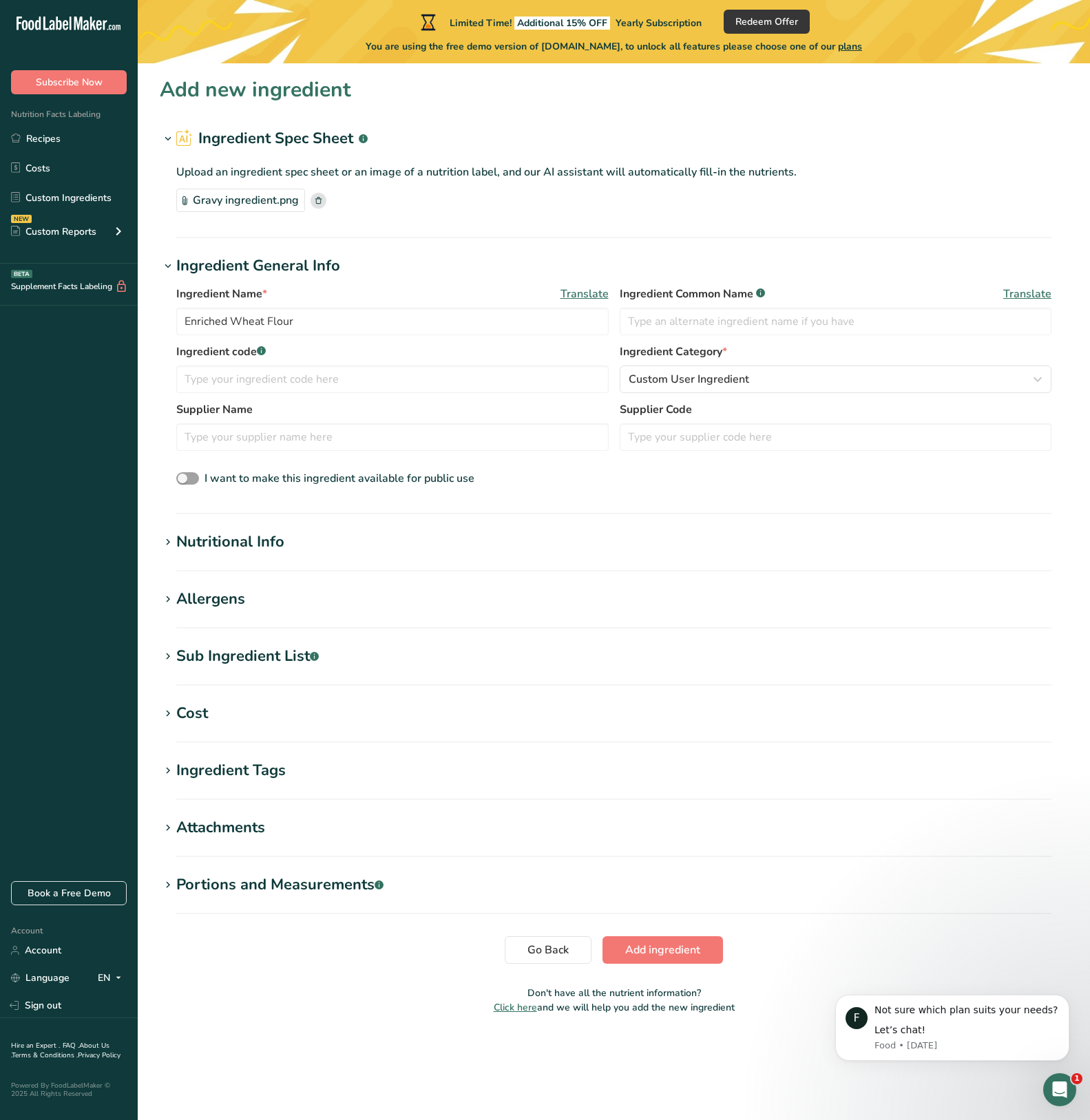
click at [319, 660] on icon ".a-a{fill:#347362;}.b-a{fill:#fff;}" at bounding box center [314, 656] width 9 height 9
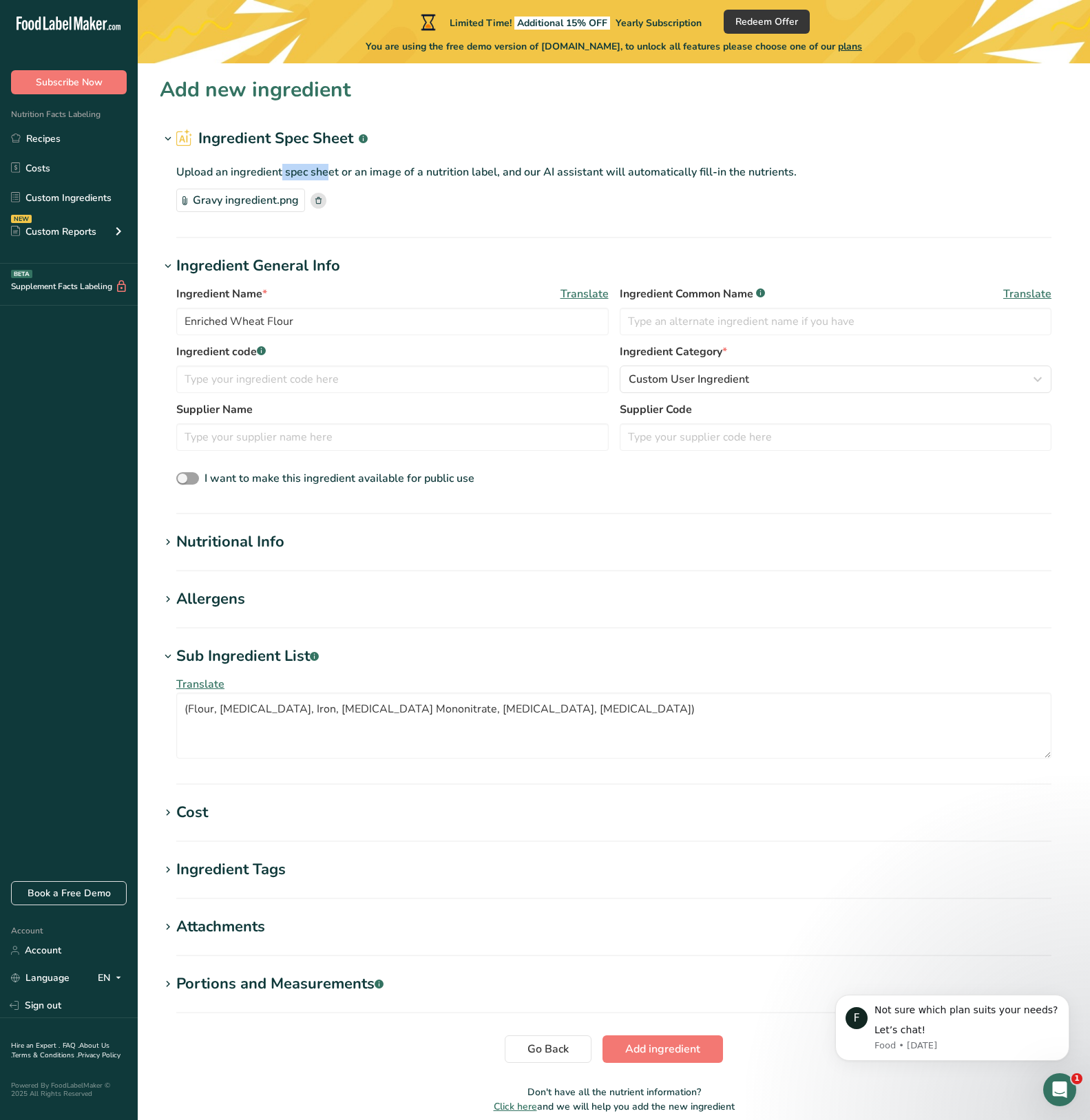
drag, startPoint x: 228, startPoint y: 170, endPoint x: 274, endPoint y: 166, distance: 46.2
click at [274, 166] on p "Upload an ingredient spec sheet or an image of a nutrition label, and our AI as…" at bounding box center [614, 172] width 875 height 17
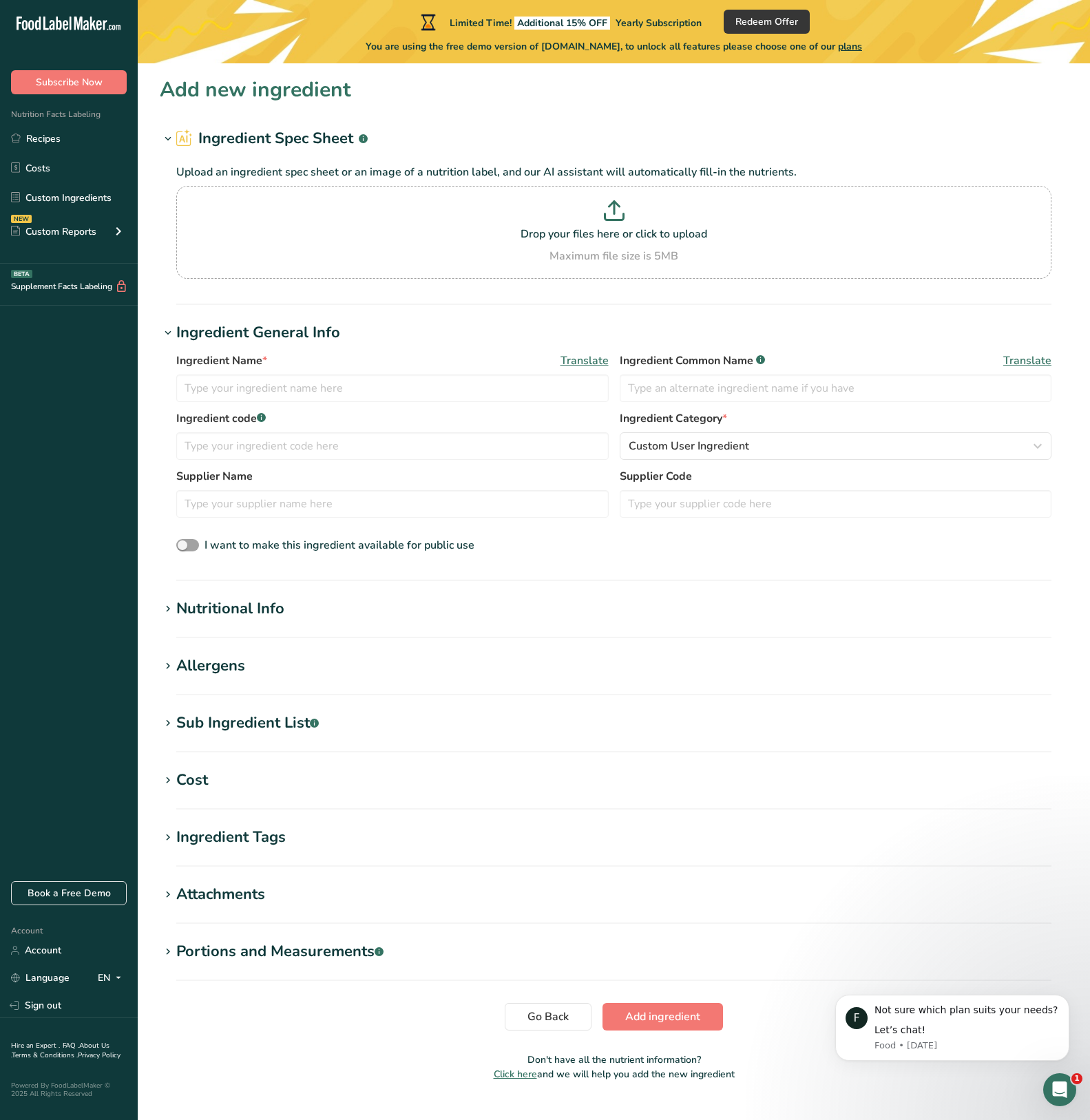
click at [234, 606] on div "Nutritional Info" at bounding box center [231, 609] width 108 height 23
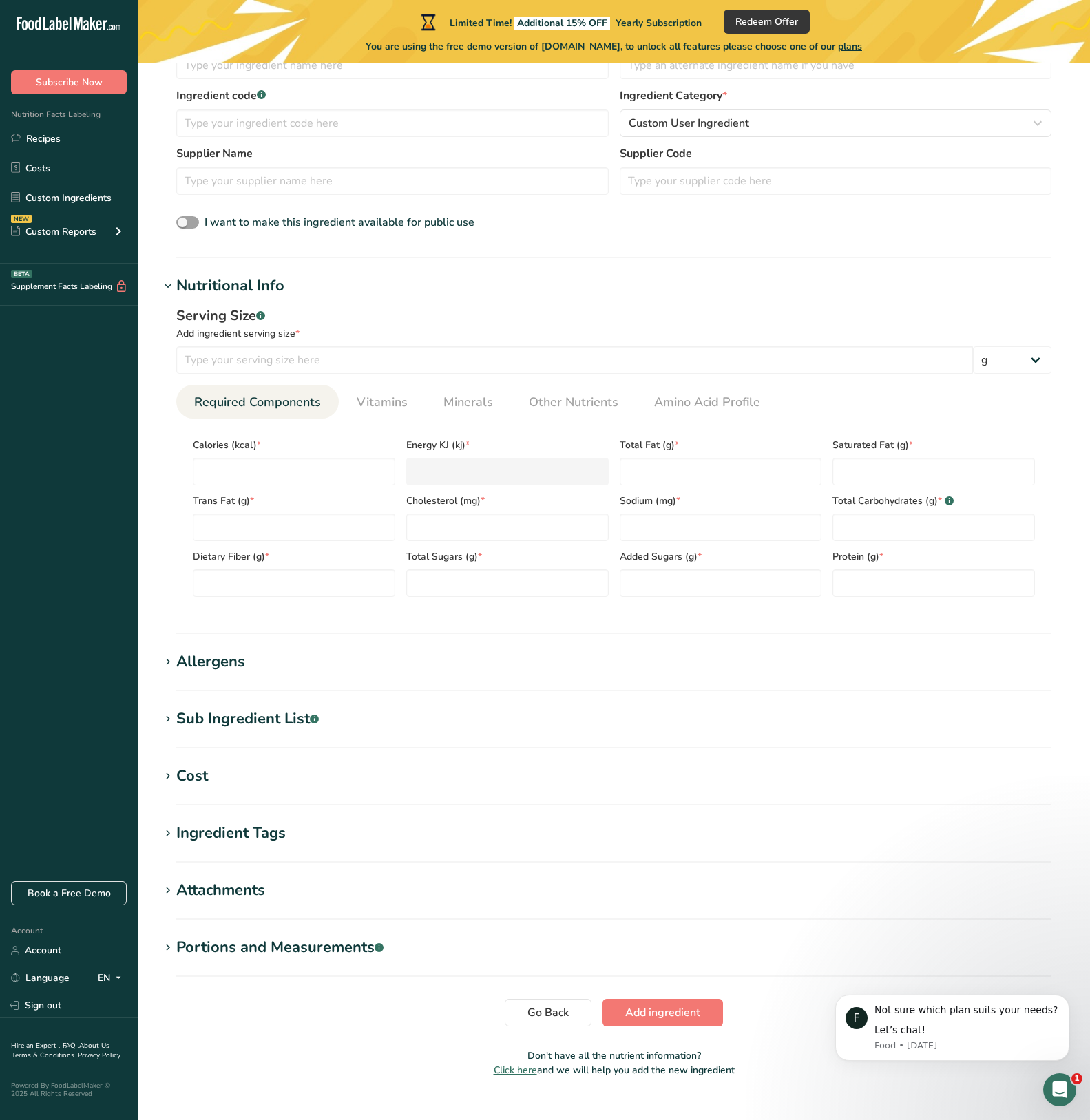
scroll to position [346, 0]
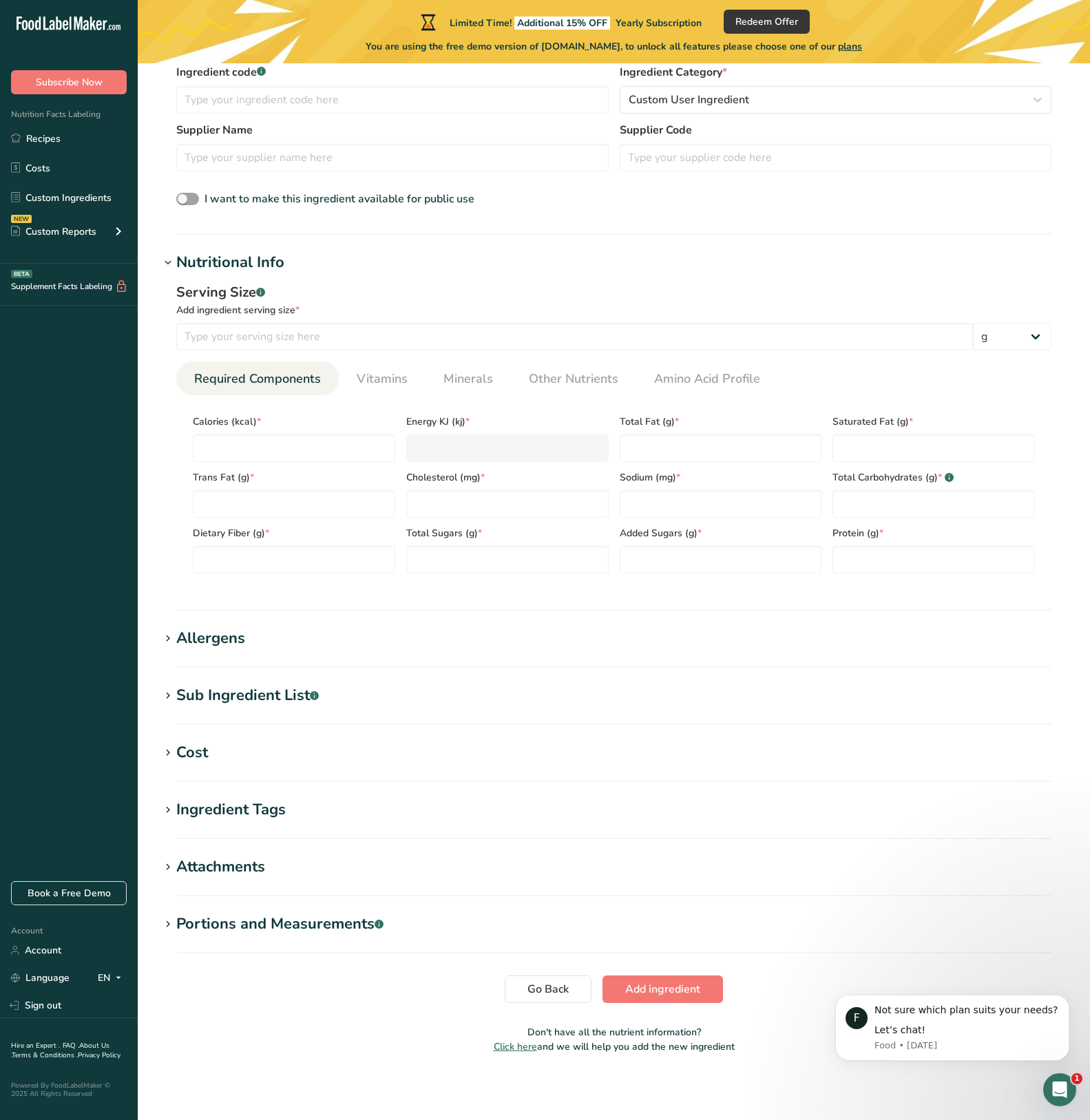
click at [168, 874] on icon at bounding box center [168, 867] width 12 height 19
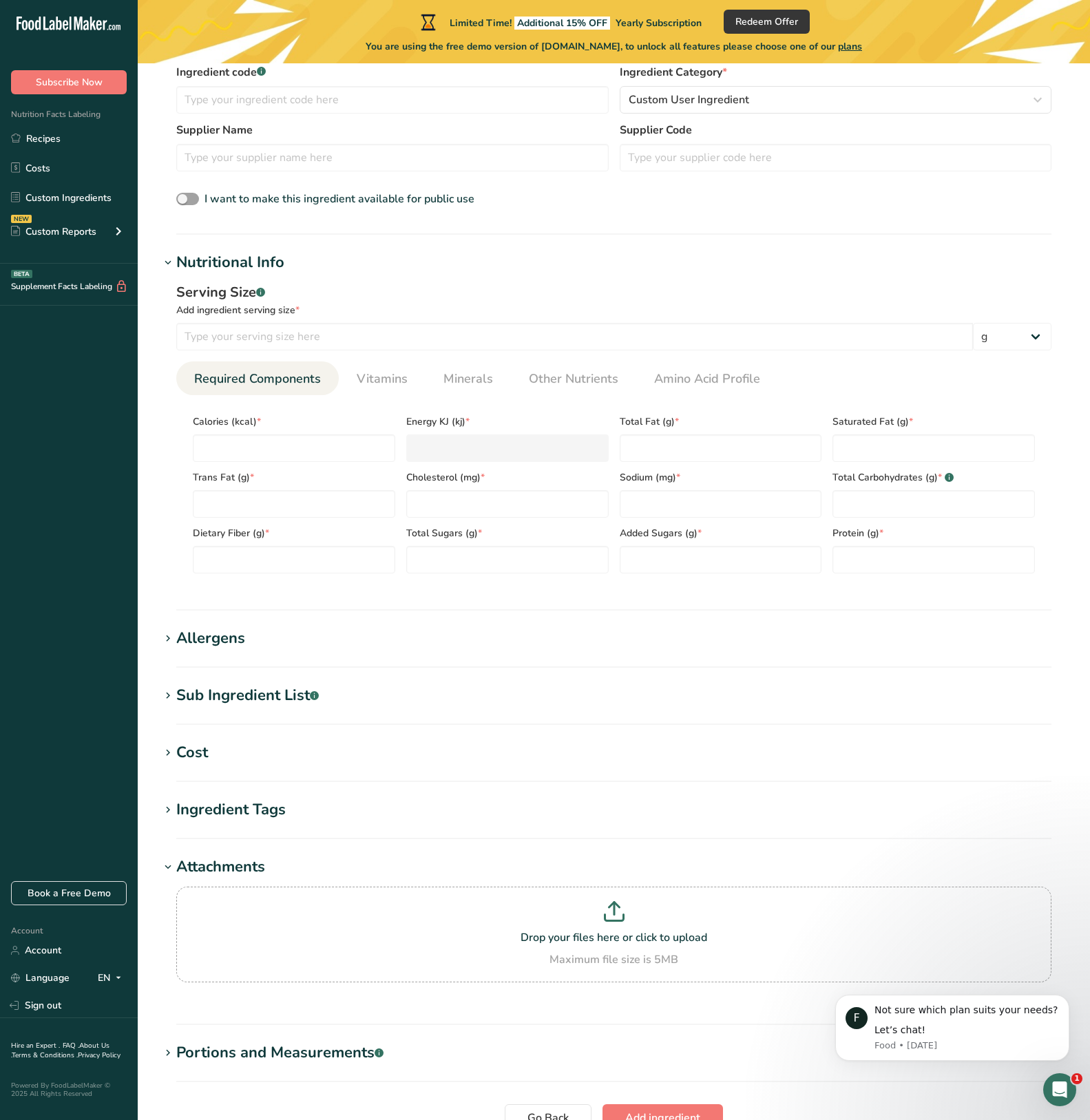
click at [170, 697] on icon at bounding box center [168, 696] width 12 height 19
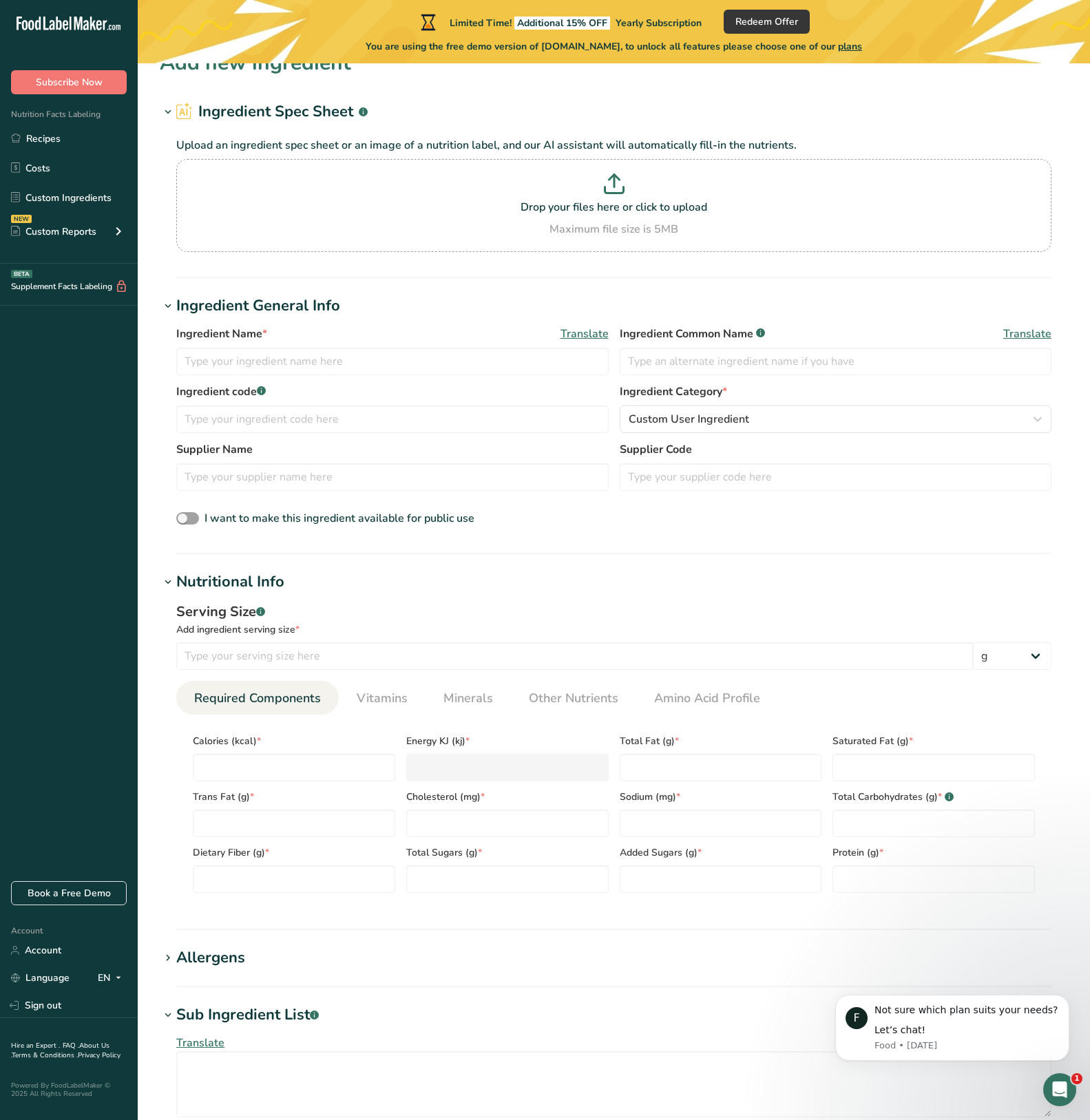
scroll to position [0, 0]
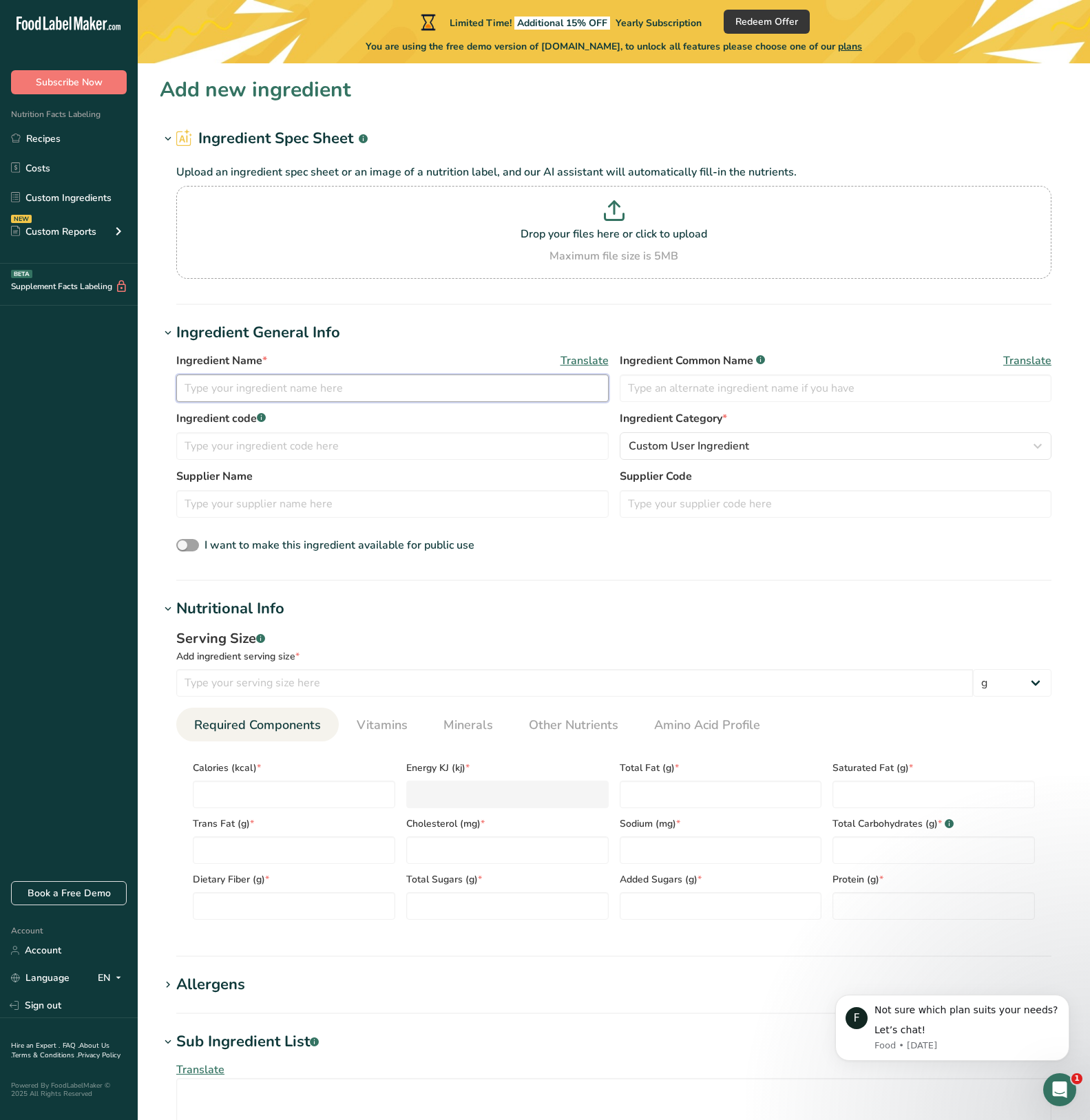
click at [300, 385] on input "text" at bounding box center [393, 388] width 432 height 28
type input "McCormicks Brown Gravy"
click at [702, 399] on input "text" at bounding box center [836, 388] width 432 height 28
type input "Gravy"
click at [253, 790] on input "number" at bounding box center [294, 795] width 202 height 28
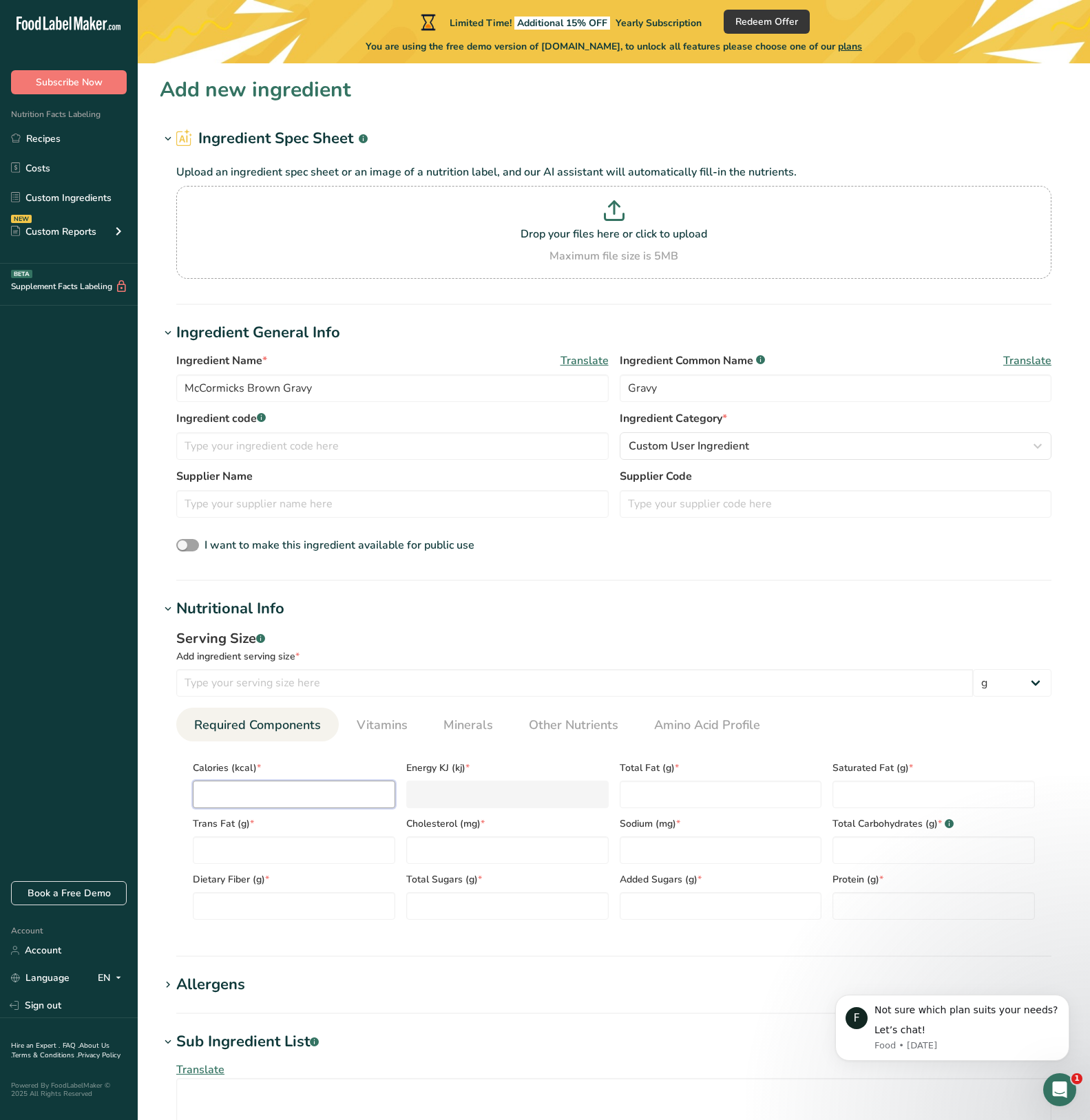
type input "2"
type KJ "8.4"
type input "20"
type KJ "83.7"
type input "20"
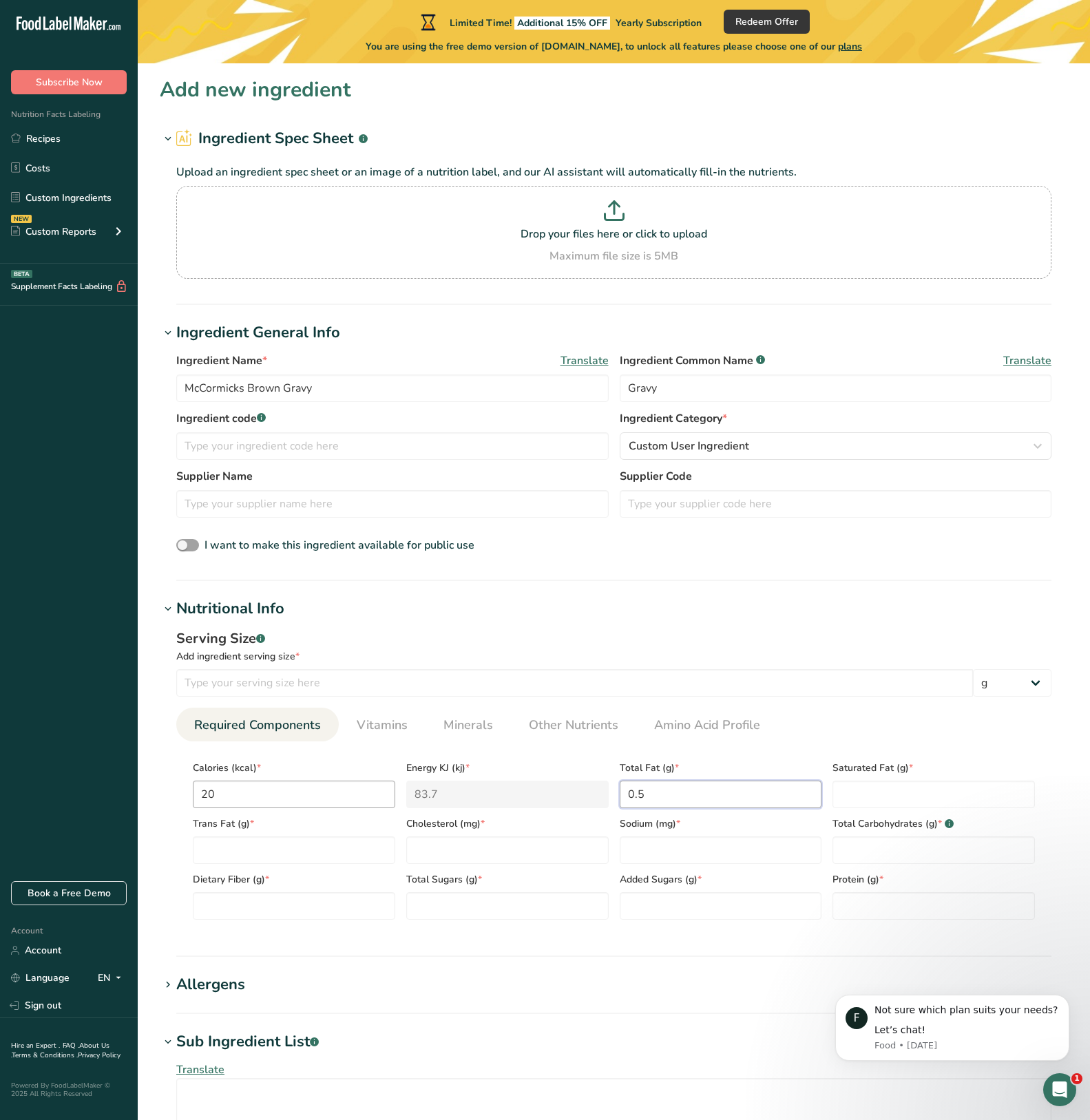
type Fat "0.5"
type Fat "0"
type input "0"
type input "340"
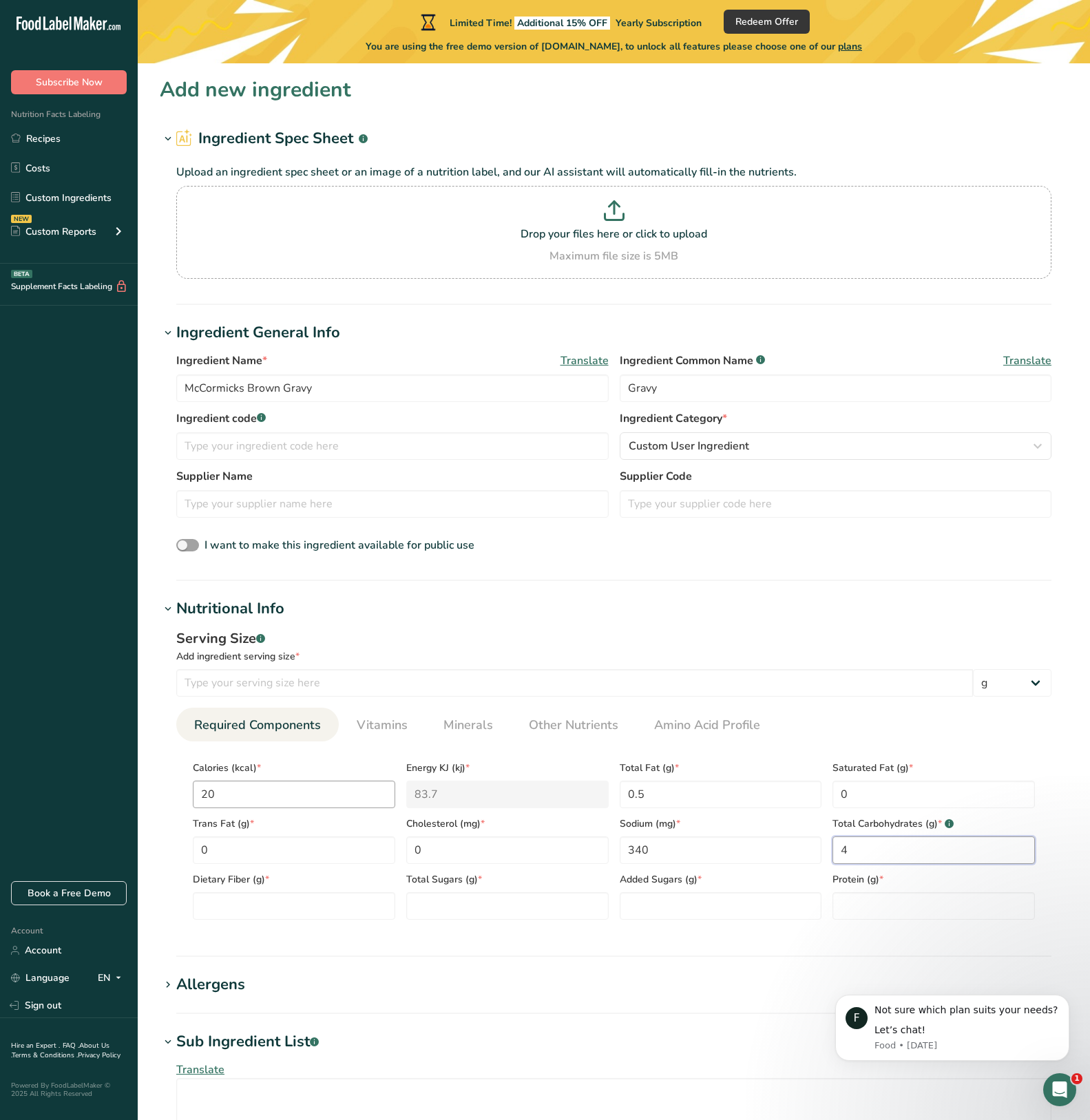
type Carbohydrates "4"
type Fiber "0"
type Sugars "0"
type input "0"
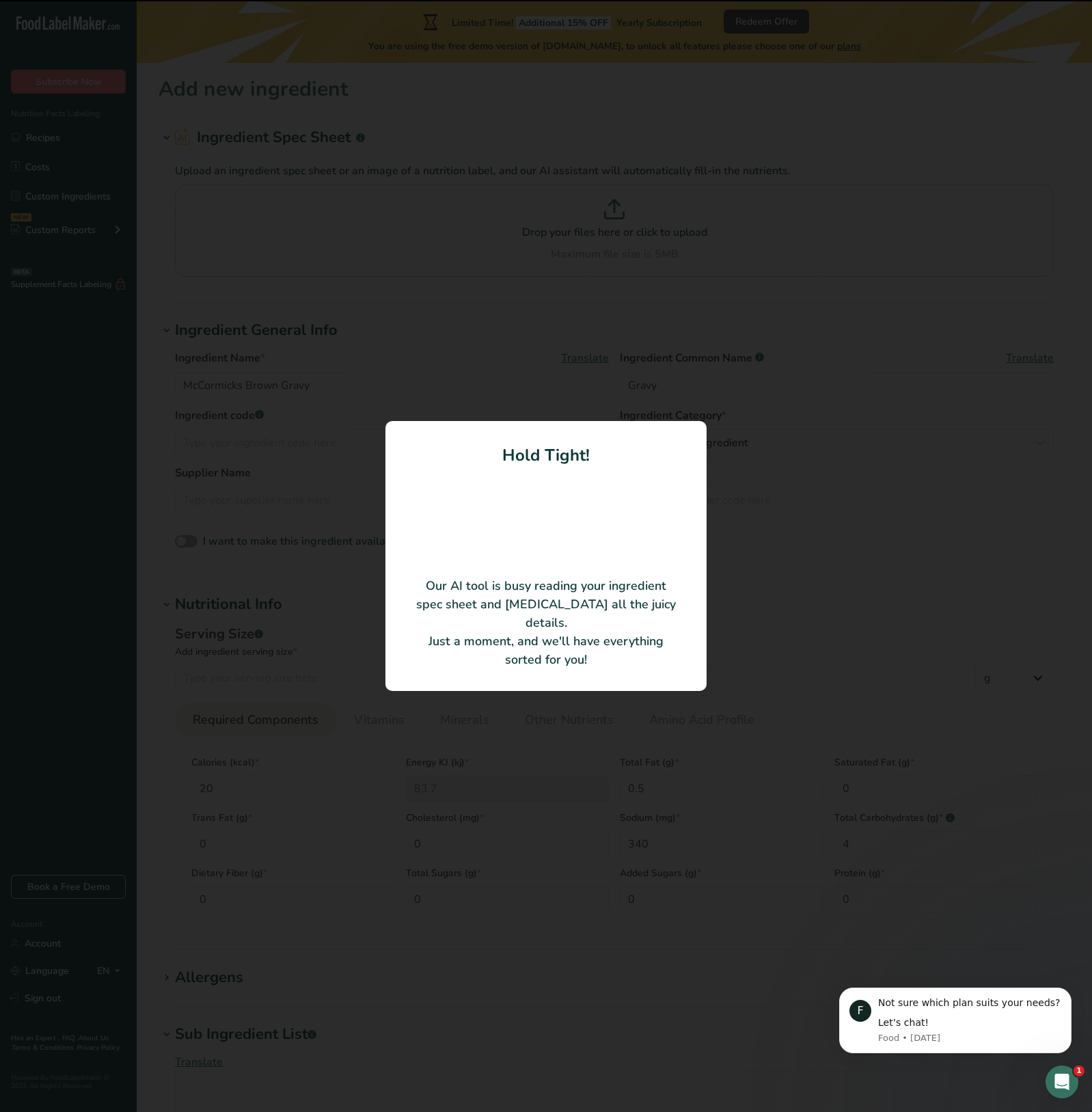
type input "Enriched Wheat Flour"
type textarea "(Flour, [MEDICAL_DATA], Iron, [MEDICAL_DATA] Mononitrate, [MEDICAL_DATA], [MEDI…"
type input "0"
type KJ "0"
type Fat "0"
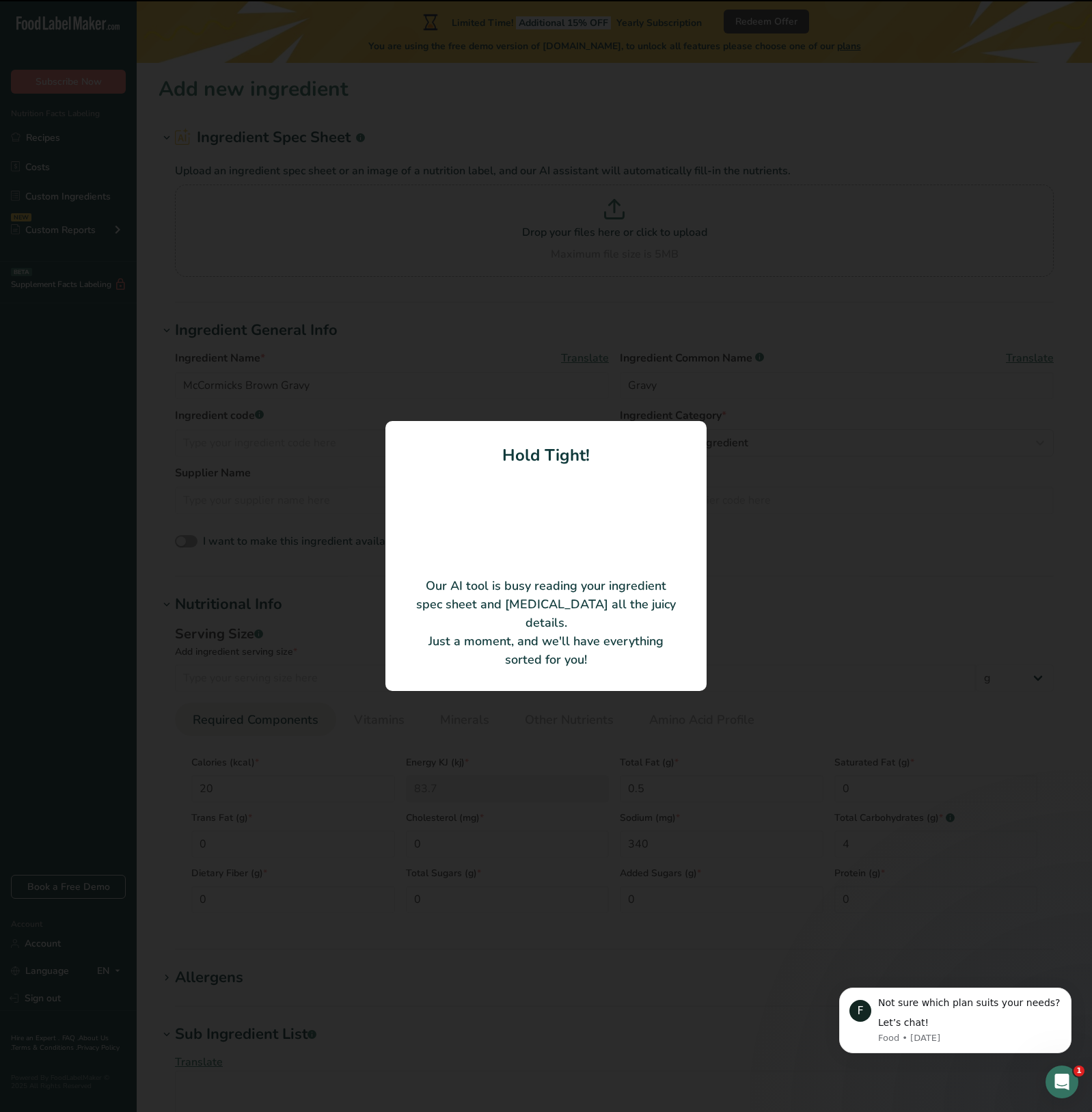
type input "0"
type Carbohydrates "0"
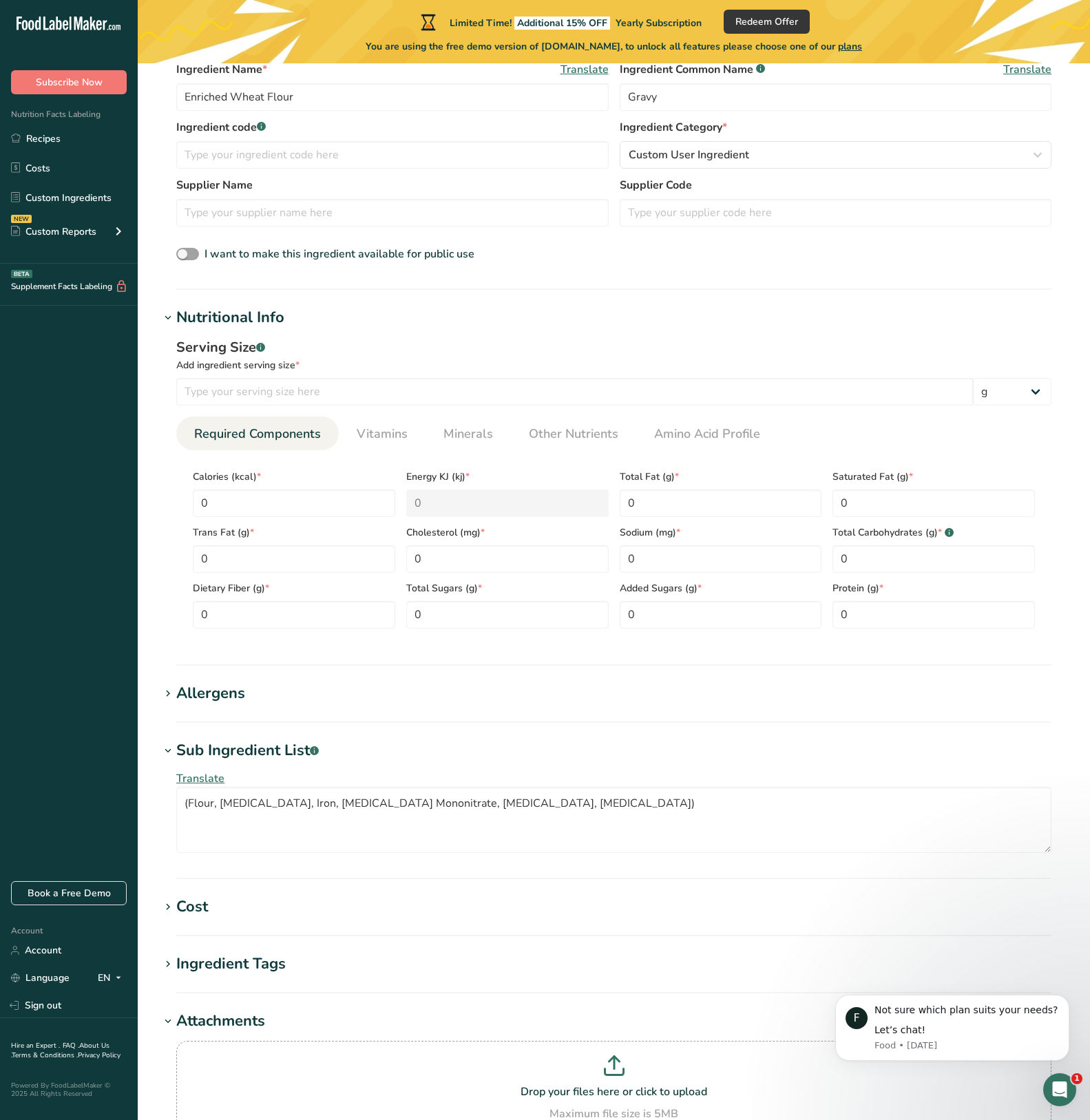
scroll to position [275, 0]
